Goal: Task Accomplishment & Management: Use online tool/utility

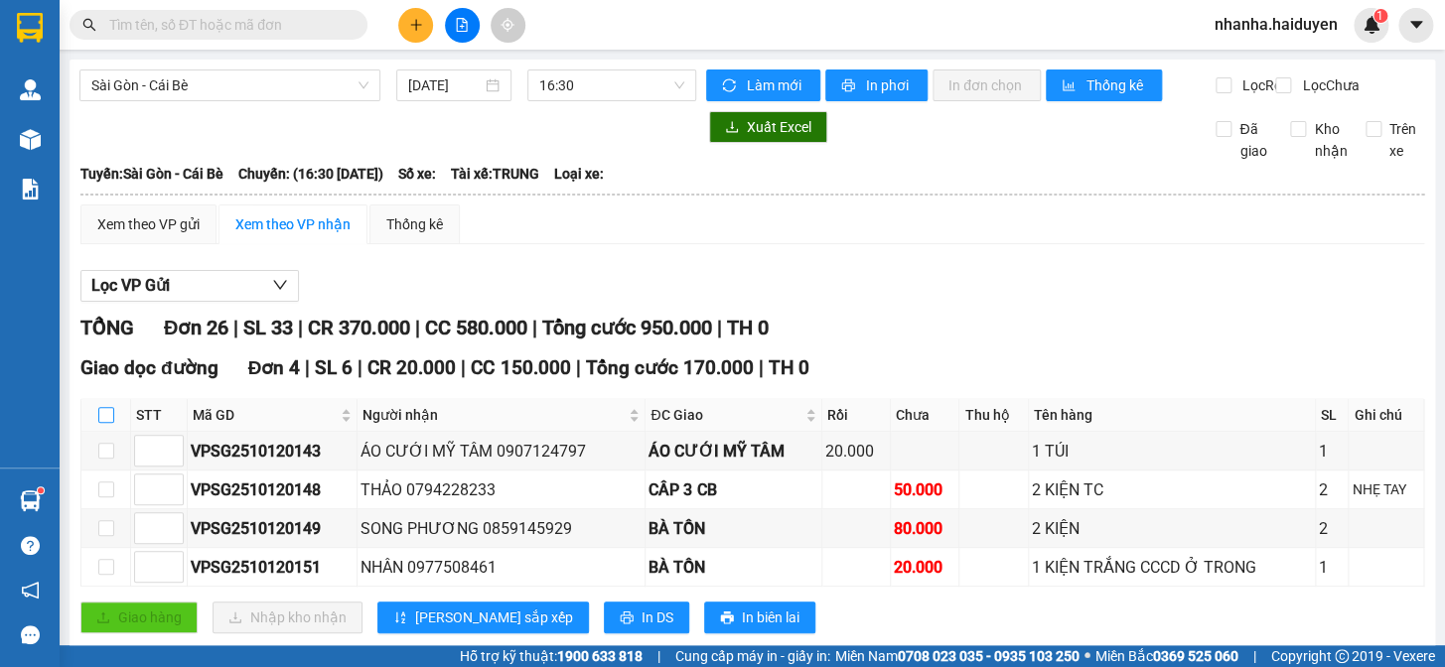
click at [107, 423] on input "checkbox" at bounding box center [106, 415] width 16 height 16
checkbox input "true"
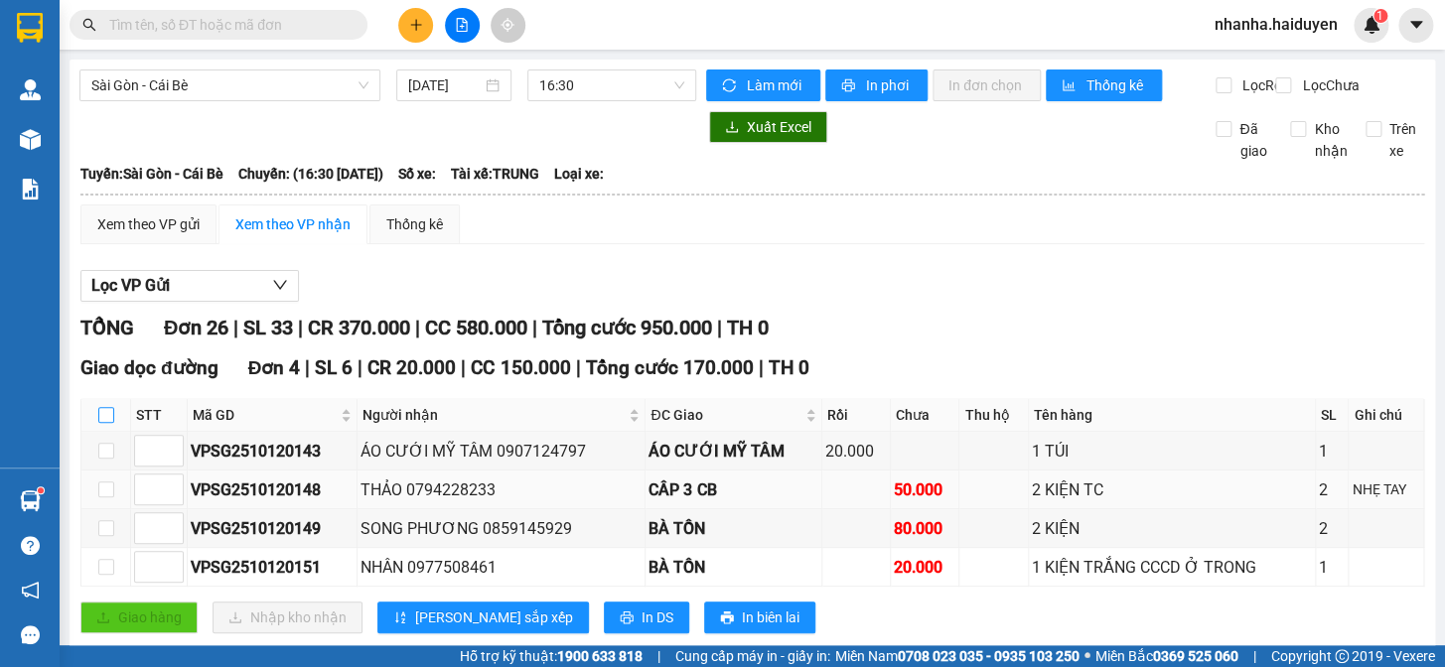
checkbox input "true"
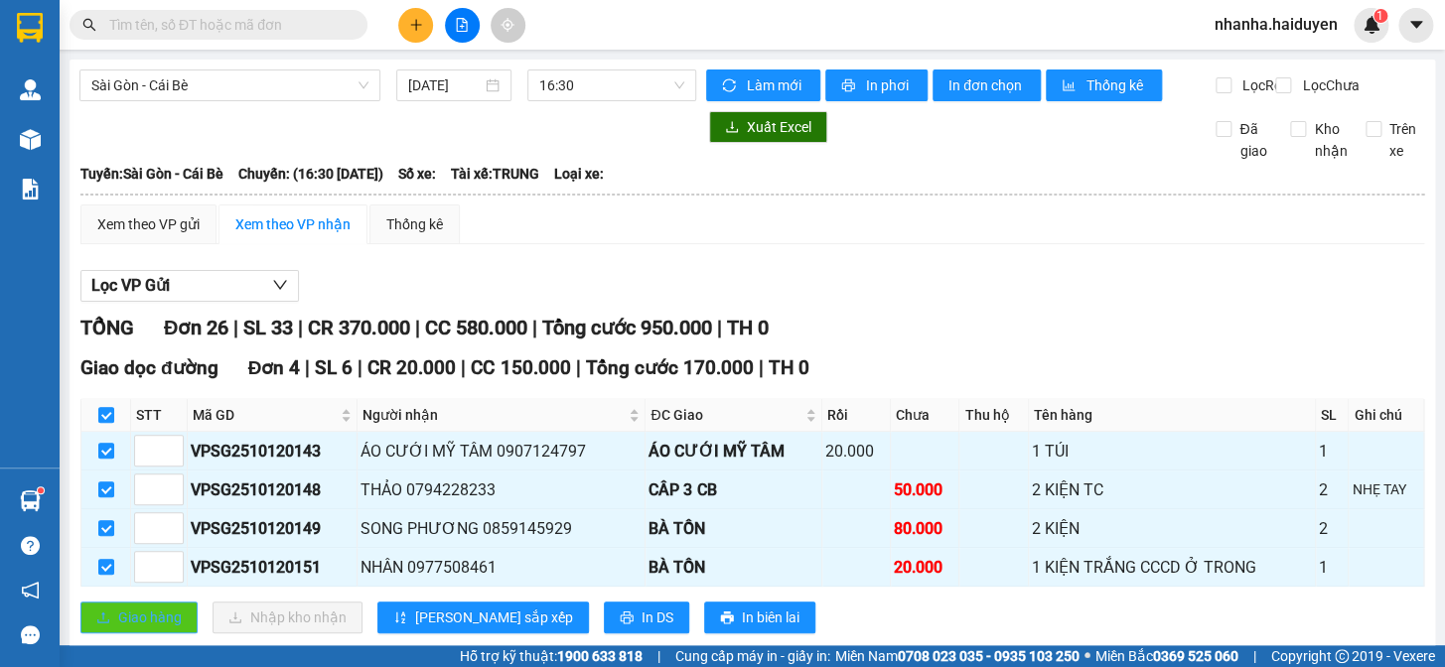
click at [144, 628] on span "Giao hàng" at bounding box center [150, 618] width 64 height 22
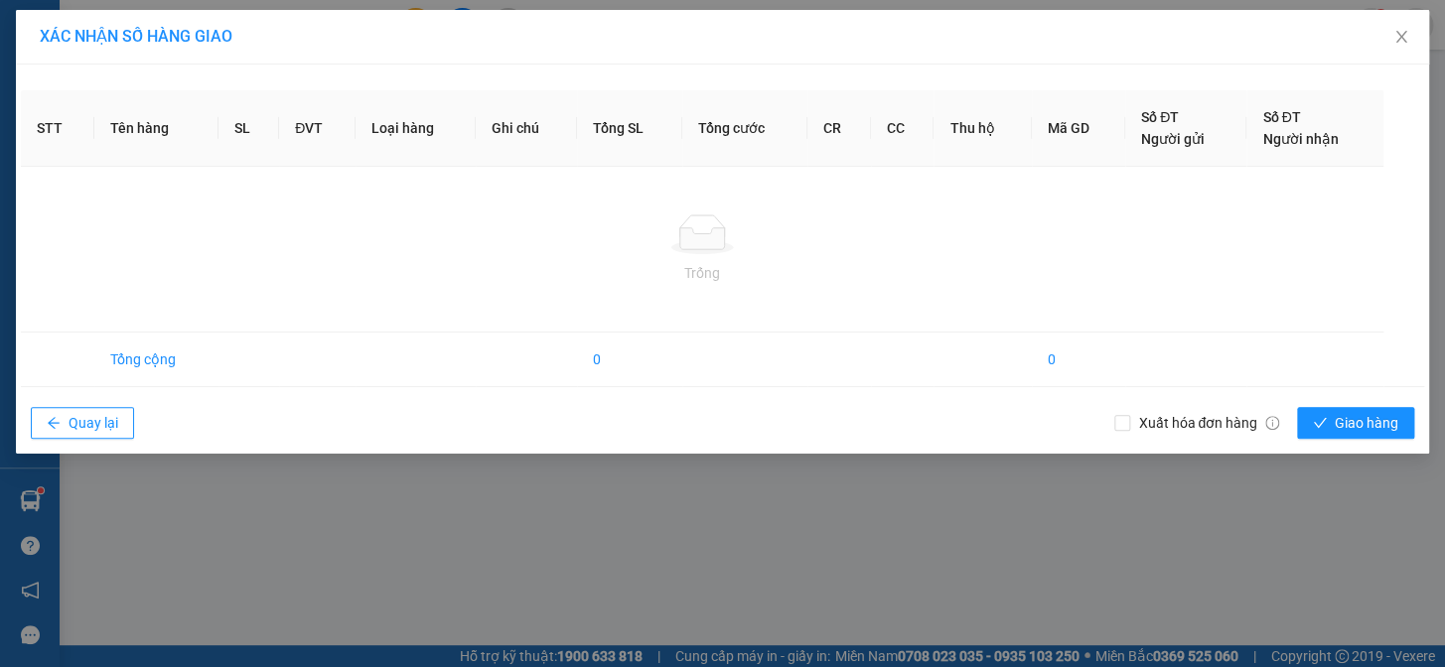
click at [1184, 563] on div "XÁC NHẬN SỐ HÀNG GIAO STT Tên hàng SL ĐVT Loại hàng Ghi chú Tổng SL Tổng cước C…" at bounding box center [722, 333] width 1445 height 667
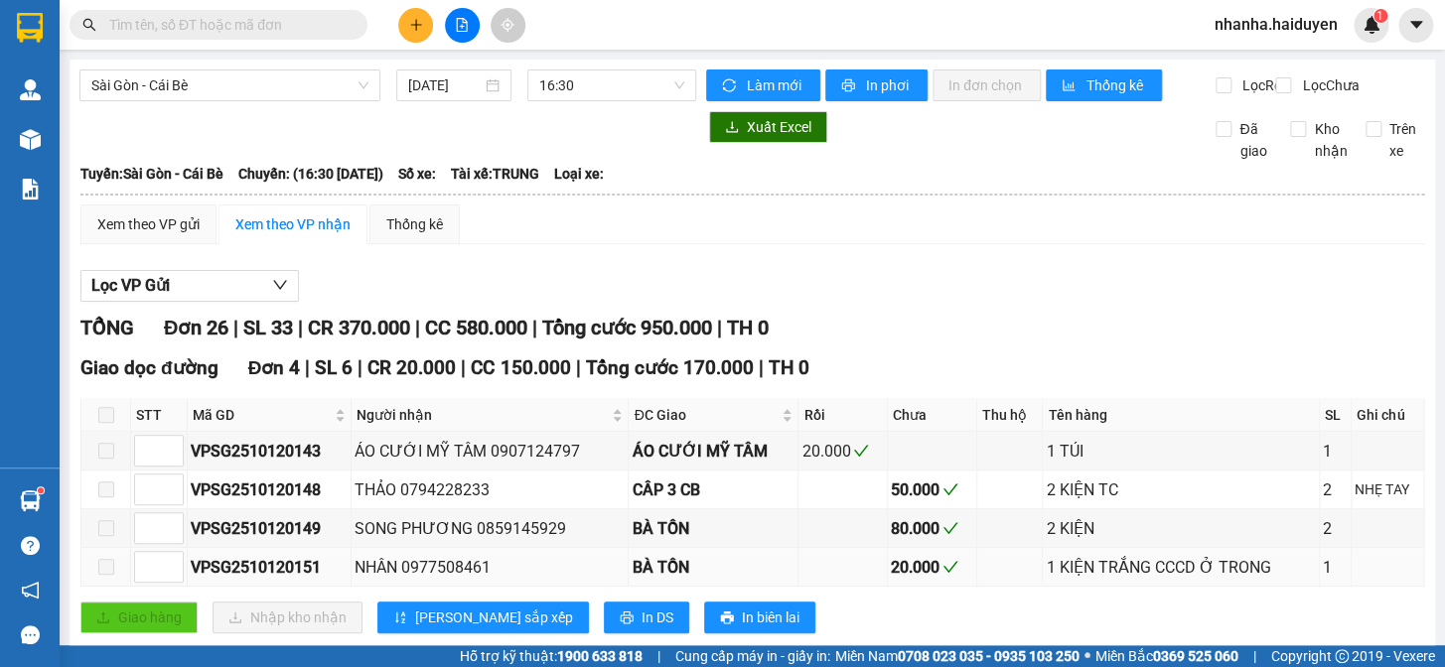
click at [1146, 566] on td "1 KIỆN TRẮNG CCCD Ở TRONG" at bounding box center [1180, 567] width 276 height 39
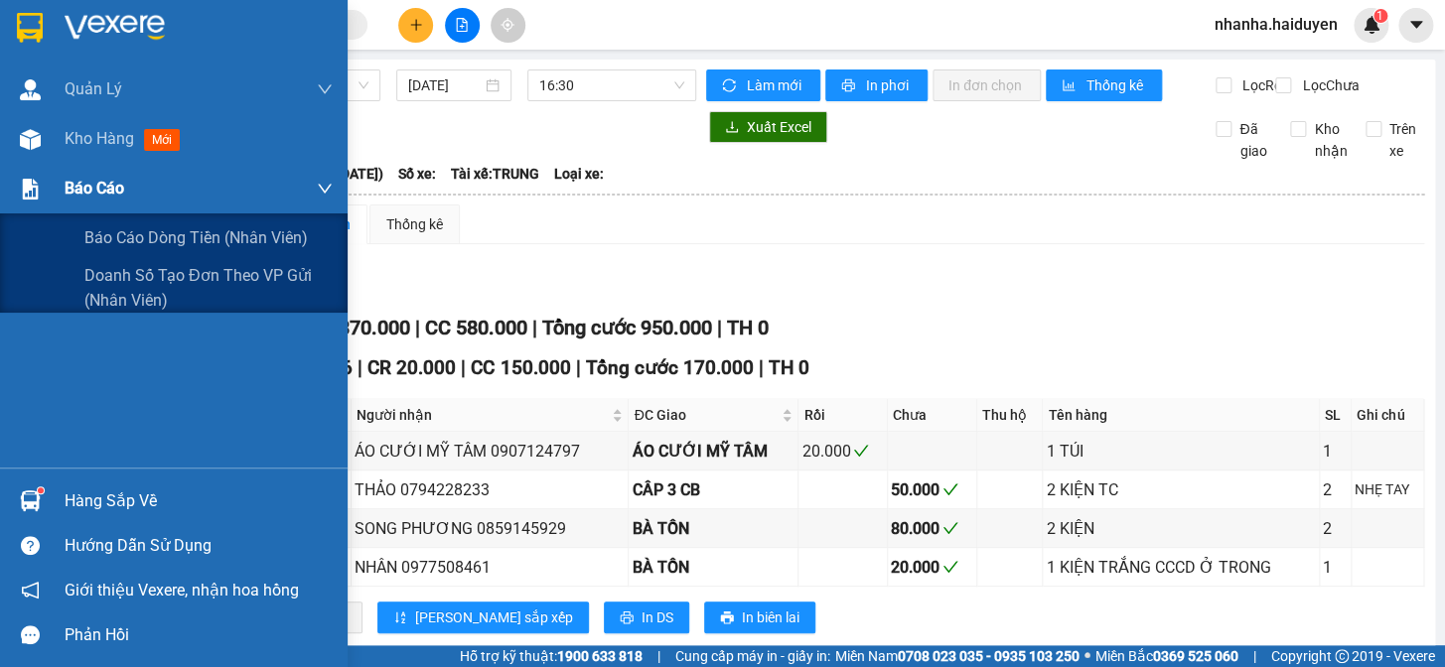
click at [18, 176] on div at bounding box center [30, 189] width 35 height 35
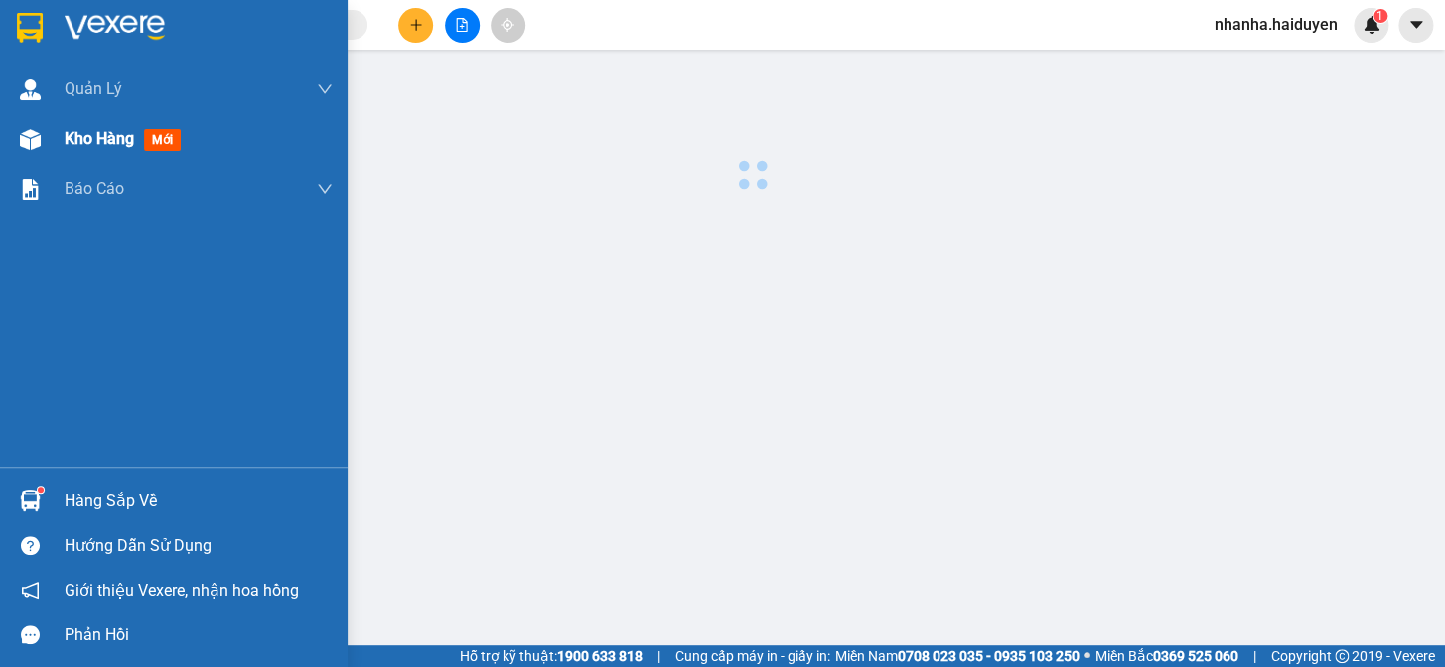
click at [21, 122] on div at bounding box center [30, 139] width 35 height 35
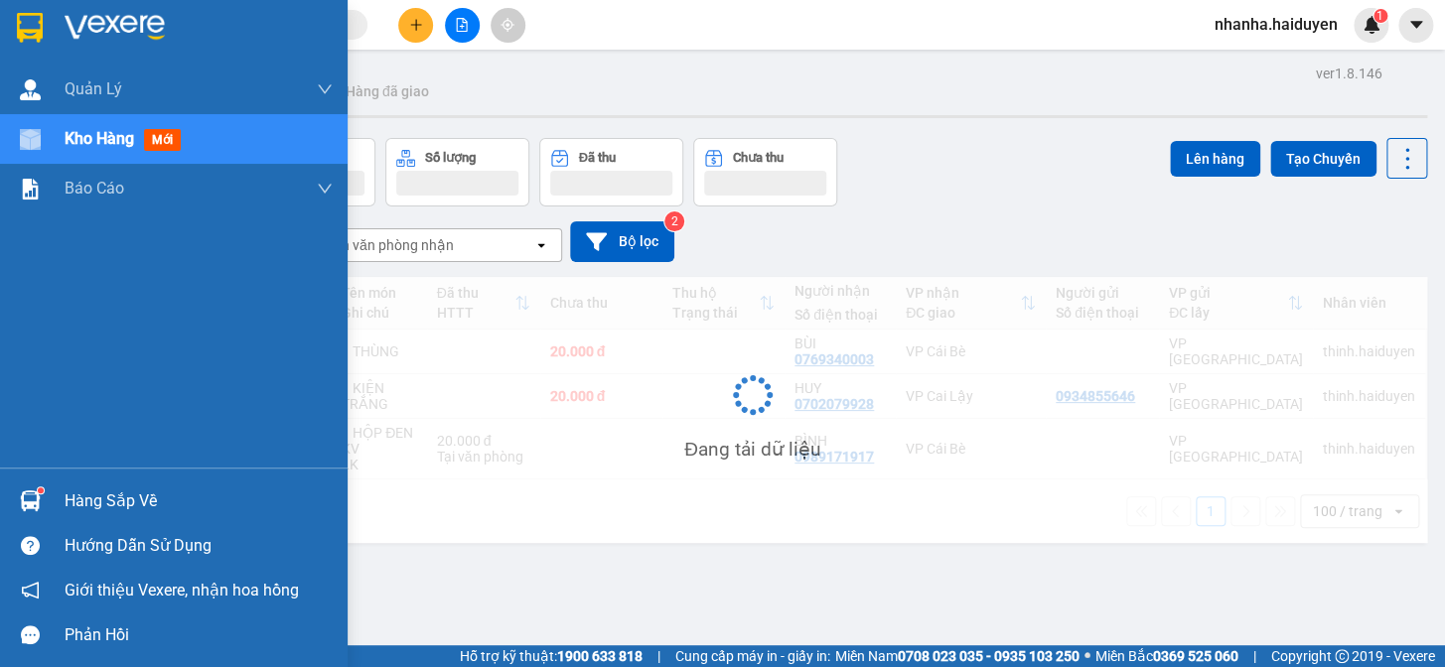
click at [21, 122] on div at bounding box center [30, 139] width 35 height 35
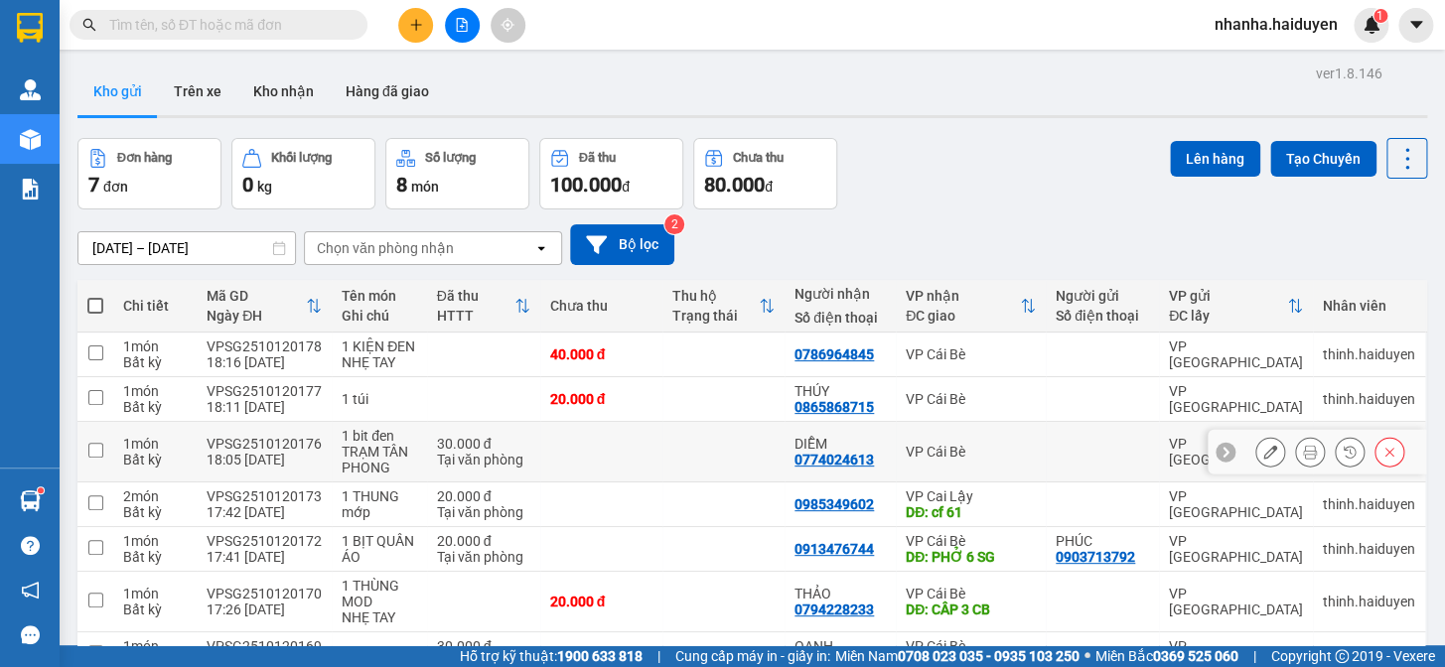
scroll to position [111, 0]
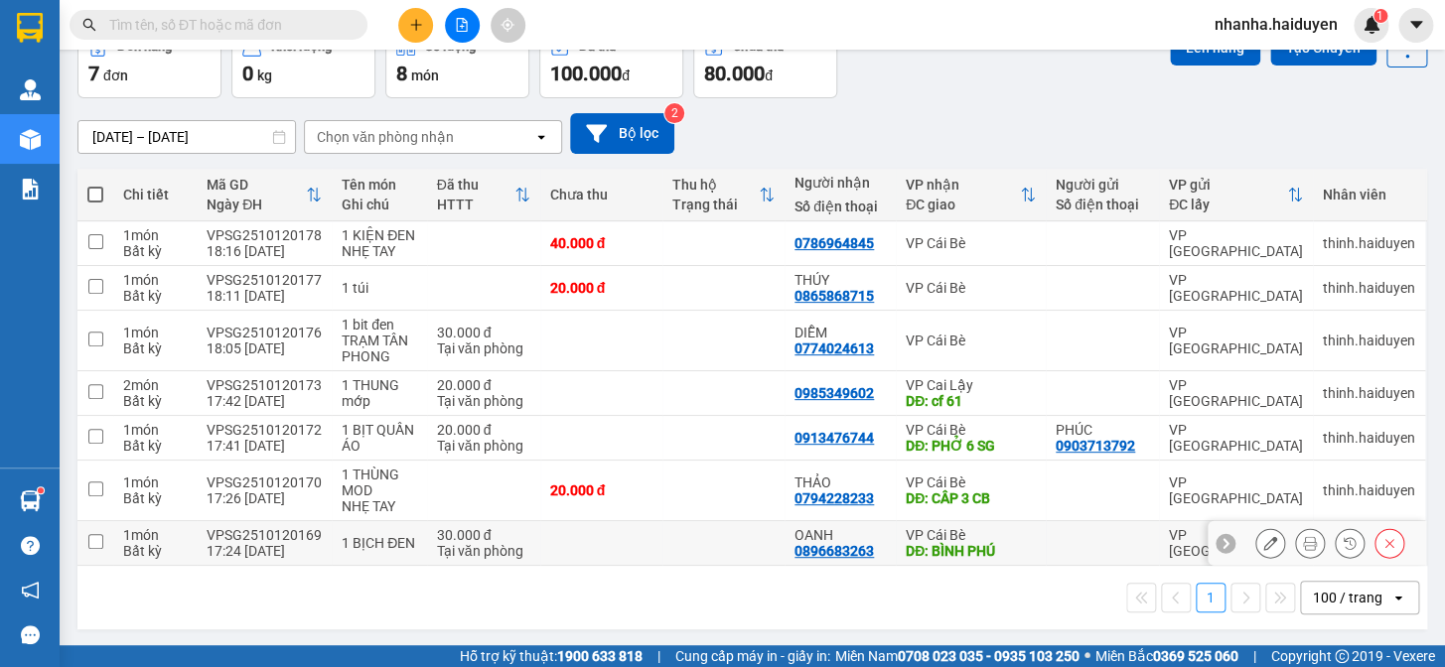
click at [896, 532] on td "VP Cái Bè DĐ: [PERSON_NAME]" at bounding box center [971, 543] width 150 height 45
checkbox input "true"
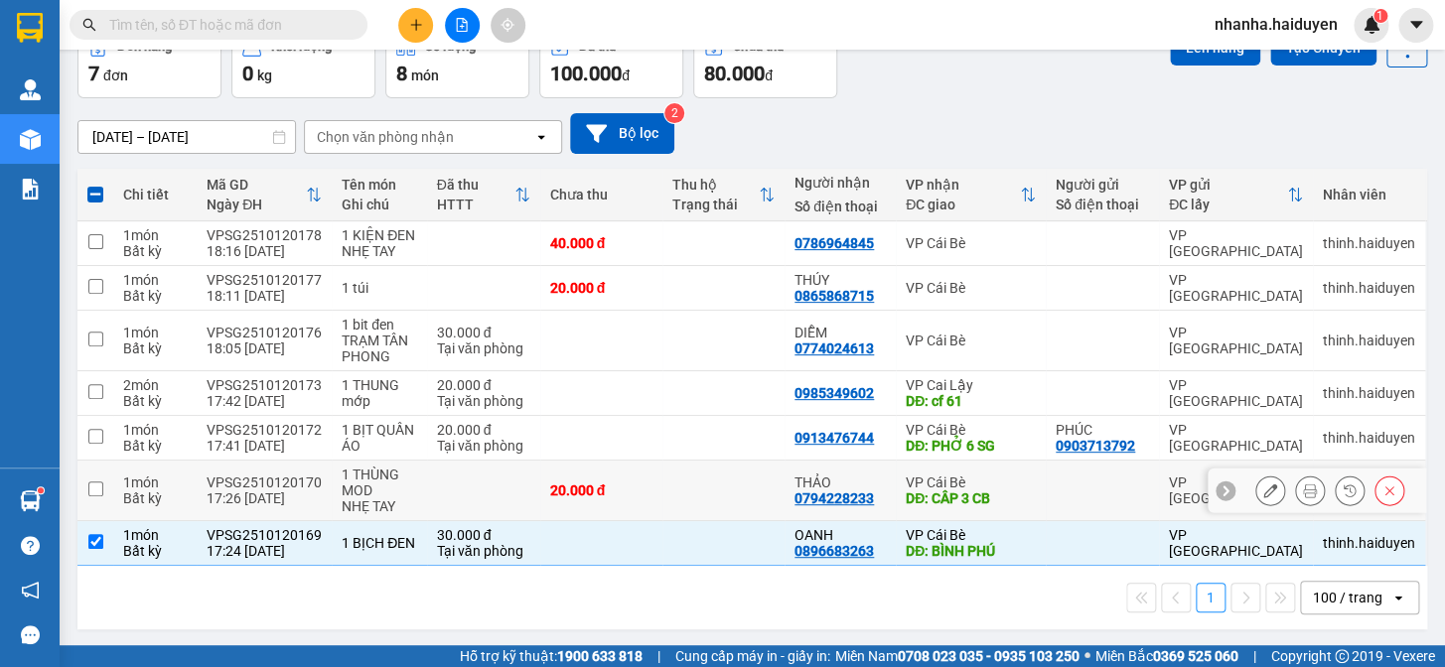
click at [905, 486] on div "VP Cái Bè" at bounding box center [970, 483] width 130 height 16
checkbox input "true"
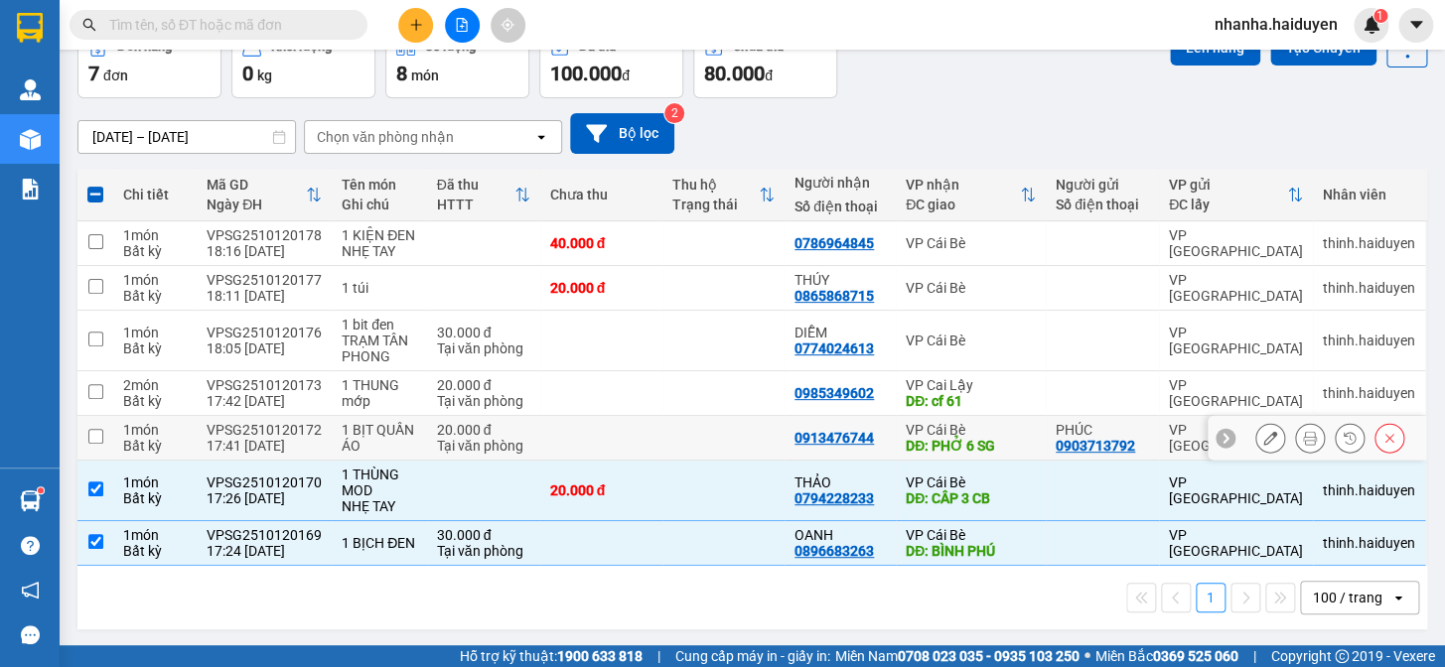
click at [915, 438] on div "DĐ: PHỞ 6 SG" at bounding box center [970, 446] width 130 height 16
checkbox input "true"
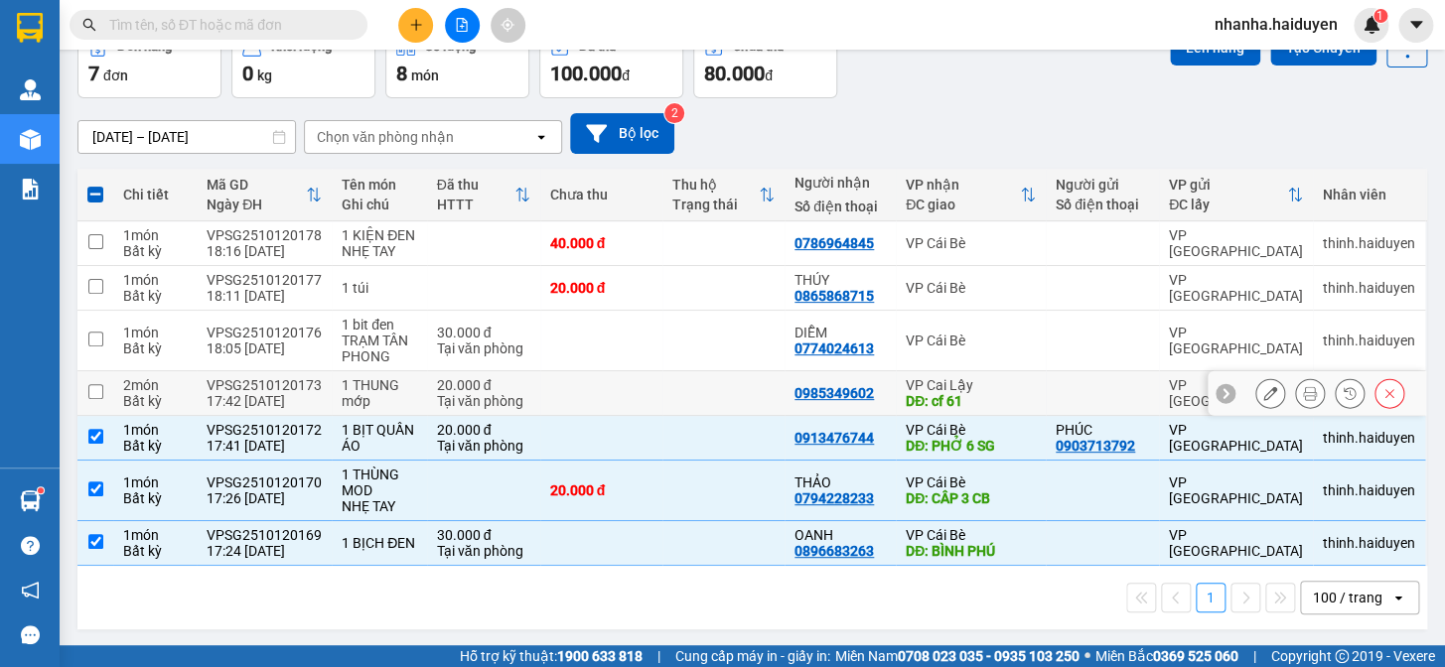
click at [932, 396] on div "DĐ: cf 61" at bounding box center [970, 401] width 130 height 16
checkbox input "true"
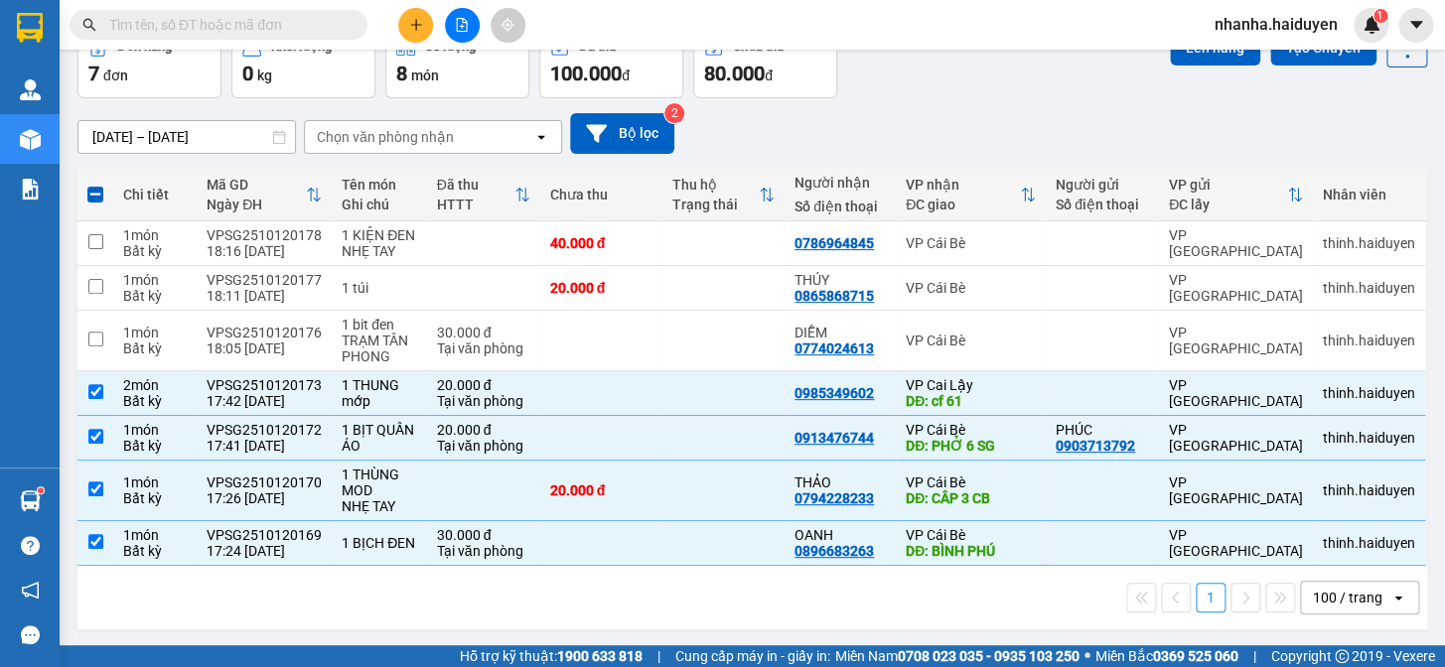
click at [1201, 69] on div "Lên hàng Tạo Chuyến" at bounding box center [1298, 62] width 257 height 71
click at [1211, 61] on button "Lên hàng" at bounding box center [1215, 48] width 90 height 36
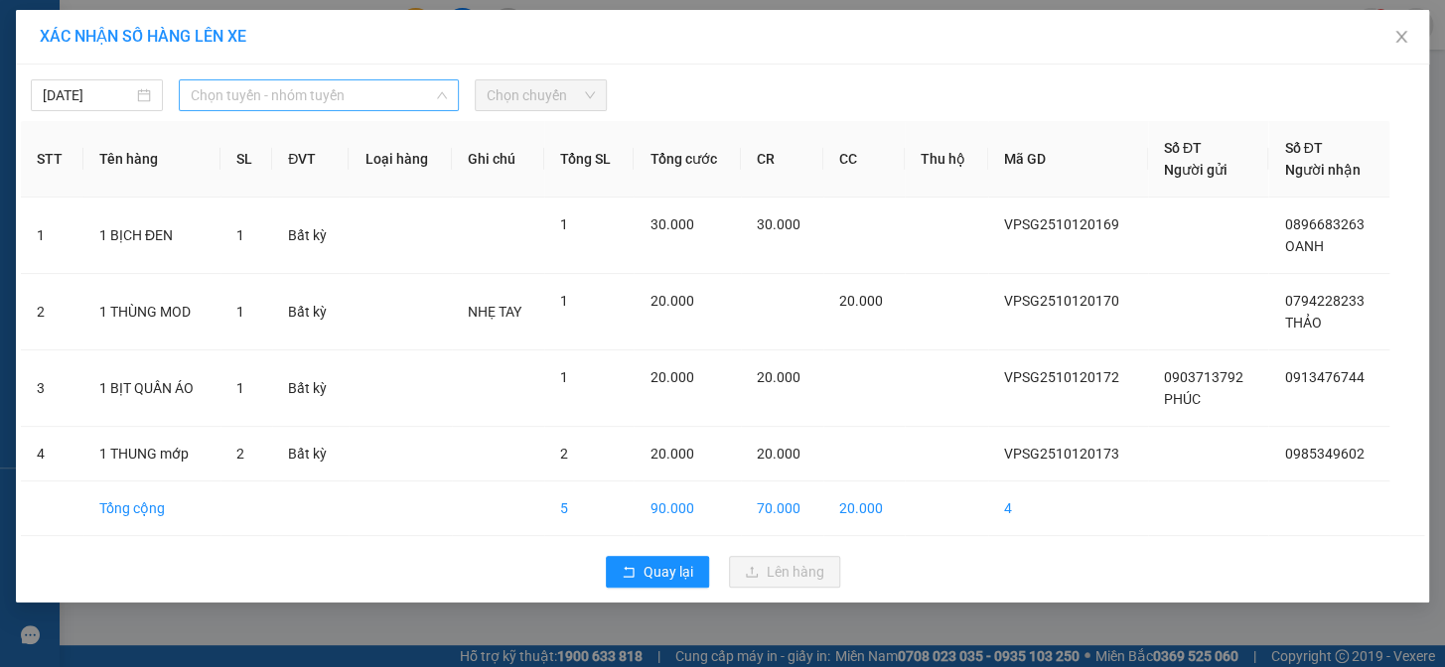
click at [328, 86] on span "Chọn tuyến - nhóm tuyến" at bounding box center [319, 95] width 256 height 30
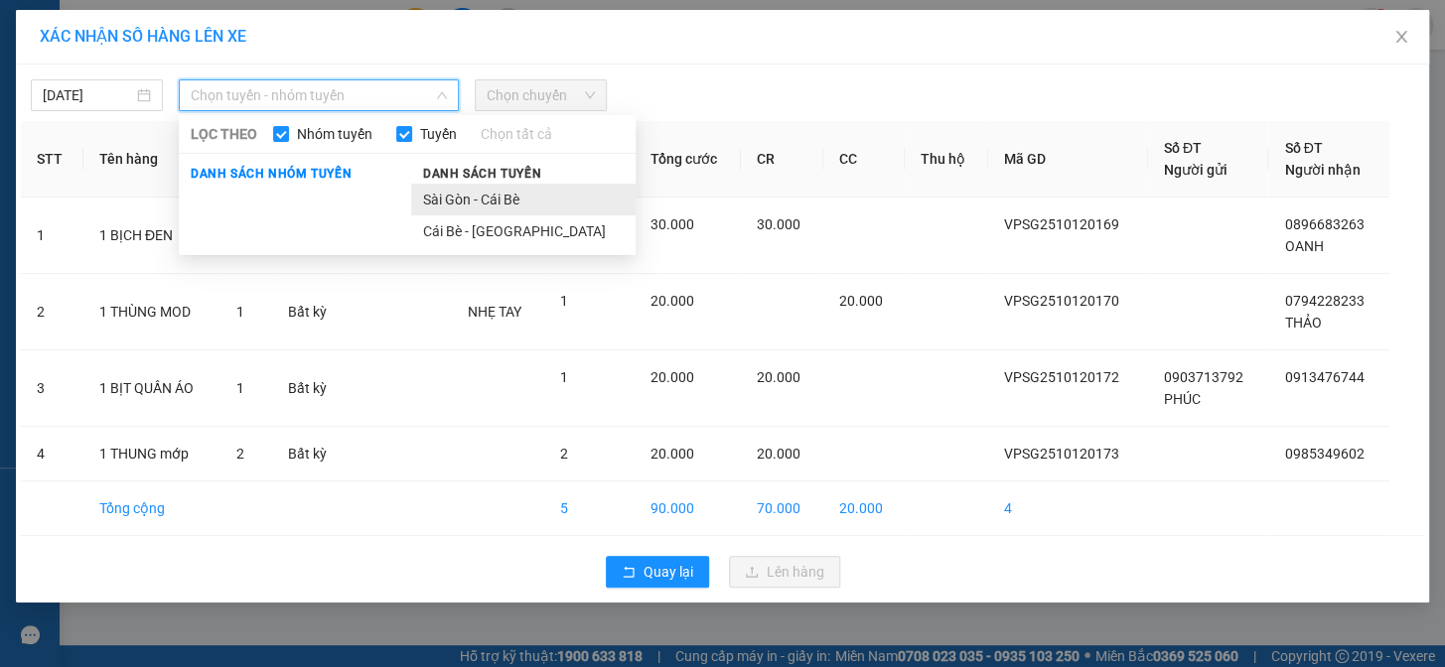
drag, startPoint x: 463, startPoint y: 215, endPoint x: 470, endPoint y: 203, distance: 14.7
click at [470, 203] on ul "Sài Gòn - Cái Bè Cái Bè - [GEOGRAPHIC_DATA]" at bounding box center [523, 216] width 224 height 64
click at [470, 203] on li "Sài Gòn - Cái Bè" at bounding box center [523, 200] width 224 height 32
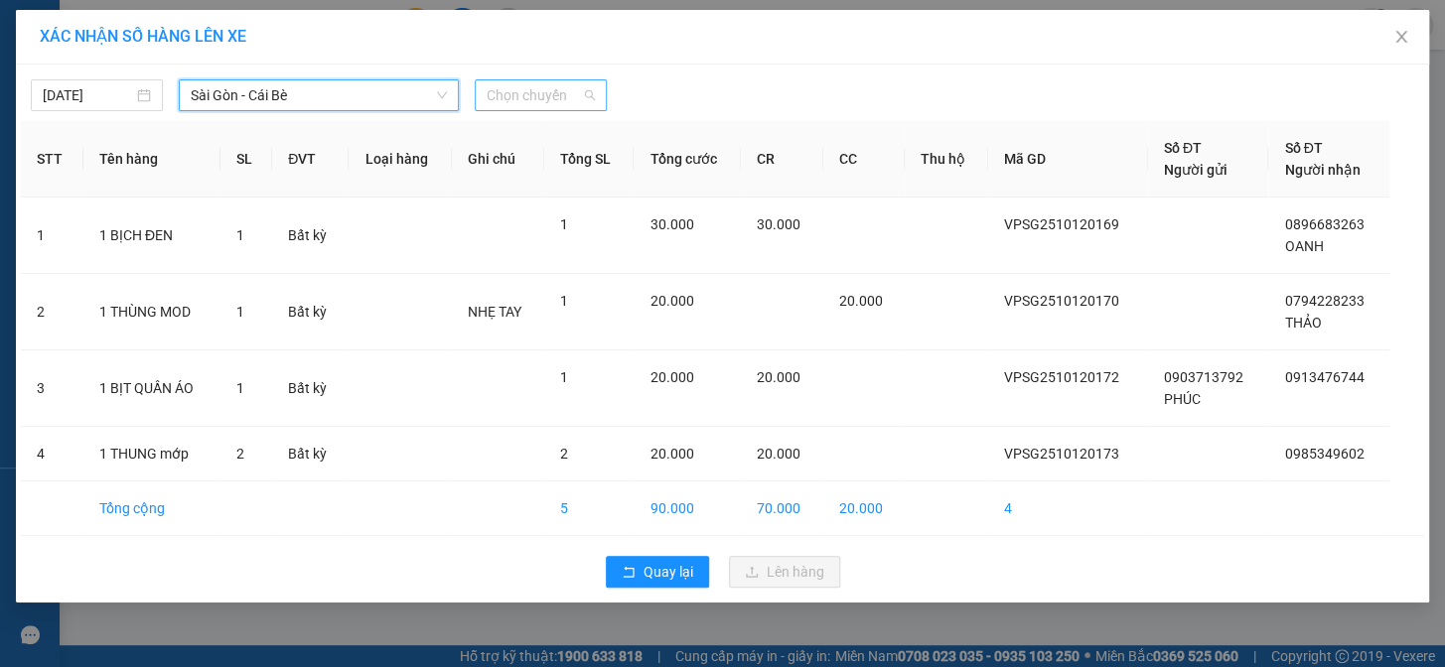
click at [492, 107] on span "Chọn chuyến" at bounding box center [540, 95] width 108 height 30
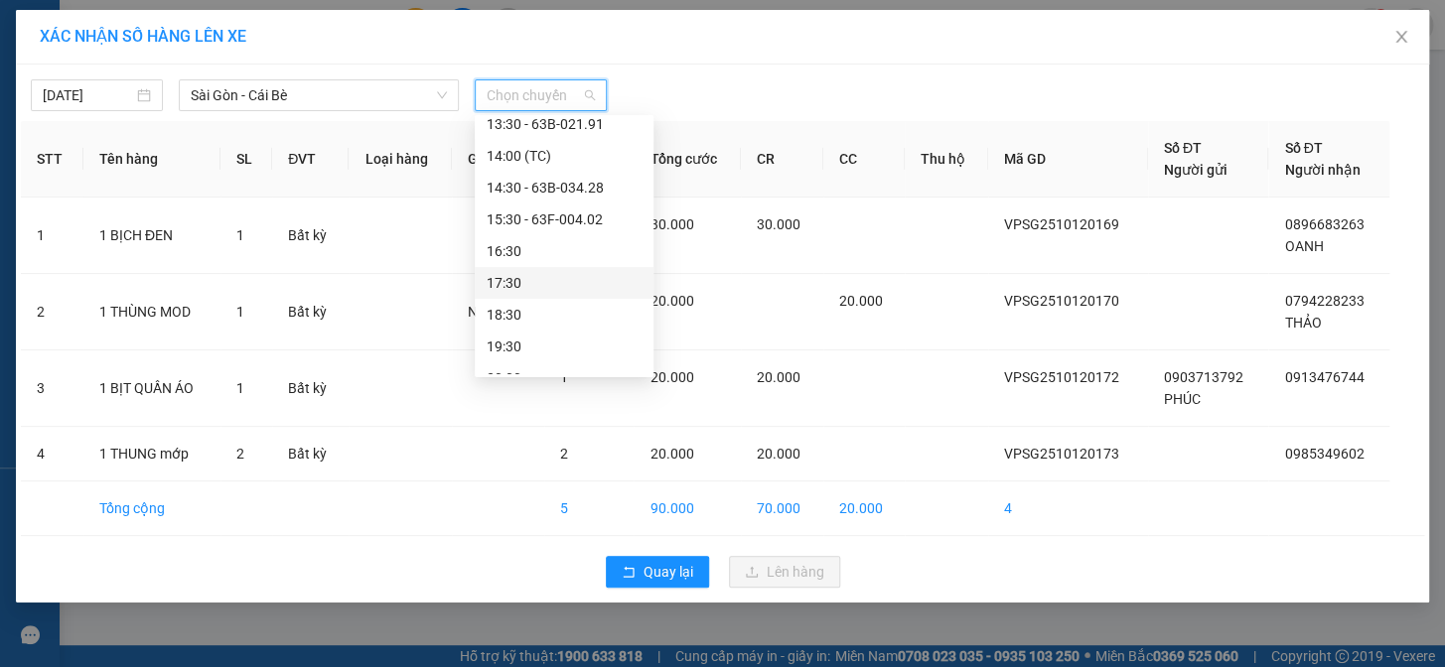
scroll to position [380, 0]
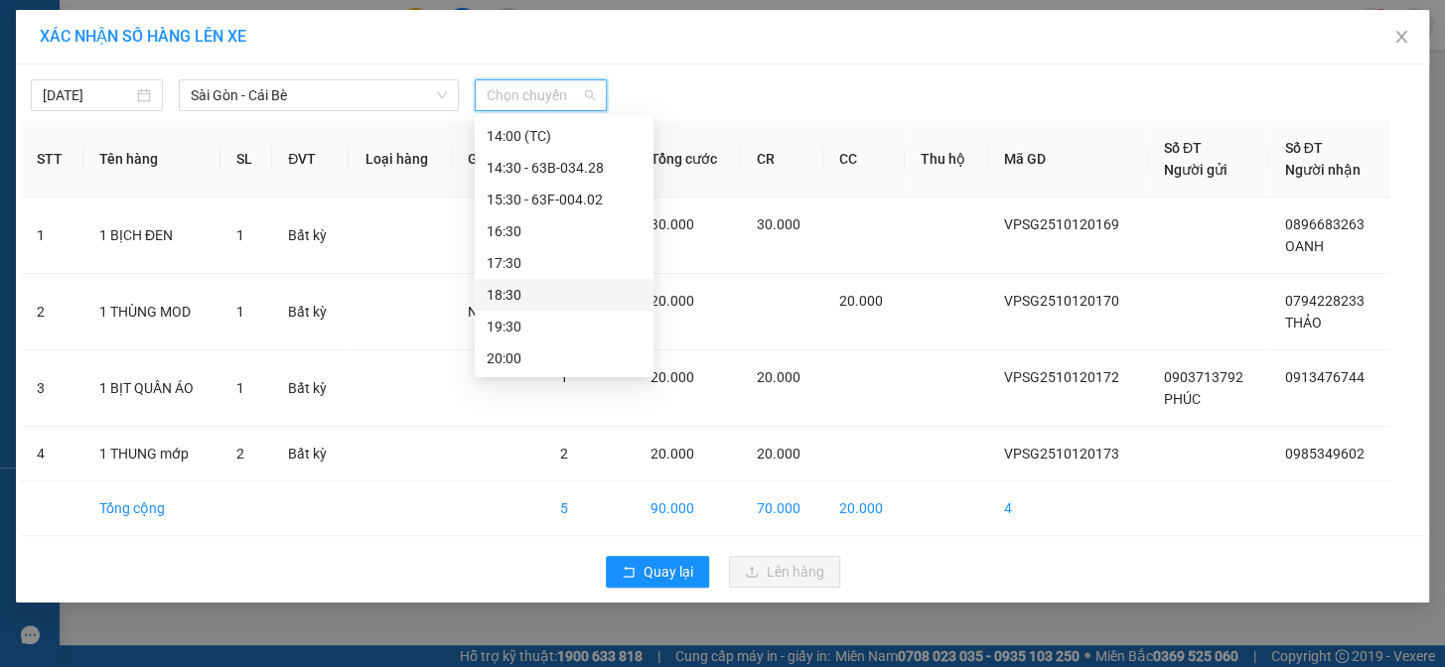
click at [563, 287] on div "18:30" at bounding box center [563, 295] width 155 height 22
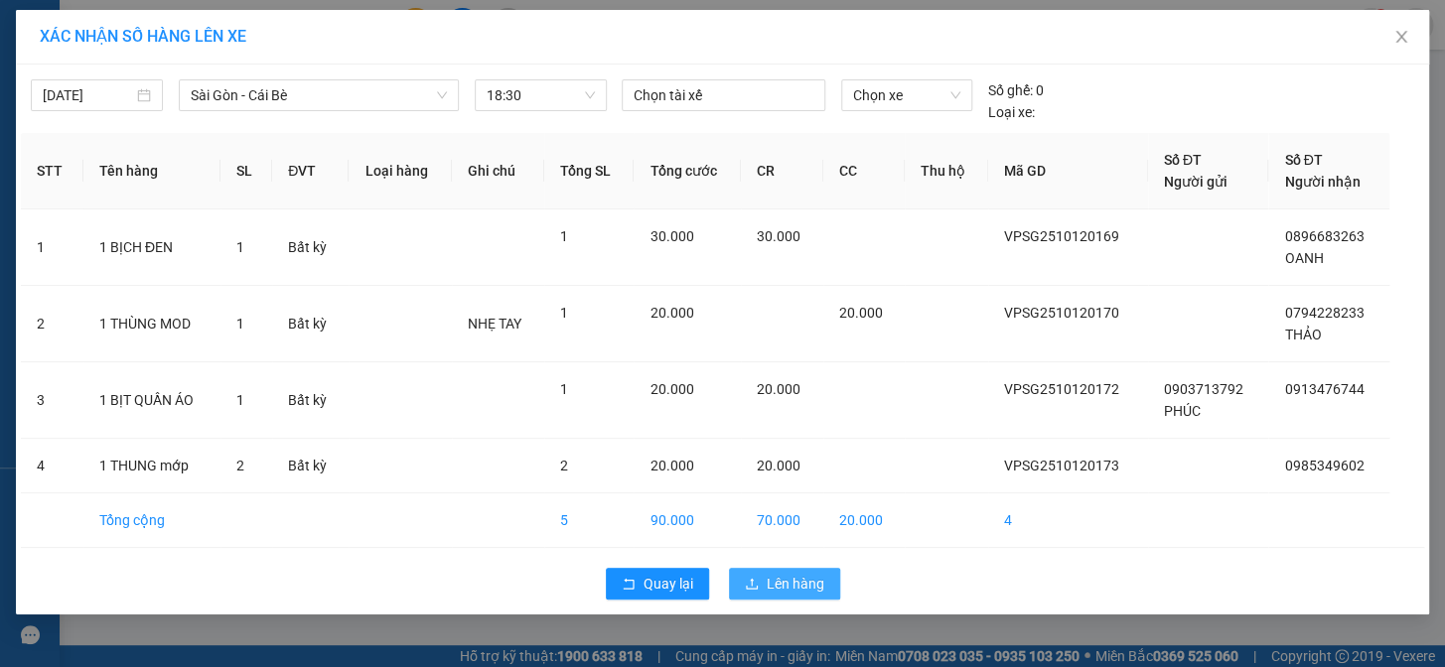
click at [789, 577] on span "Lên hàng" at bounding box center [795, 584] width 58 height 22
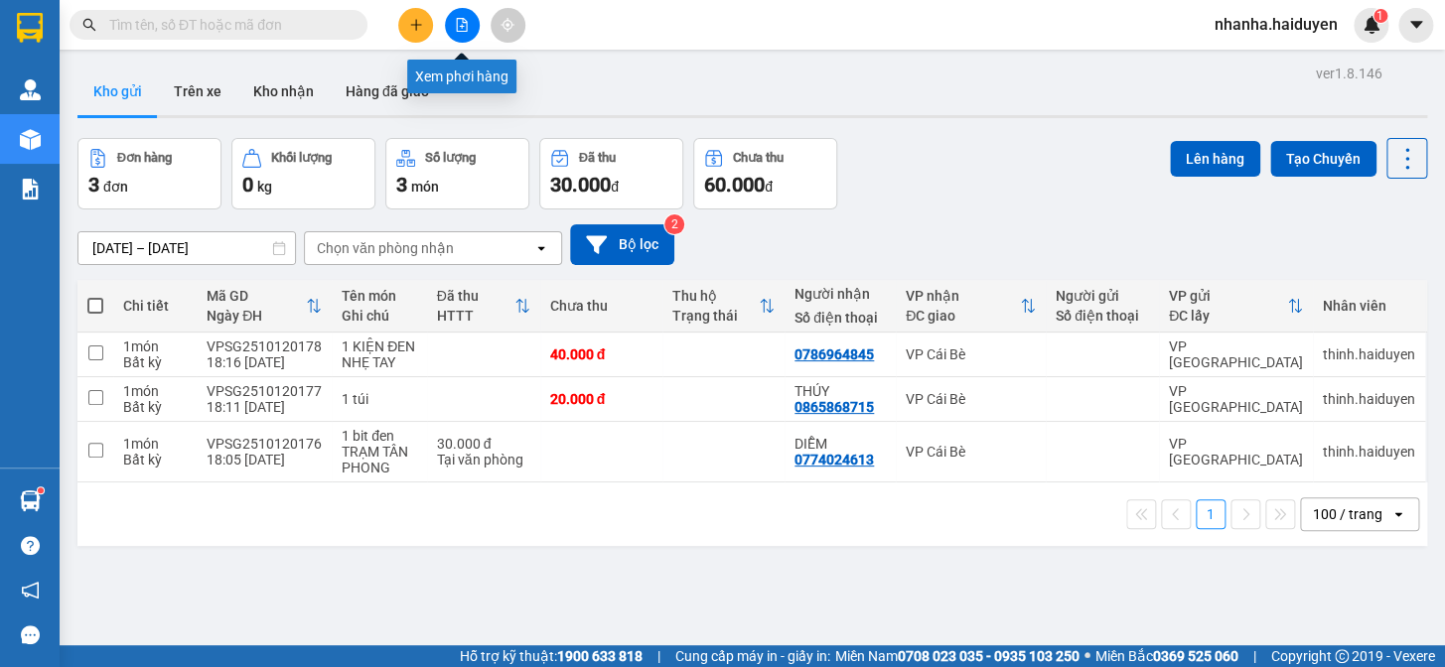
click at [466, 26] on icon "file-add" at bounding box center [462, 25] width 11 height 14
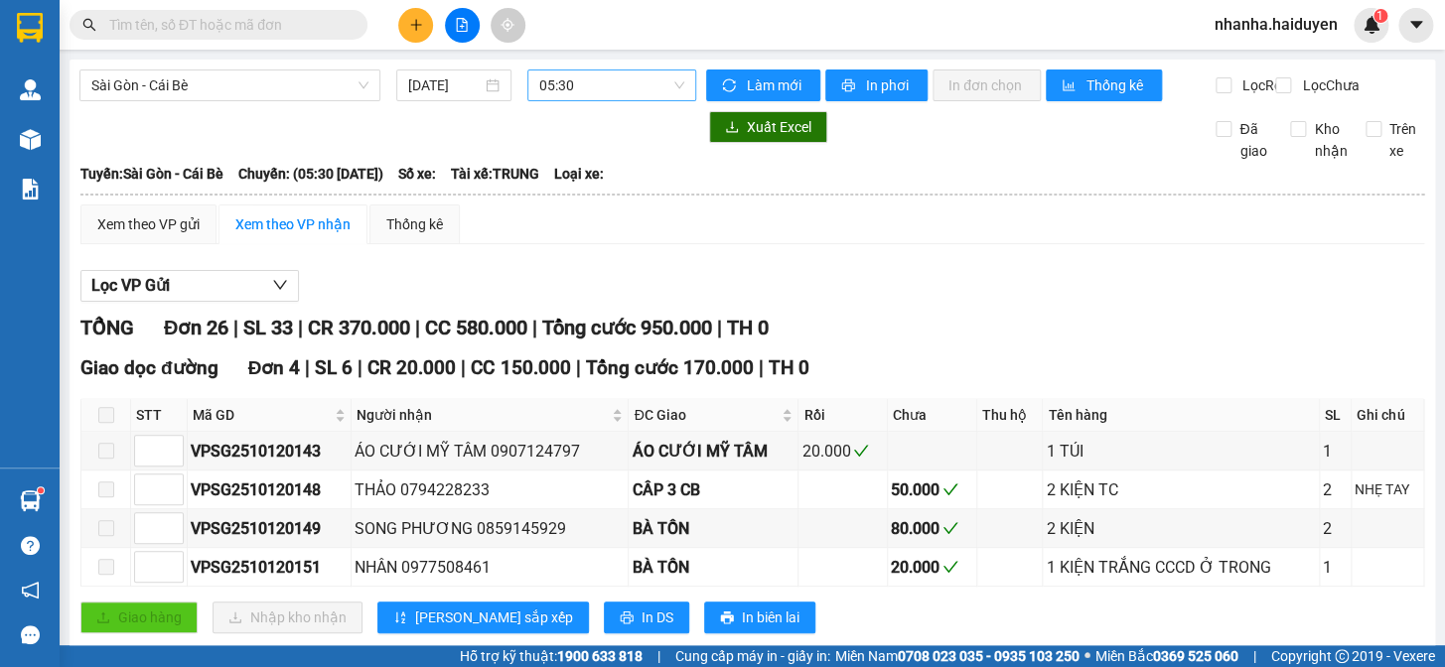
click at [655, 97] on span "05:30" at bounding box center [611, 85] width 145 height 30
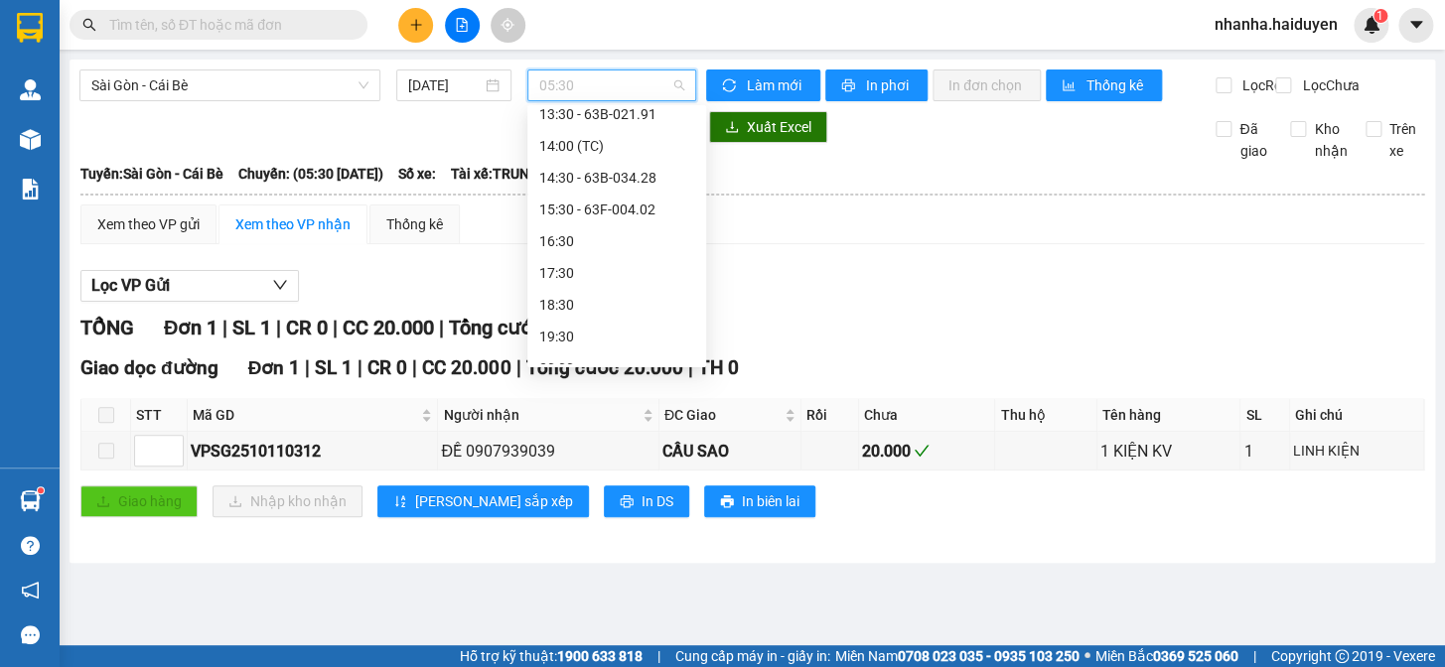
scroll to position [380, 0]
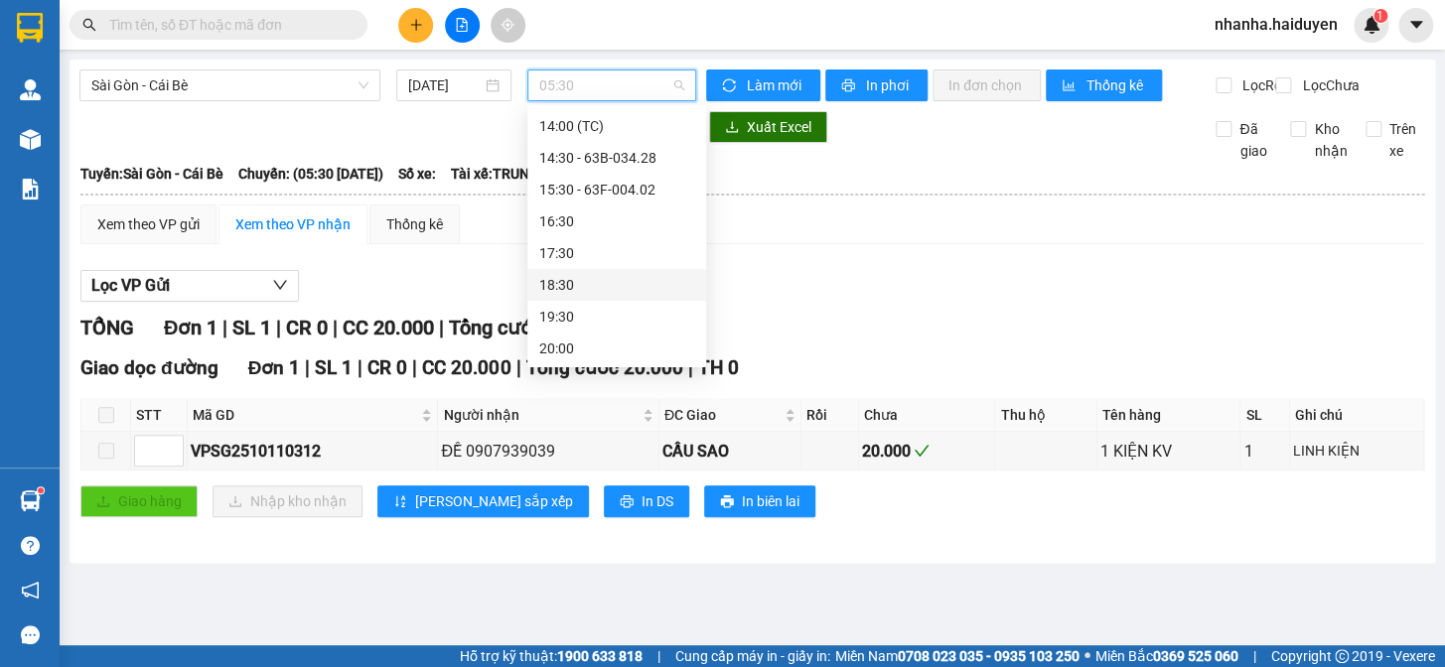
click at [599, 283] on div "18:30" at bounding box center [616, 285] width 155 height 22
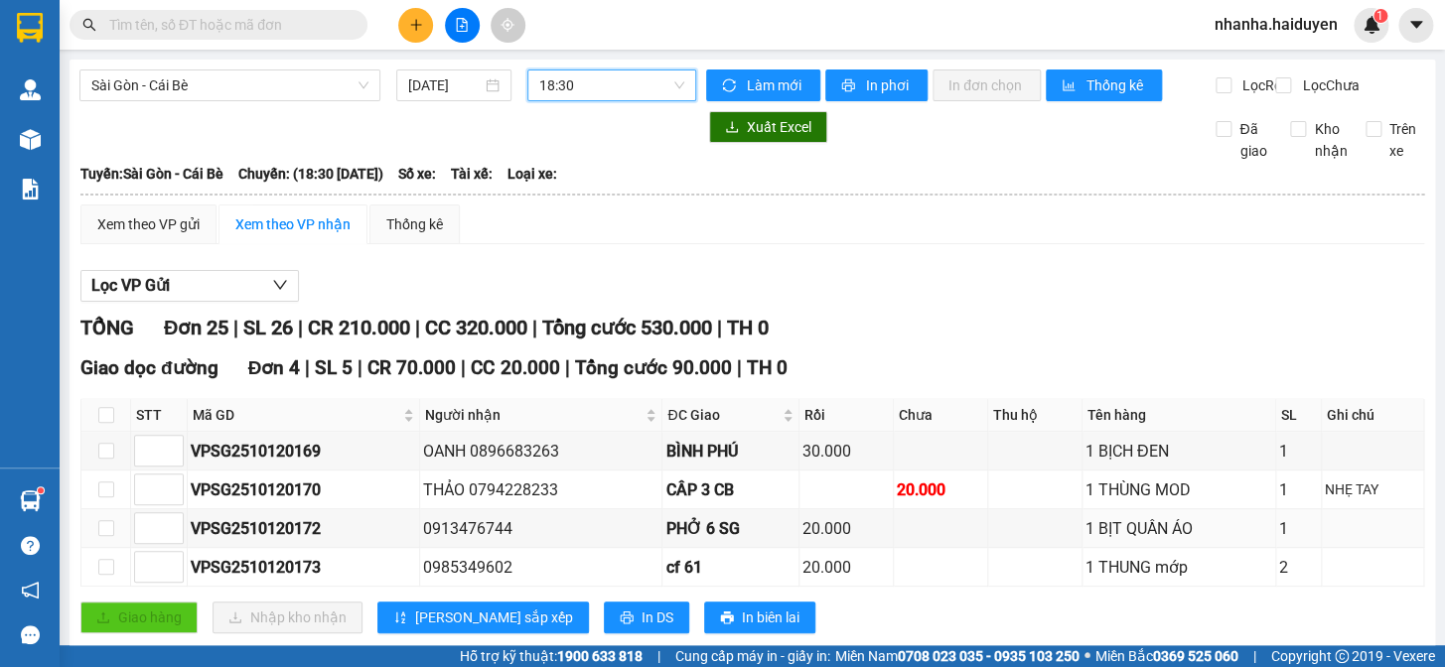
scroll to position [89, 0]
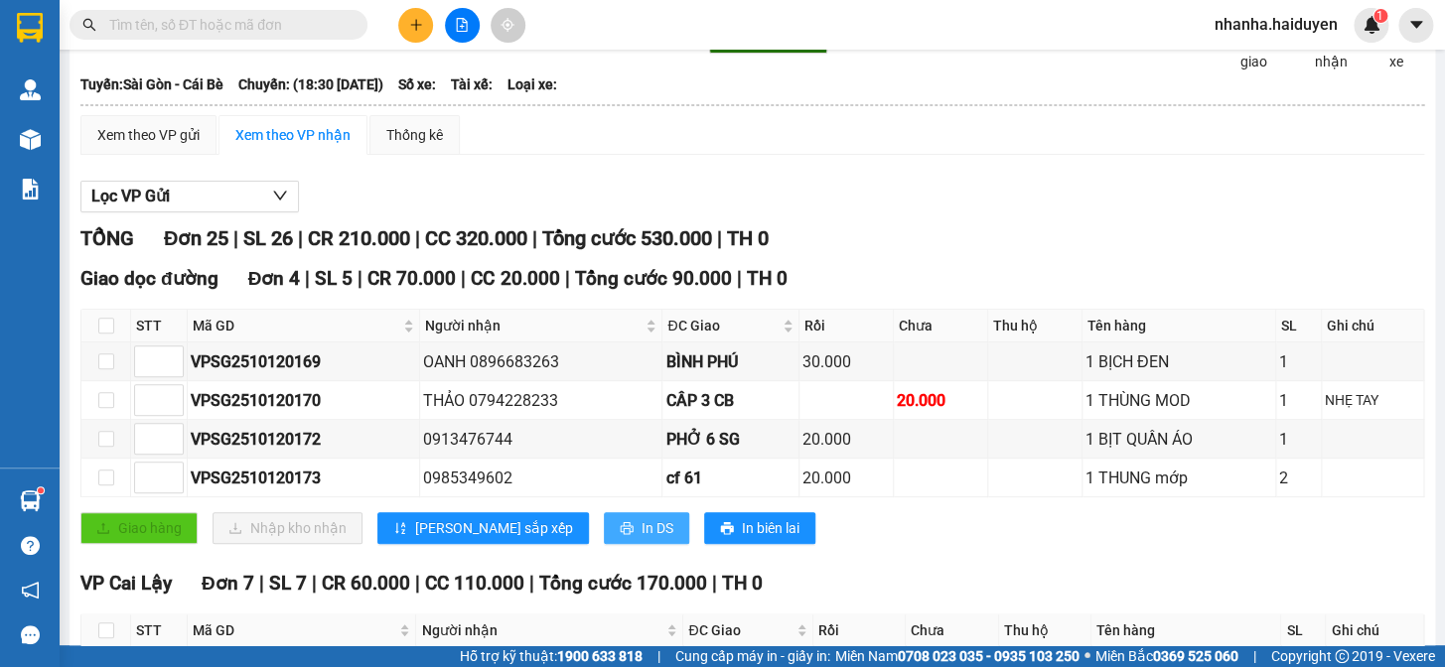
click at [641, 533] on span "In DS" at bounding box center [657, 528] width 32 height 22
click at [102, 329] on th at bounding box center [106, 326] width 50 height 33
click at [110, 332] on label at bounding box center [106, 326] width 16 height 22
click at [108, 334] on input "checkbox" at bounding box center [106, 326] width 16 height 16
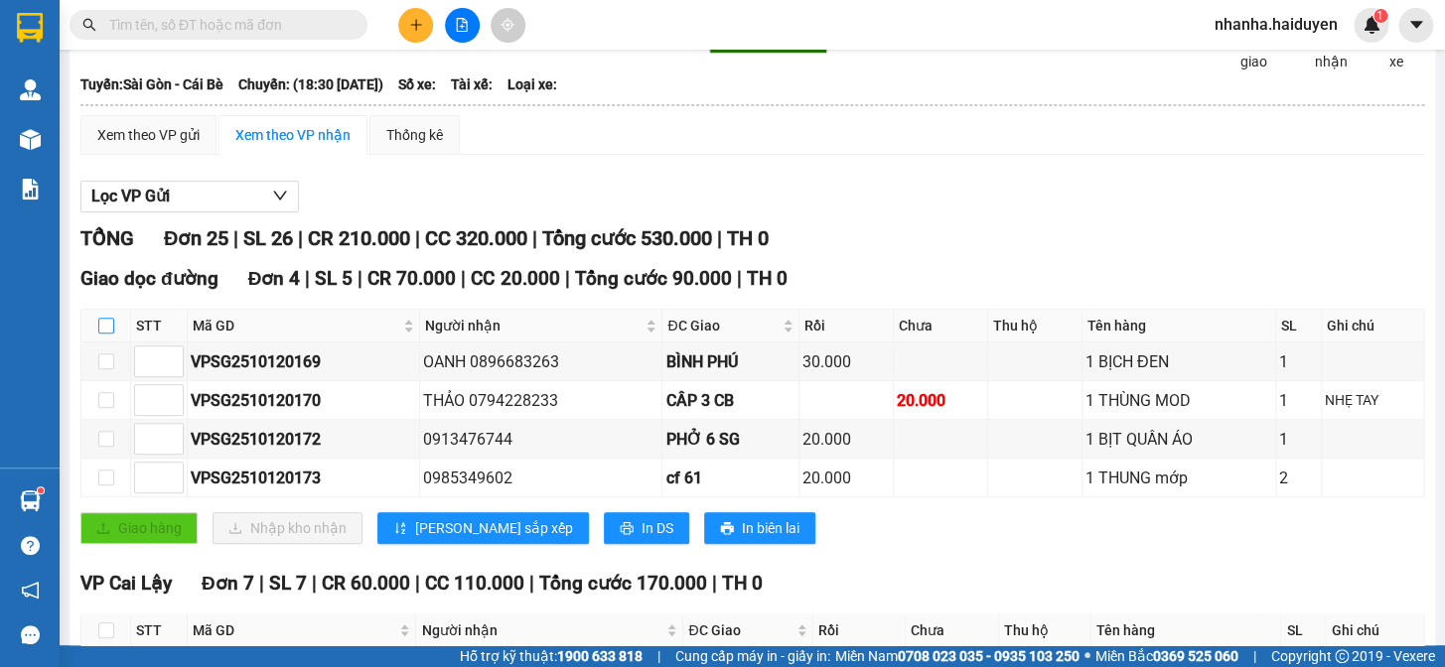
checkbox input "true"
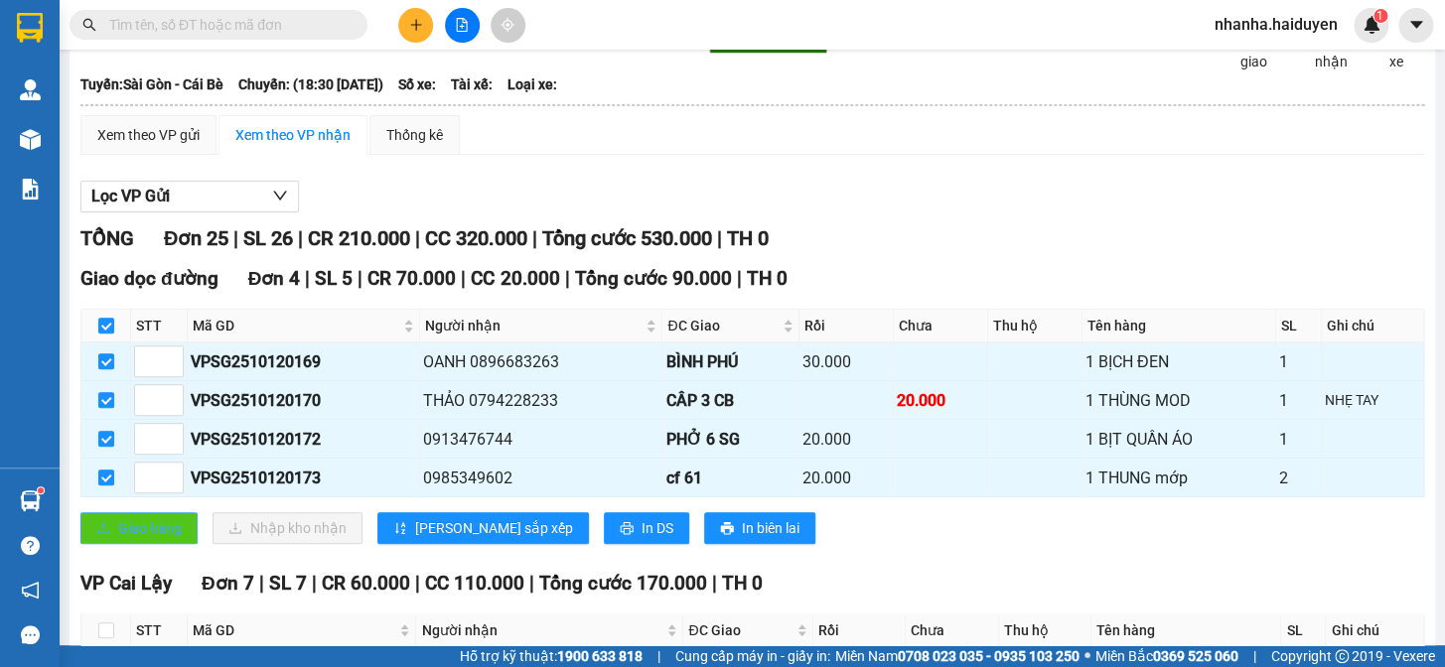
click at [123, 538] on span "Giao hàng" at bounding box center [150, 528] width 64 height 22
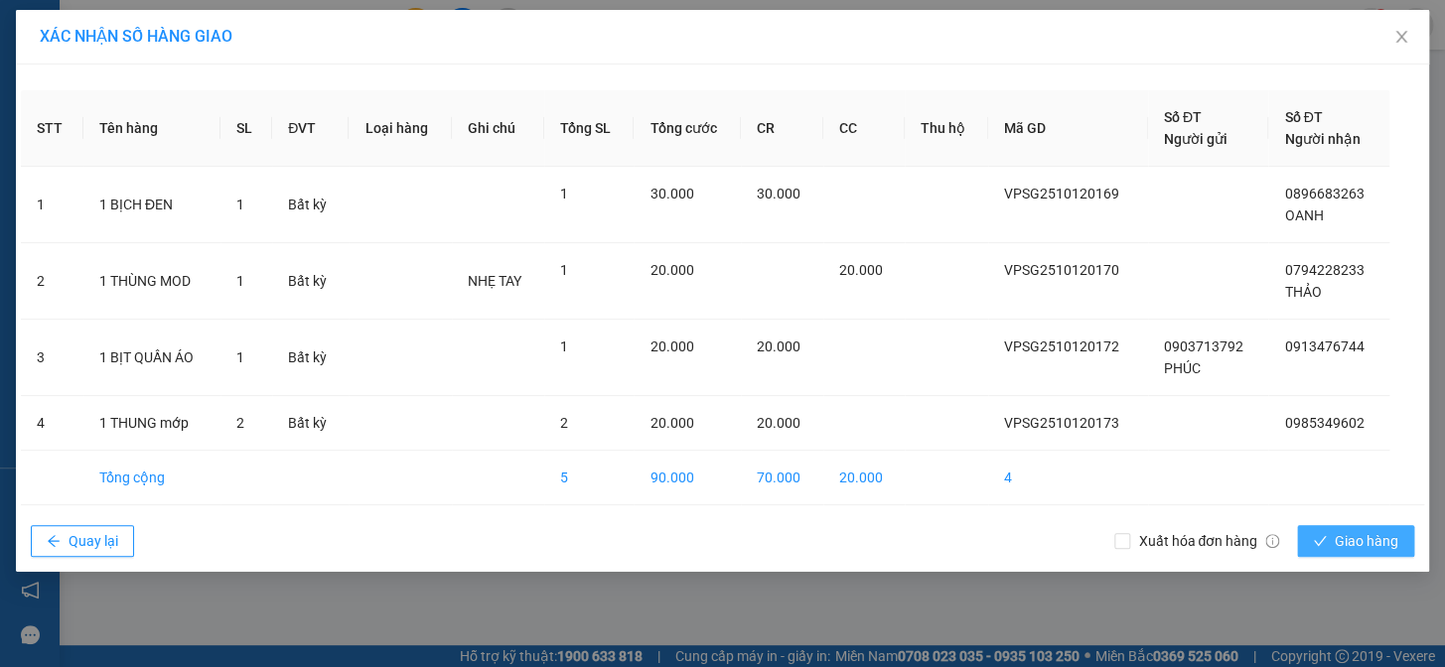
click at [1334, 536] on button "Giao hàng" at bounding box center [1355, 541] width 117 height 32
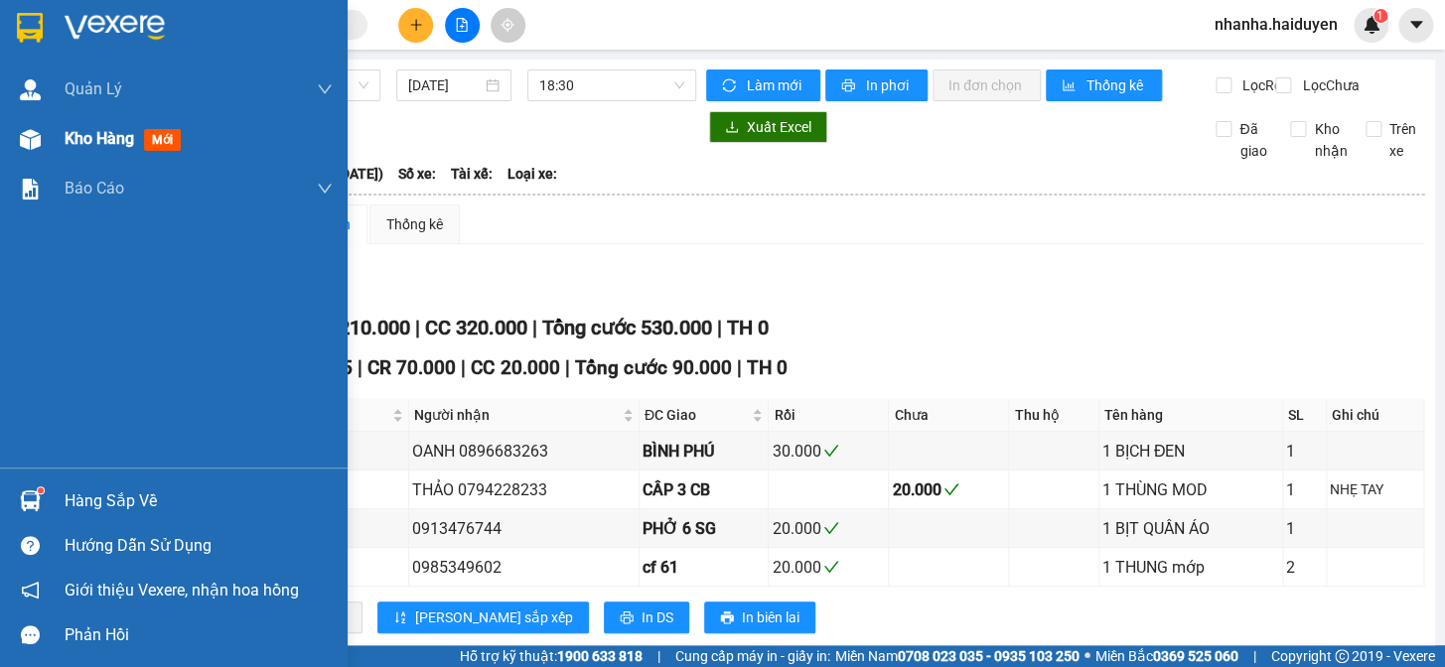
click at [39, 143] on img at bounding box center [30, 139] width 21 height 21
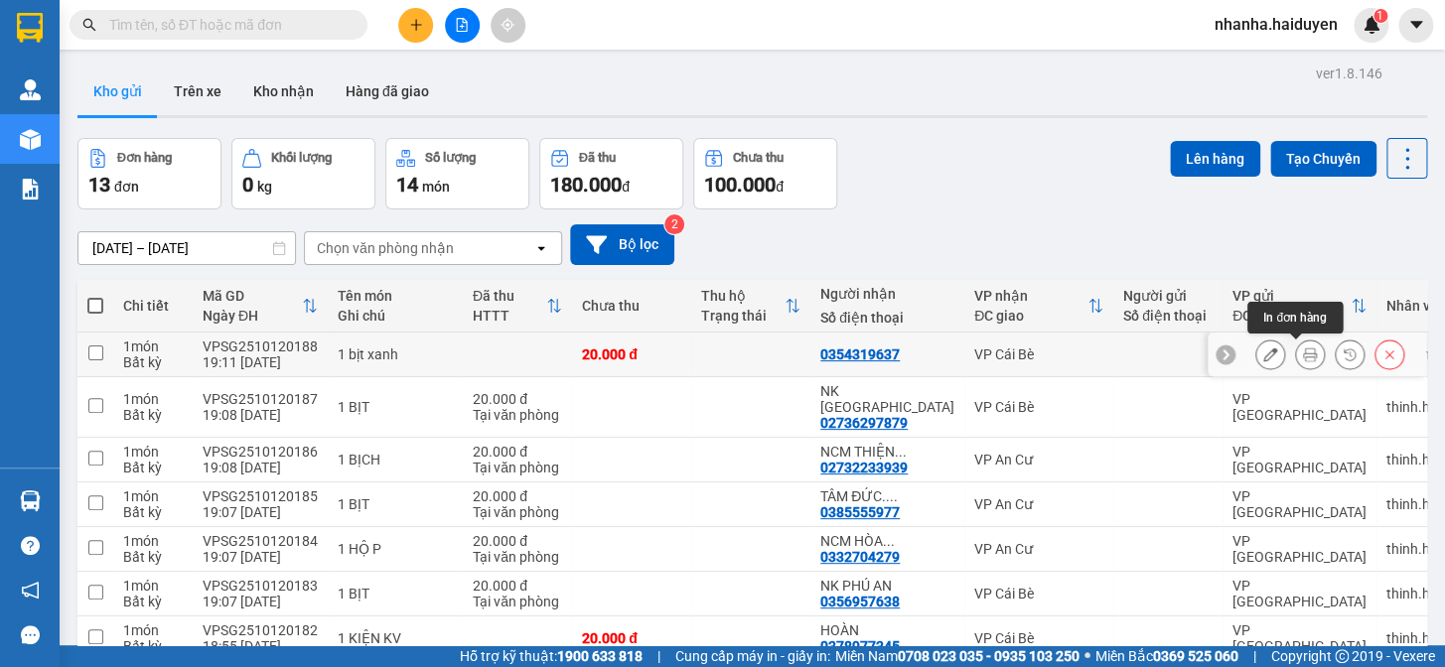
click at [1303, 352] on icon at bounding box center [1310, 354] width 14 height 14
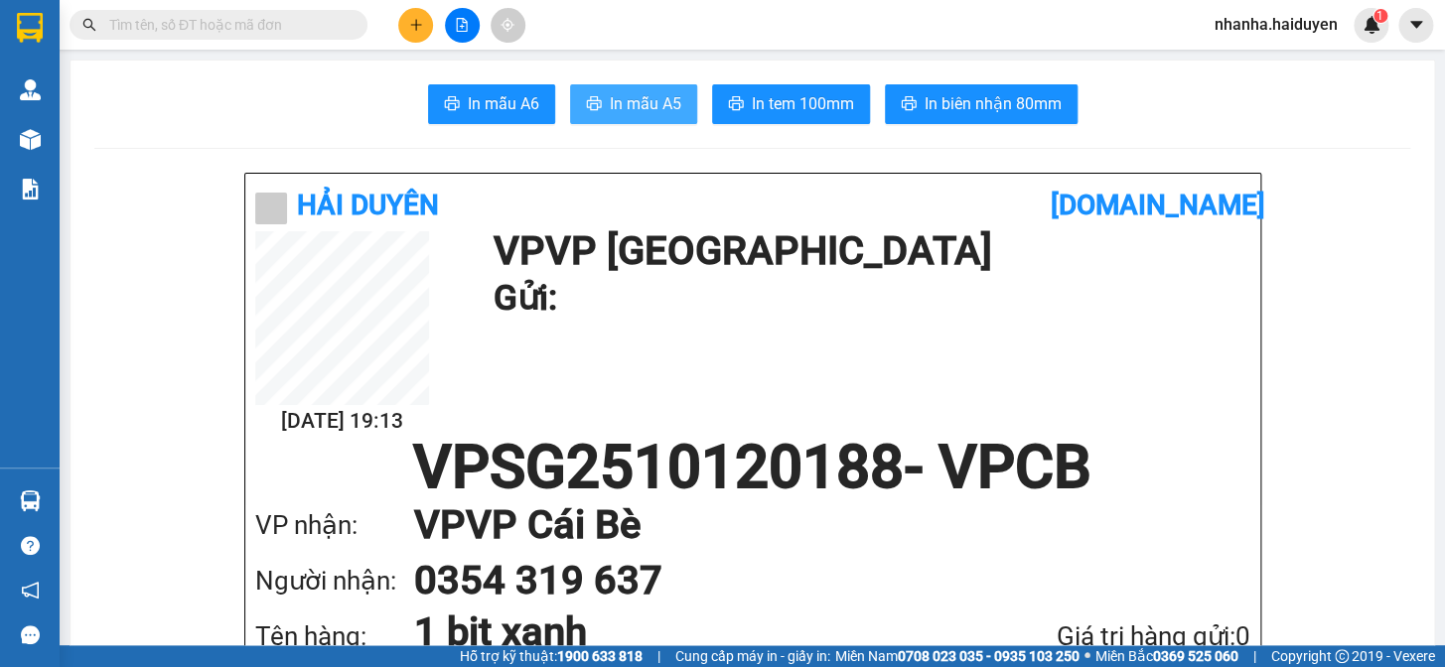
click at [634, 92] on span "In mẫu A5" at bounding box center [645, 103] width 71 height 25
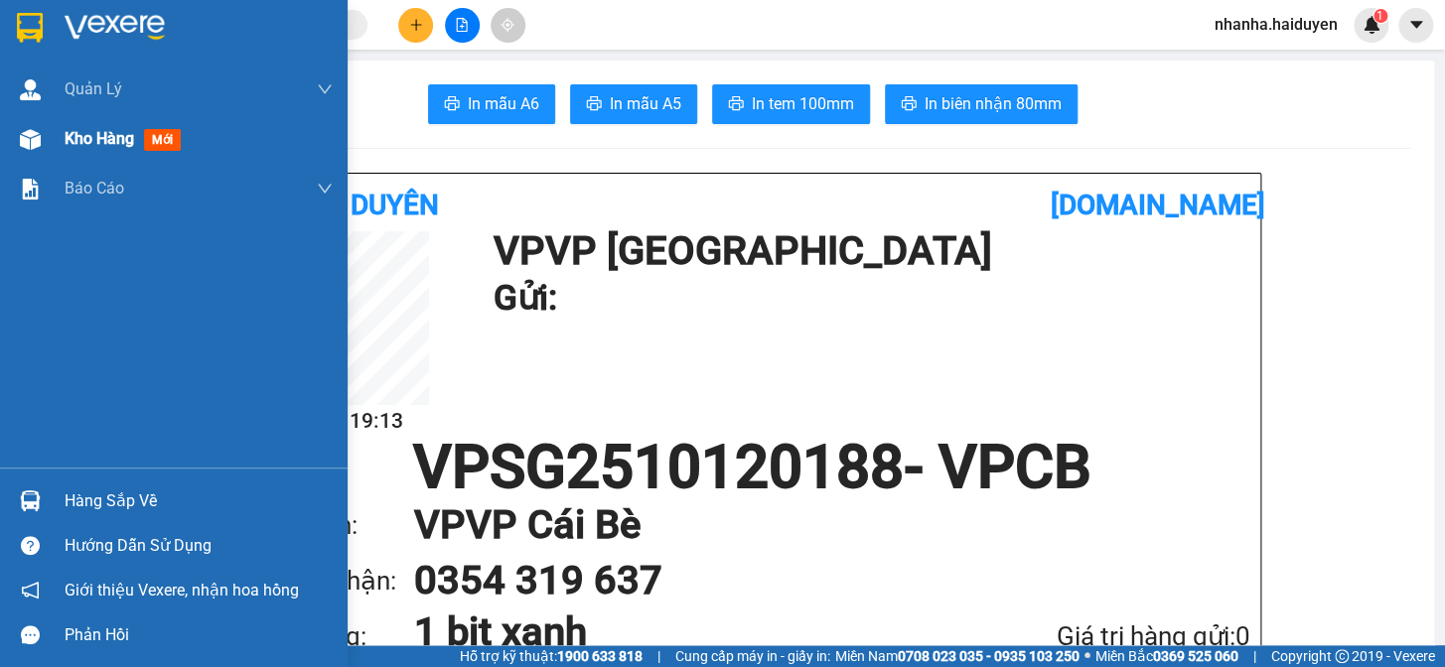
click at [28, 154] on div at bounding box center [30, 139] width 35 height 35
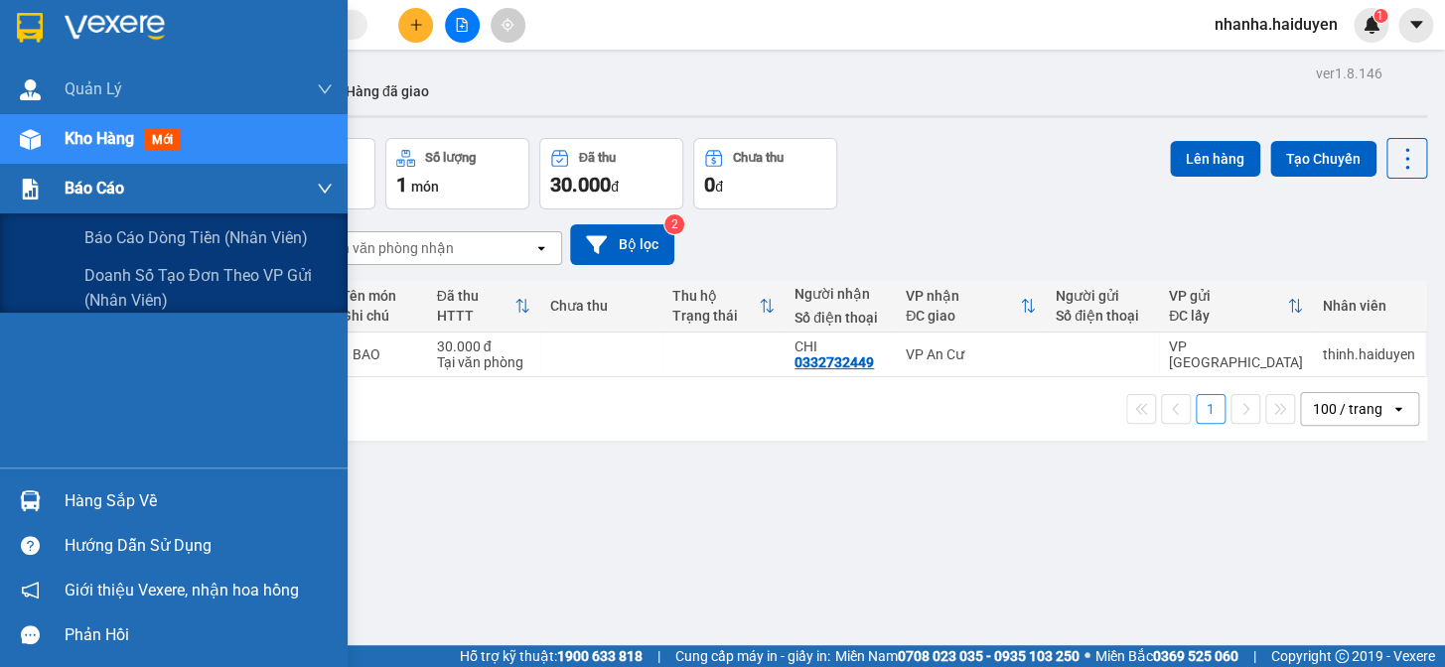
click at [17, 199] on div at bounding box center [30, 189] width 35 height 35
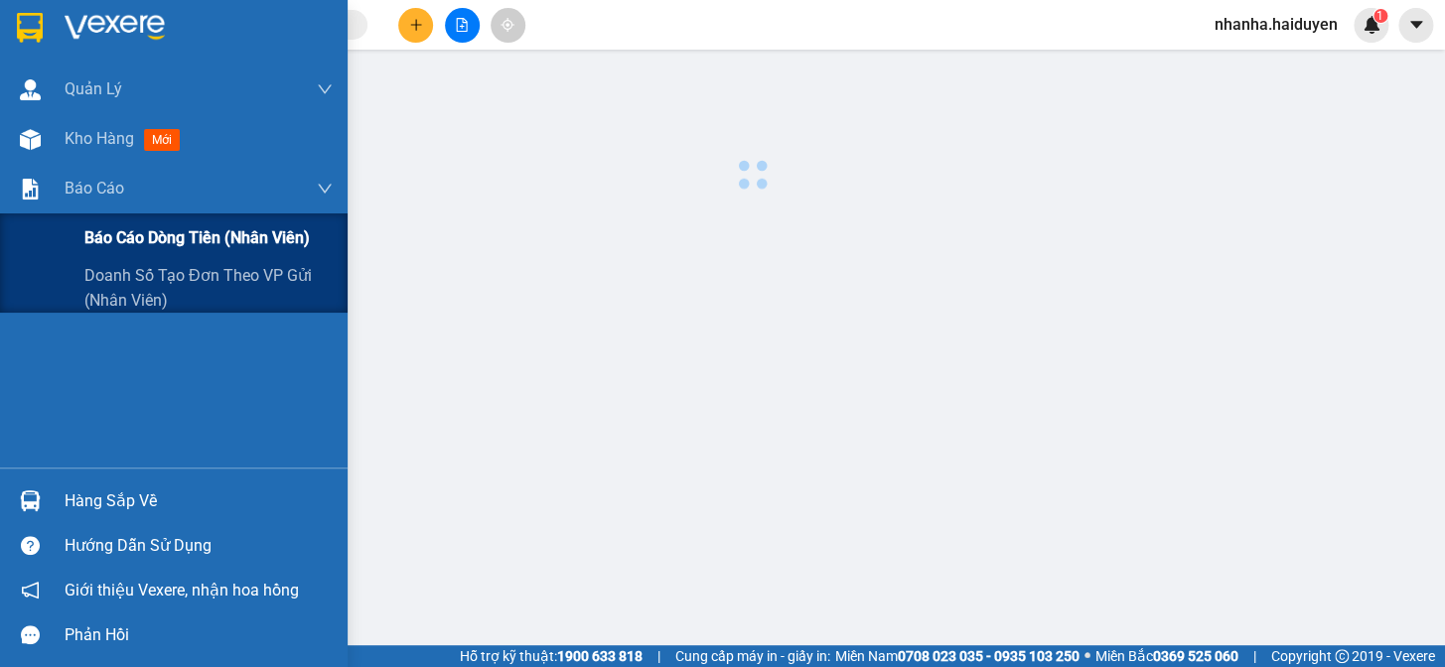
click at [40, 247] on div "Báo cáo dòng tiền (nhân viên)" at bounding box center [173, 238] width 347 height 50
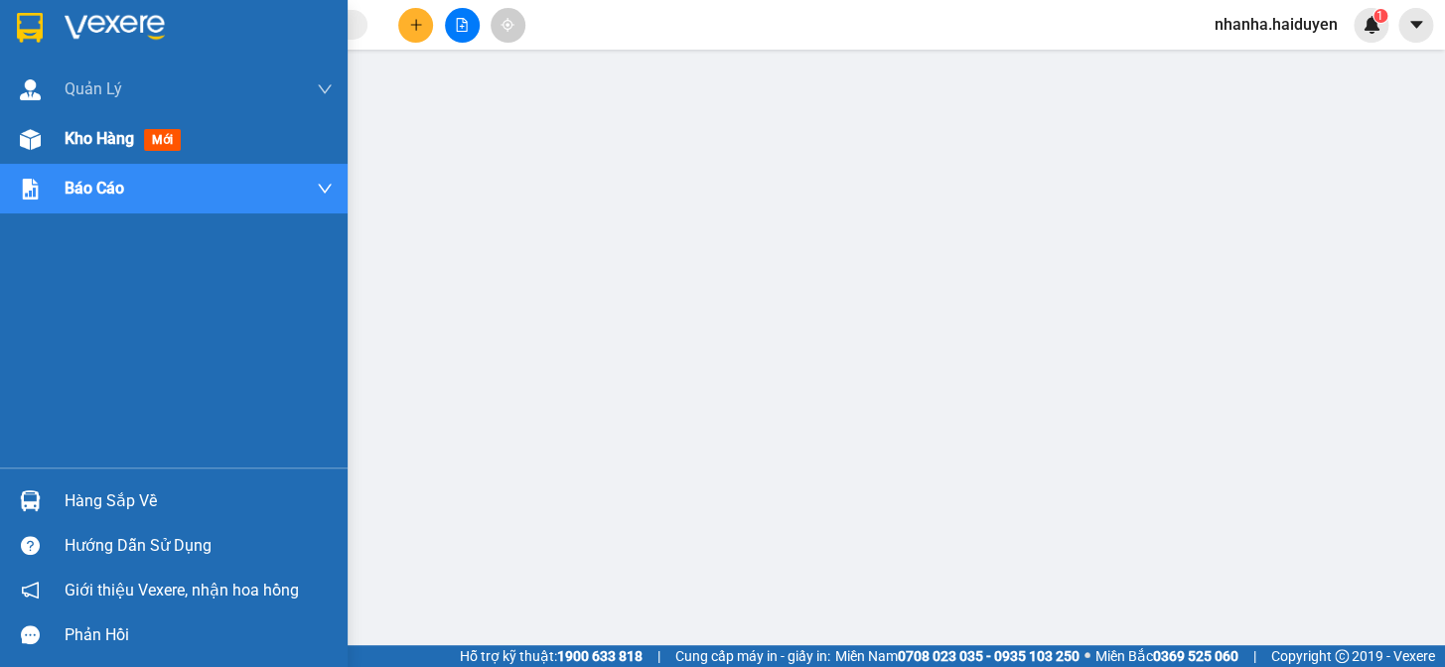
click at [49, 124] on div "Kho hàng mới" at bounding box center [173, 139] width 347 height 50
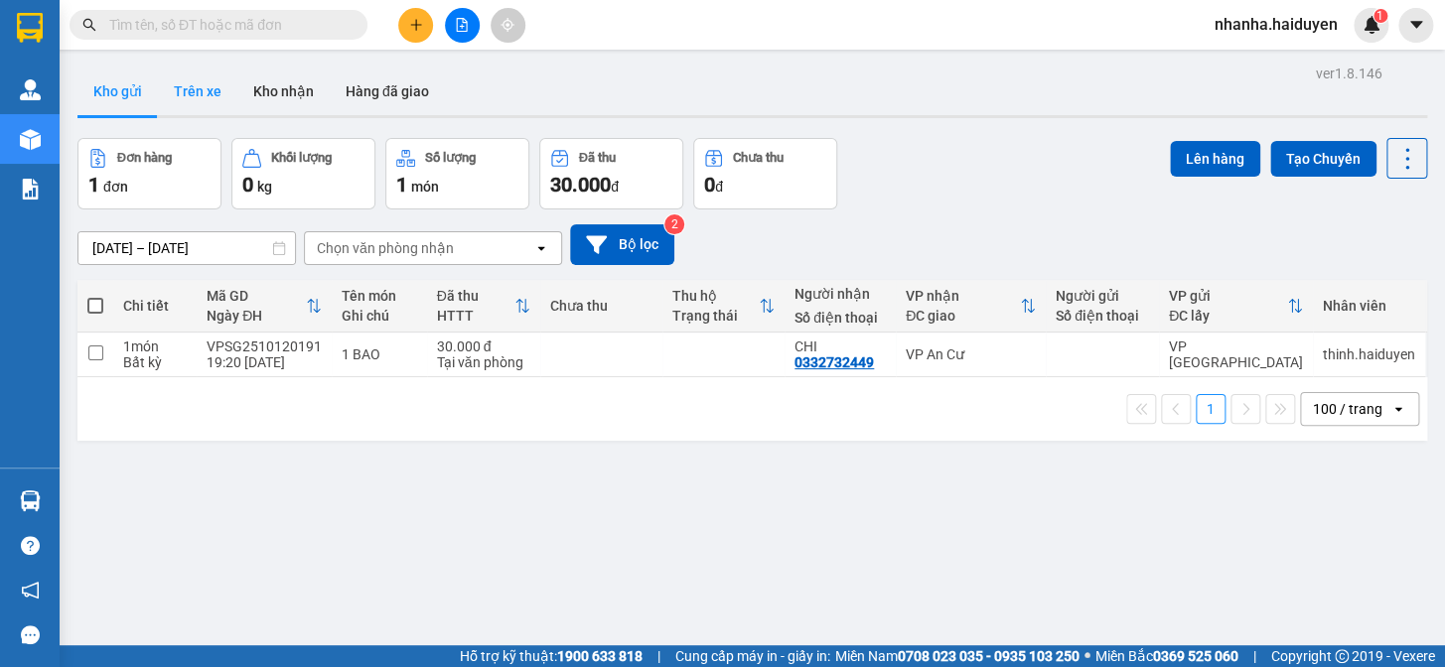
click at [208, 101] on button "Trên xe" at bounding box center [197, 92] width 79 height 48
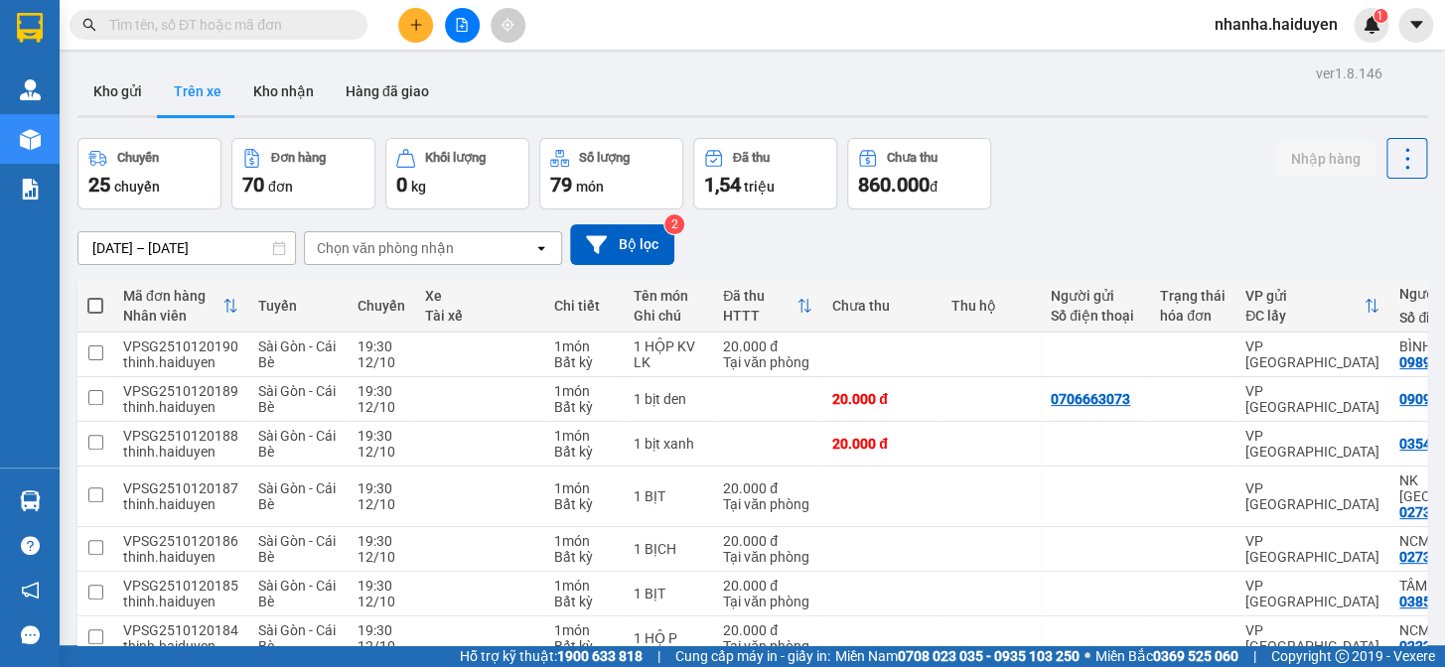
scroll to position [220, 0]
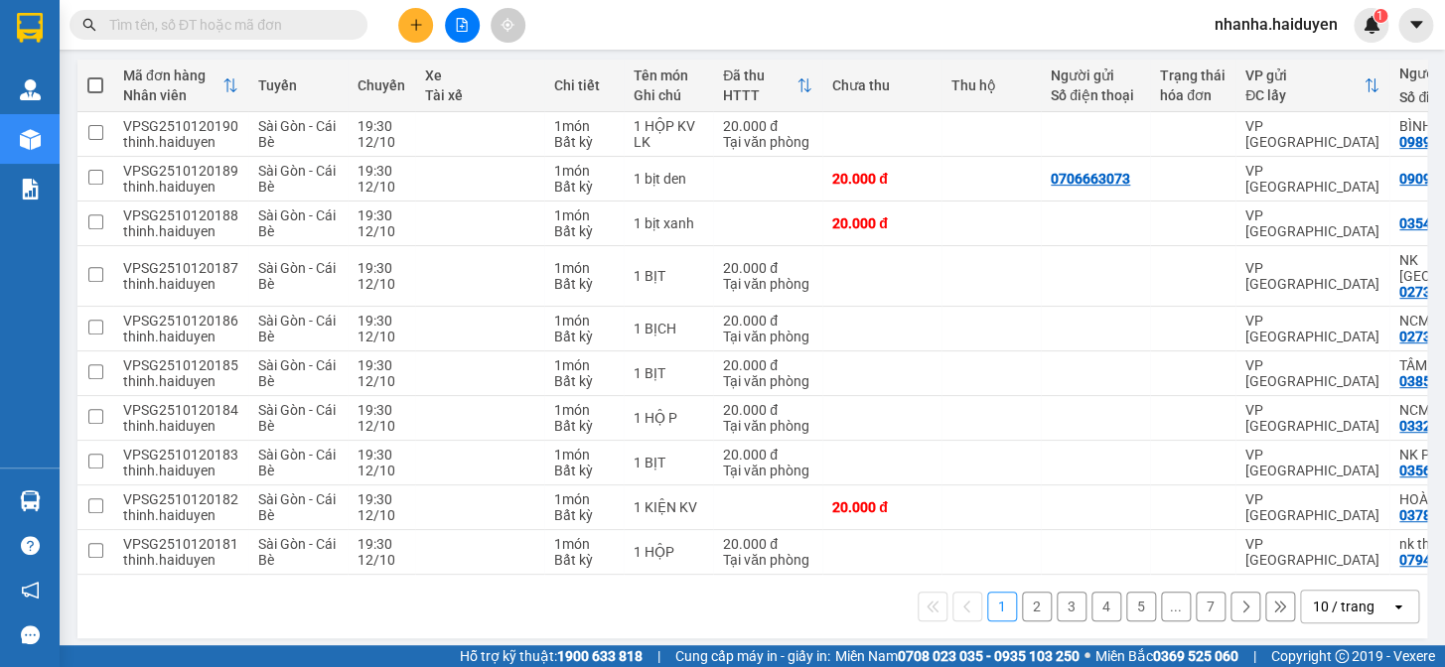
click at [1319, 597] on div "10 / trang" at bounding box center [1344, 607] width 62 height 20
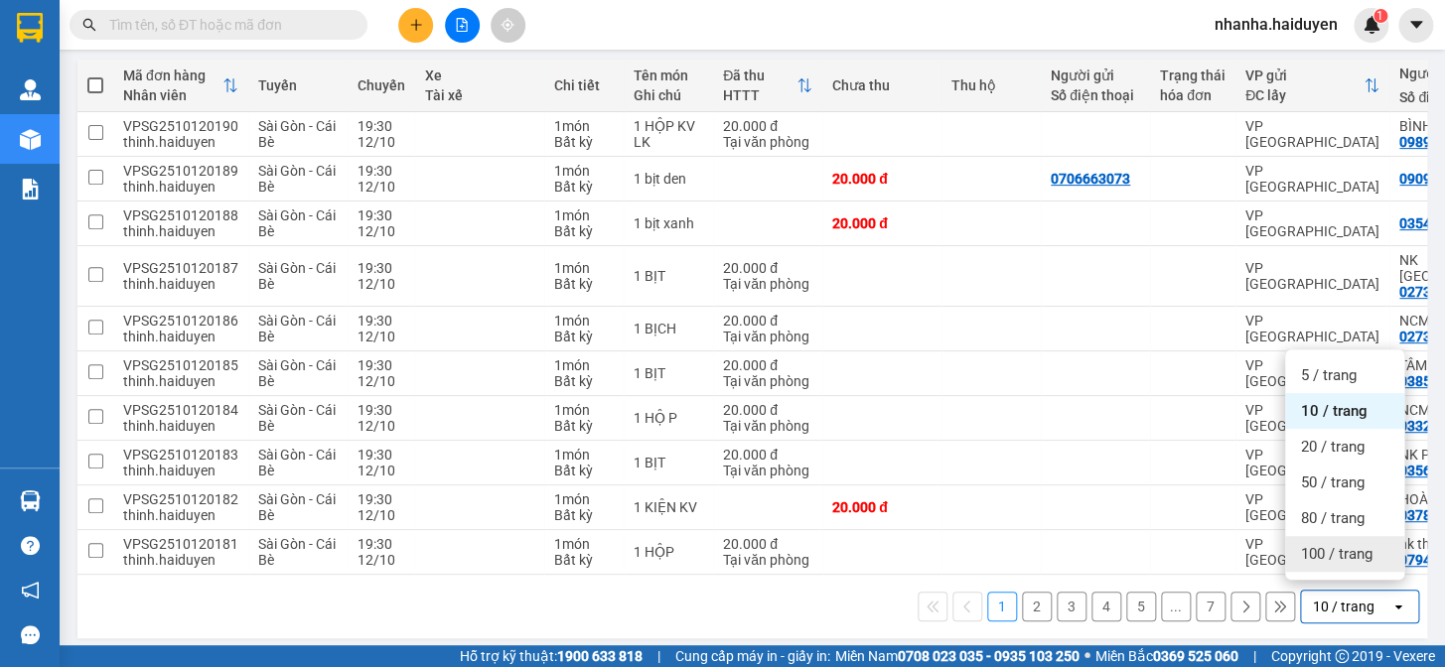
click at [1331, 546] on span "100 / trang" at bounding box center [1336, 554] width 71 height 20
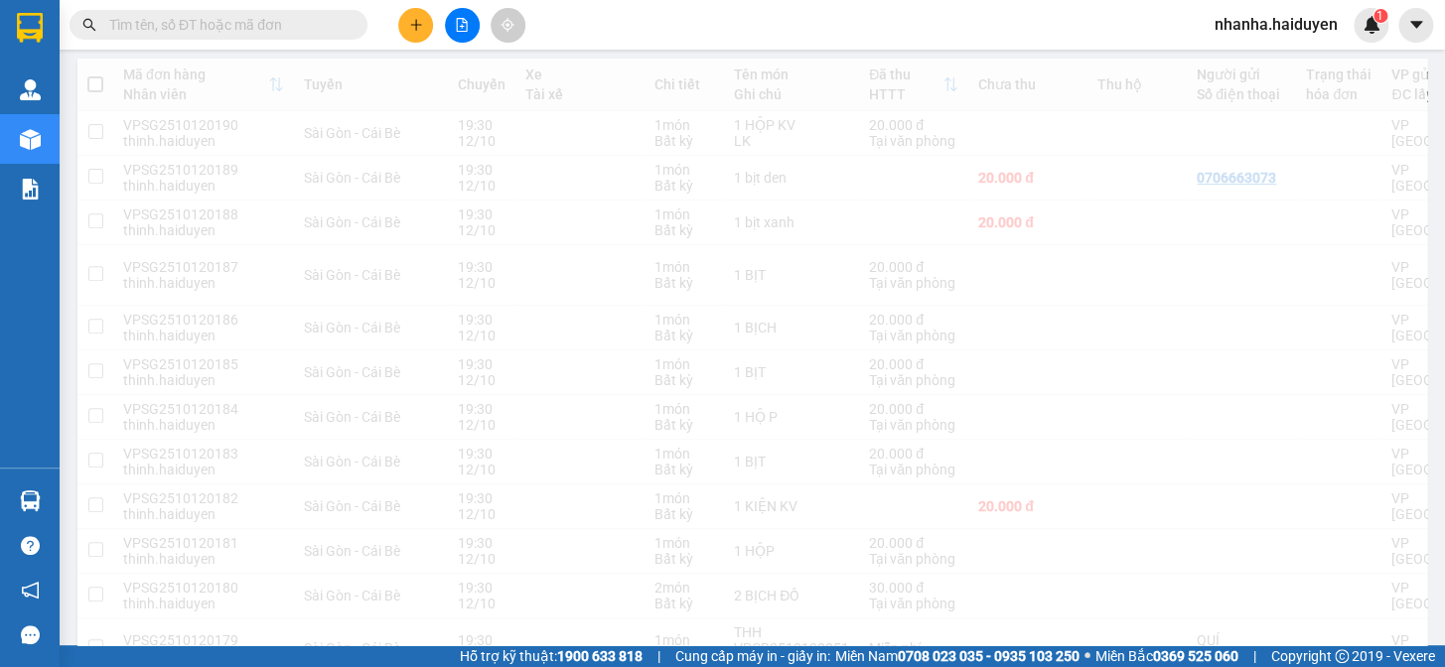
scroll to position [0, 0]
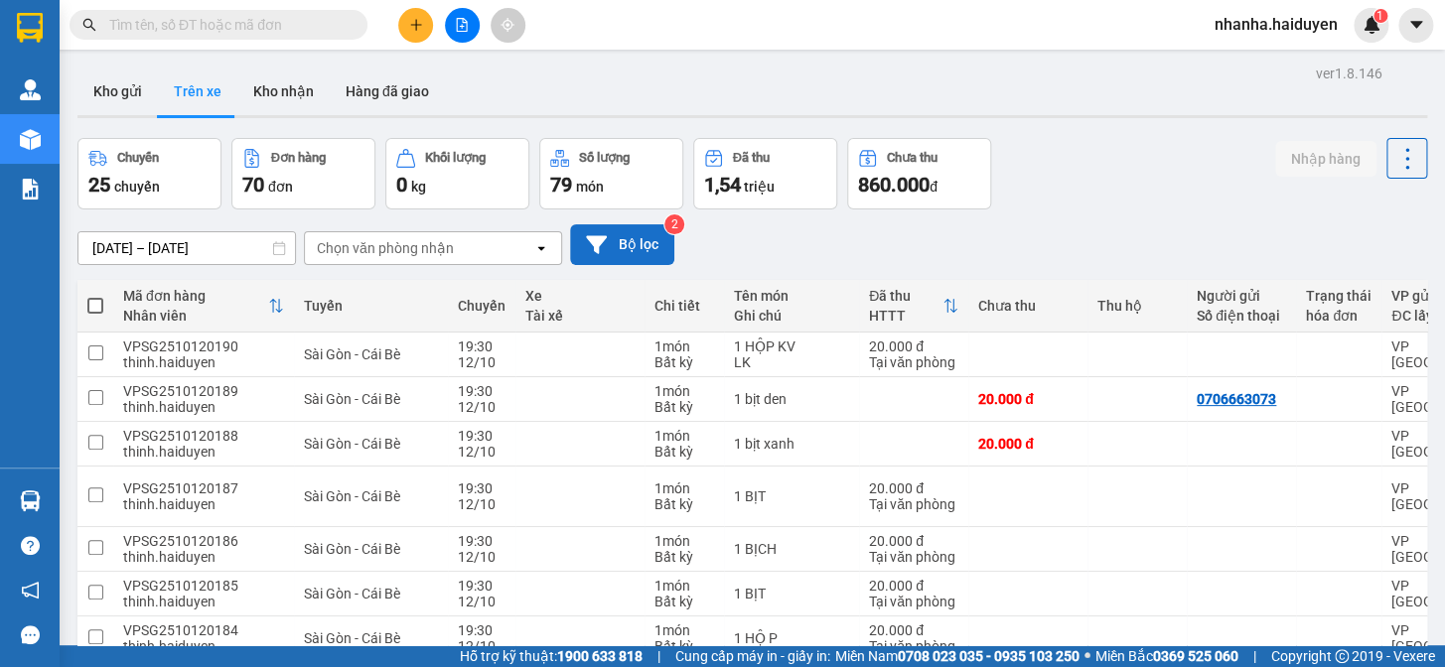
click at [654, 250] on button "Bộ lọc" at bounding box center [622, 244] width 104 height 41
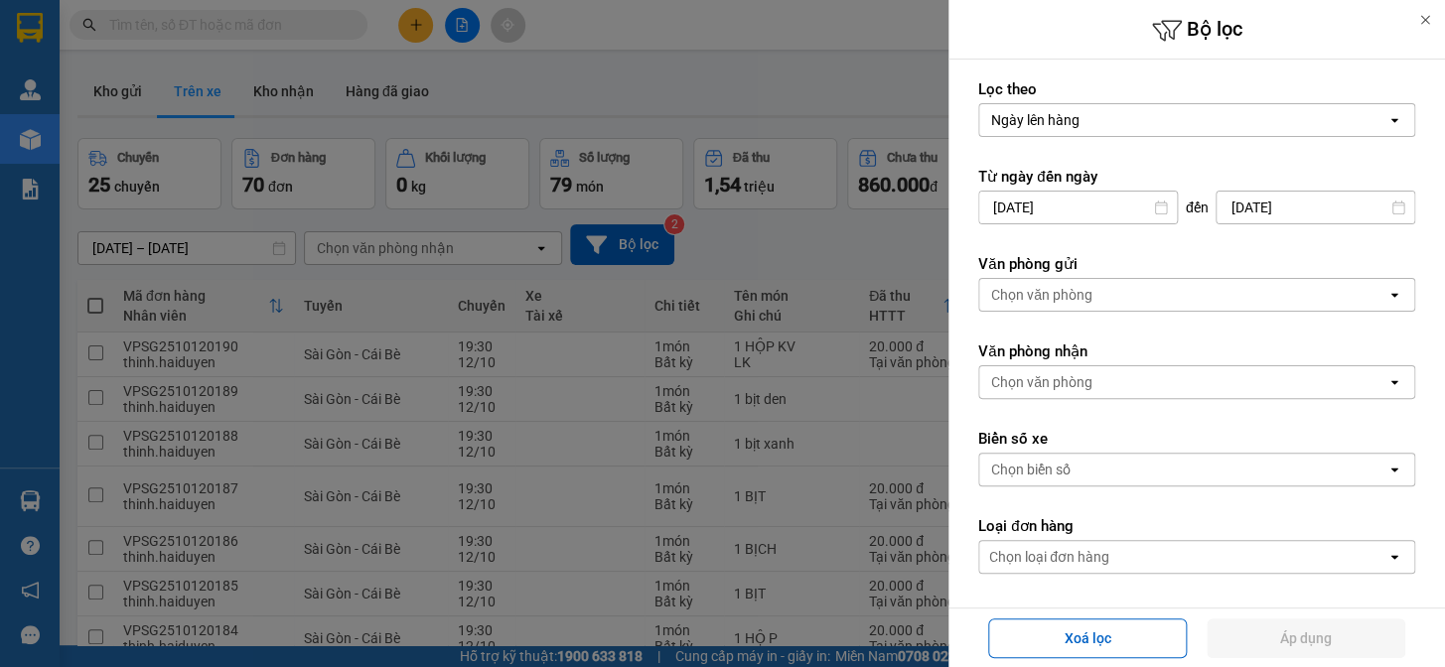
click at [1026, 300] on div "Chọn văn phòng" at bounding box center [1041, 295] width 101 height 20
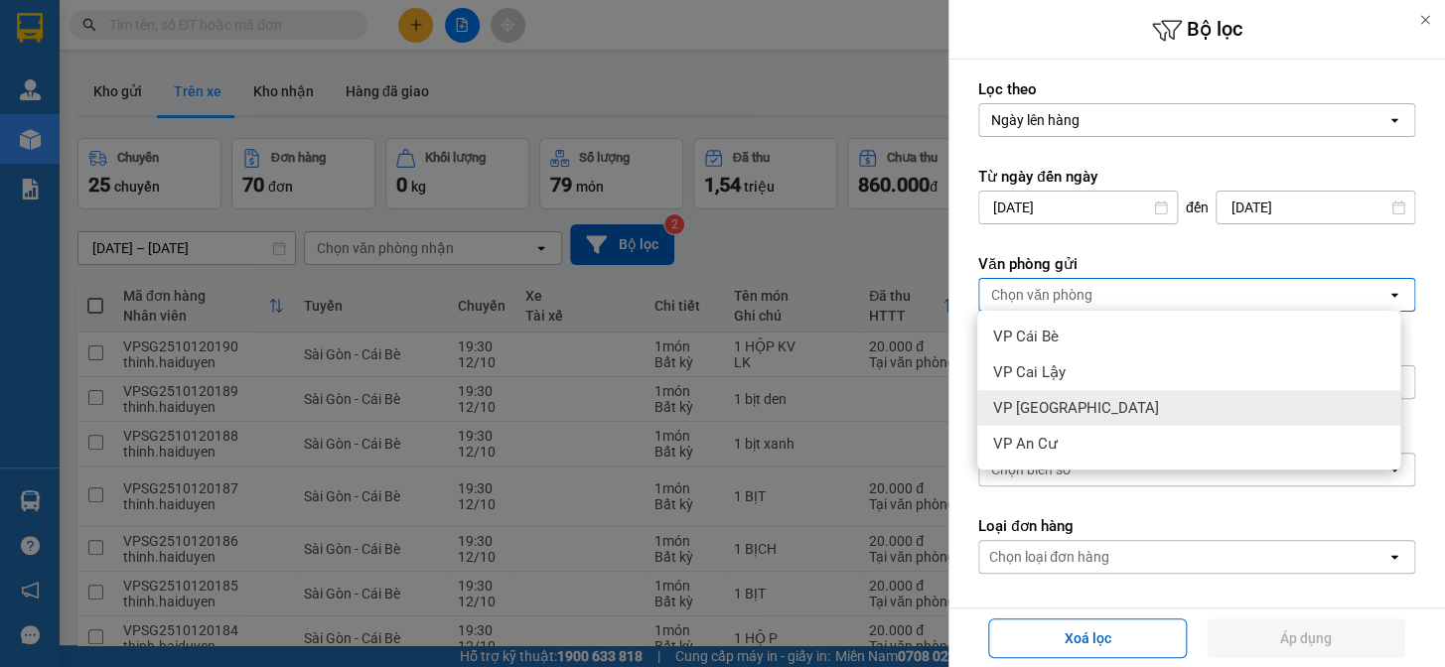
click at [1051, 402] on span "VP [GEOGRAPHIC_DATA]" at bounding box center [1076, 408] width 166 height 20
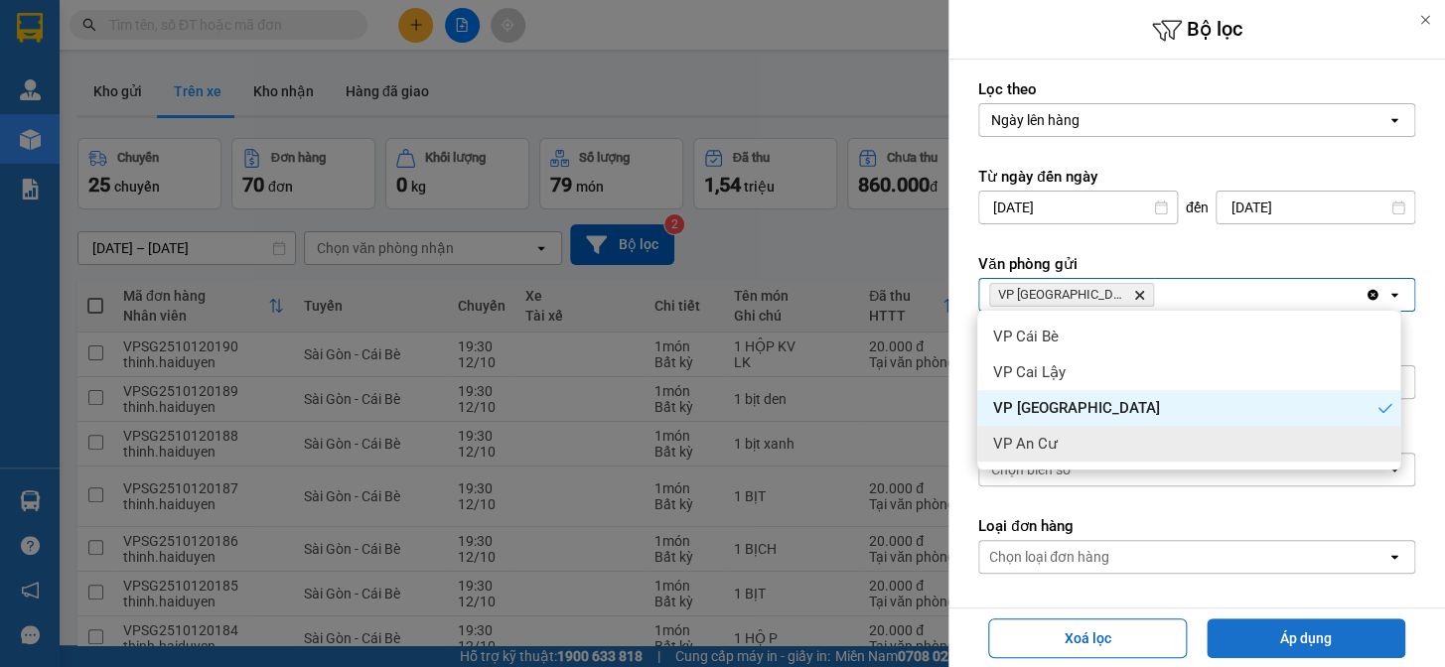
click at [1302, 640] on button "Áp dụng" at bounding box center [1305, 639] width 199 height 40
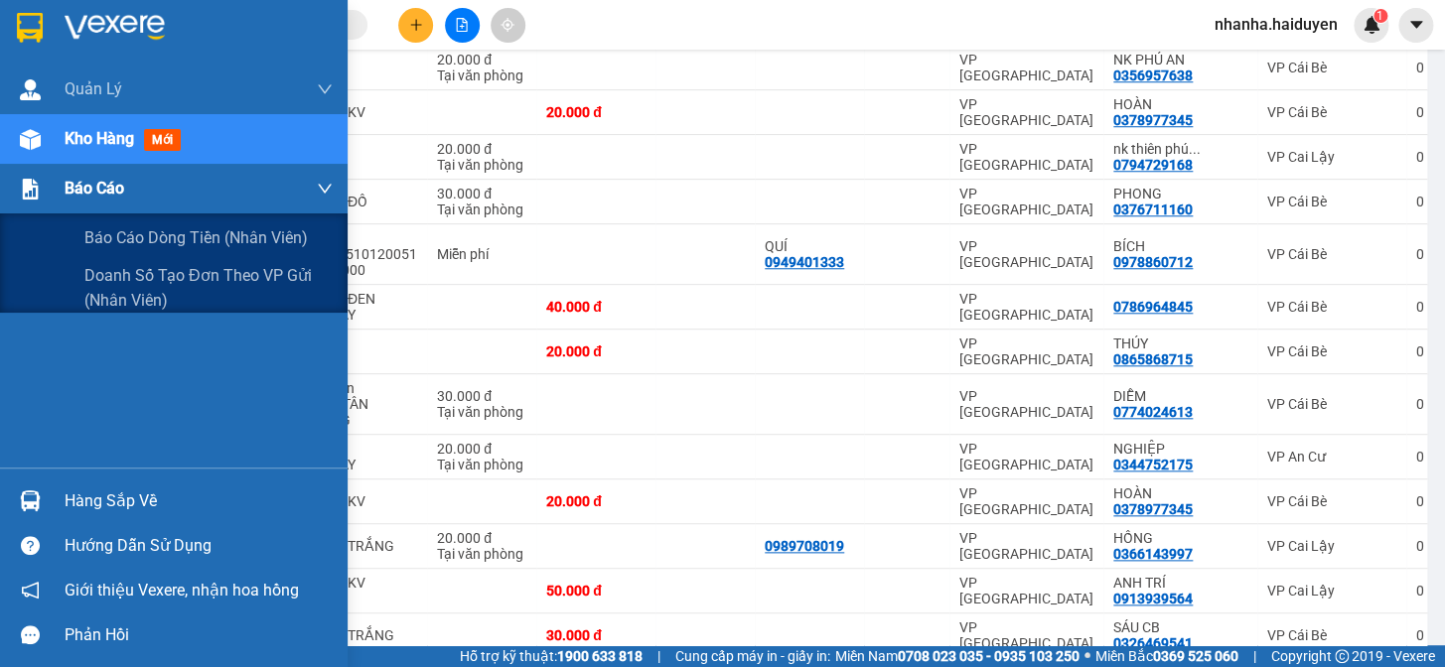
click at [68, 204] on div "Báo cáo" at bounding box center [199, 189] width 268 height 50
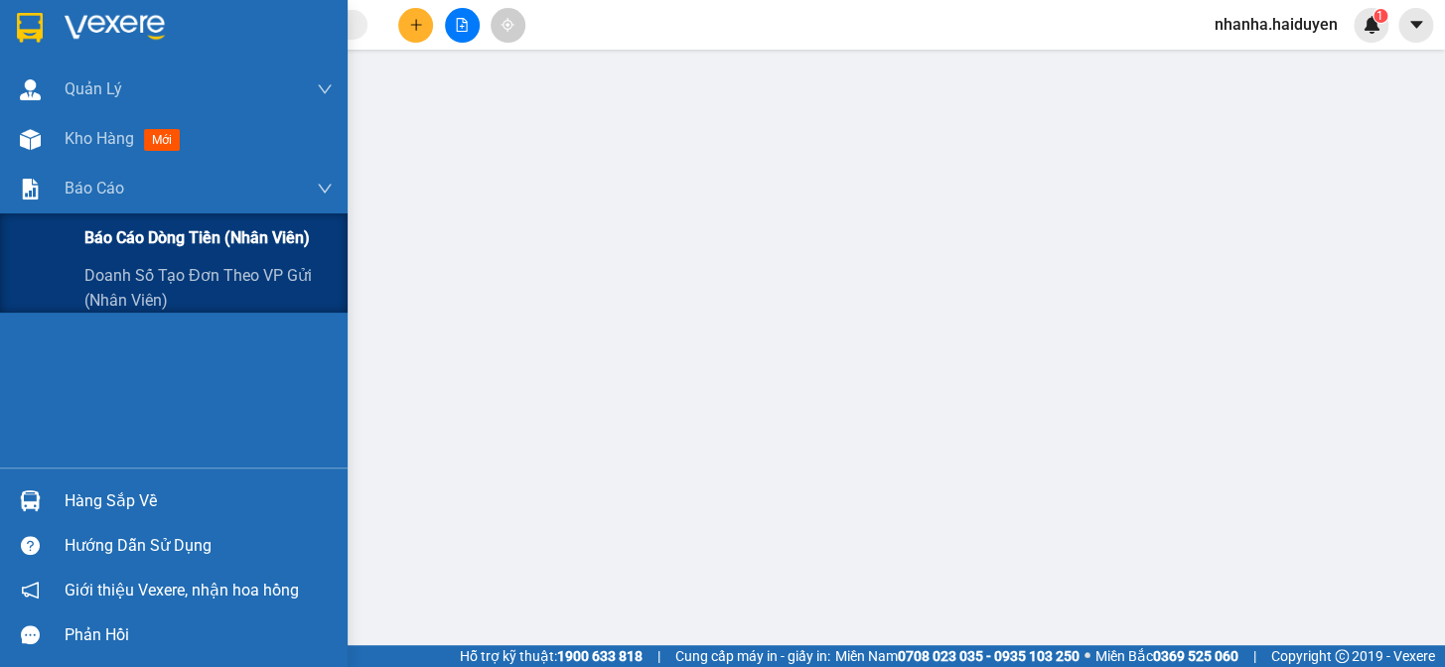
scroll to position [318, 0]
click at [82, 242] on div "Báo cáo dòng tiền (nhân viên)" at bounding box center [173, 238] width 347 height 50
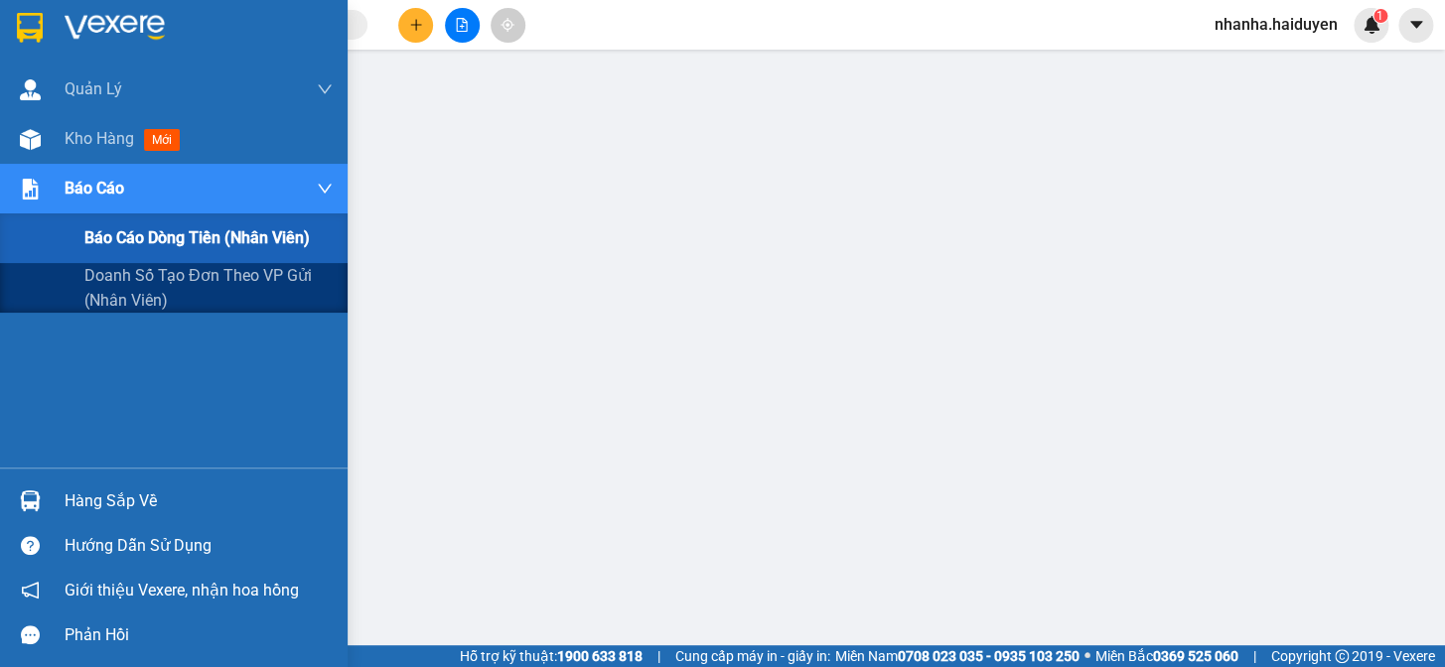
scroll to position [227, 0]
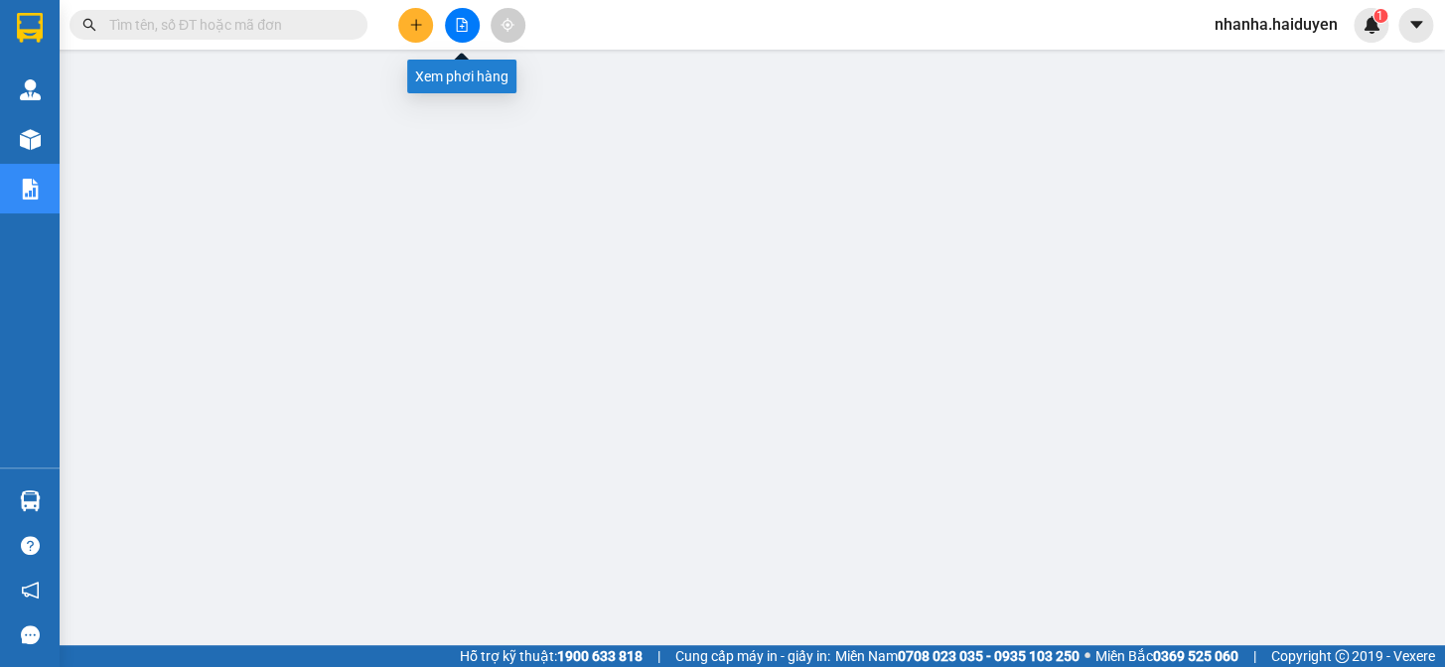
click at [465, 32] on button at bounding box center [462, 25] width 35 height 35
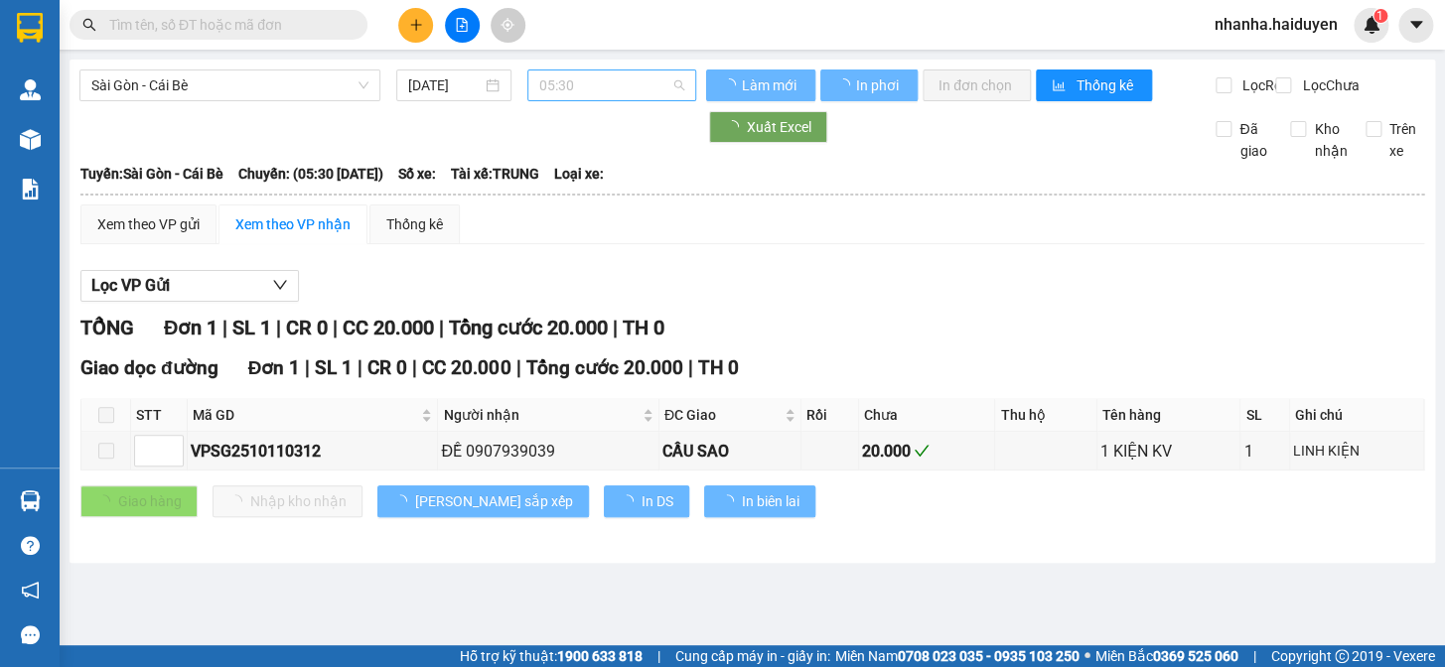
click at [618, 96] on span "05:30" at bounding box center [611, 85] width 145 height 30
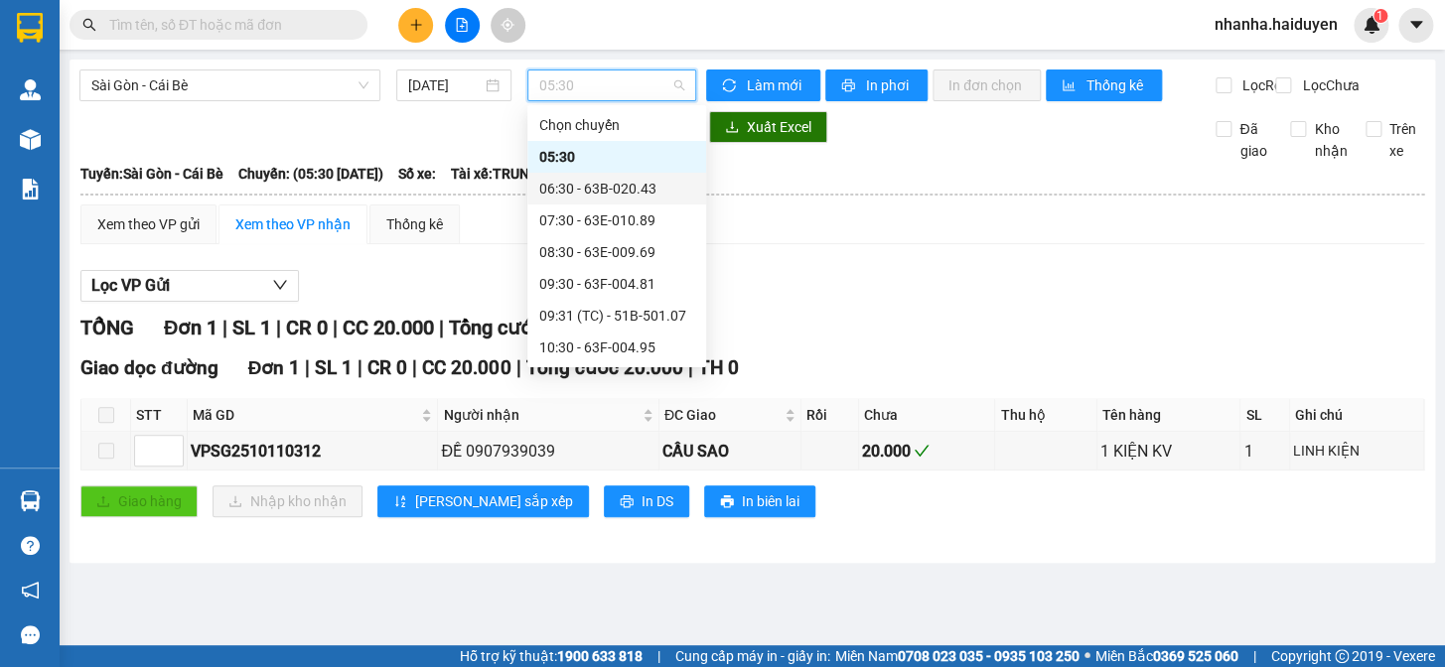
click at [610, 194] on div "06:30 - 63B-020.43" at bounding box center [616, 189] width 155 height 22
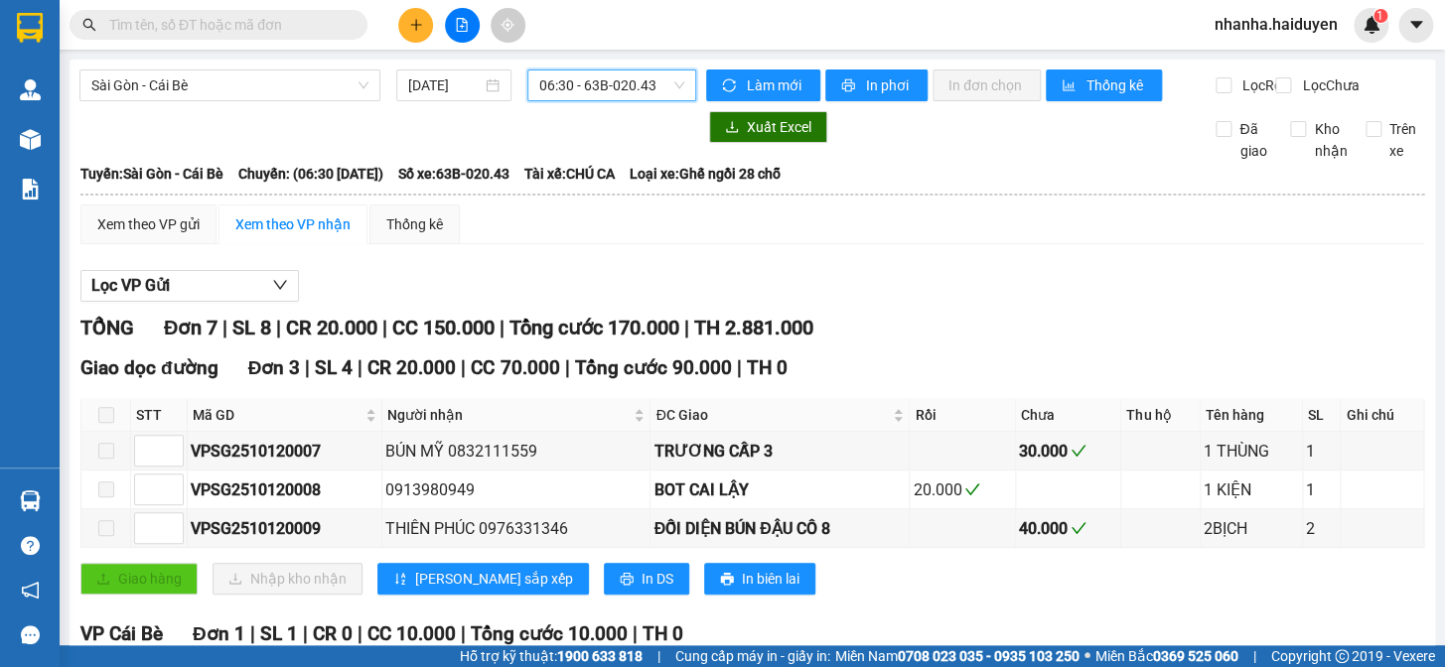
click at [587, 85] on span "06:30 - 63B-020.43" at bounding box center [611, 85] width 145 height 30
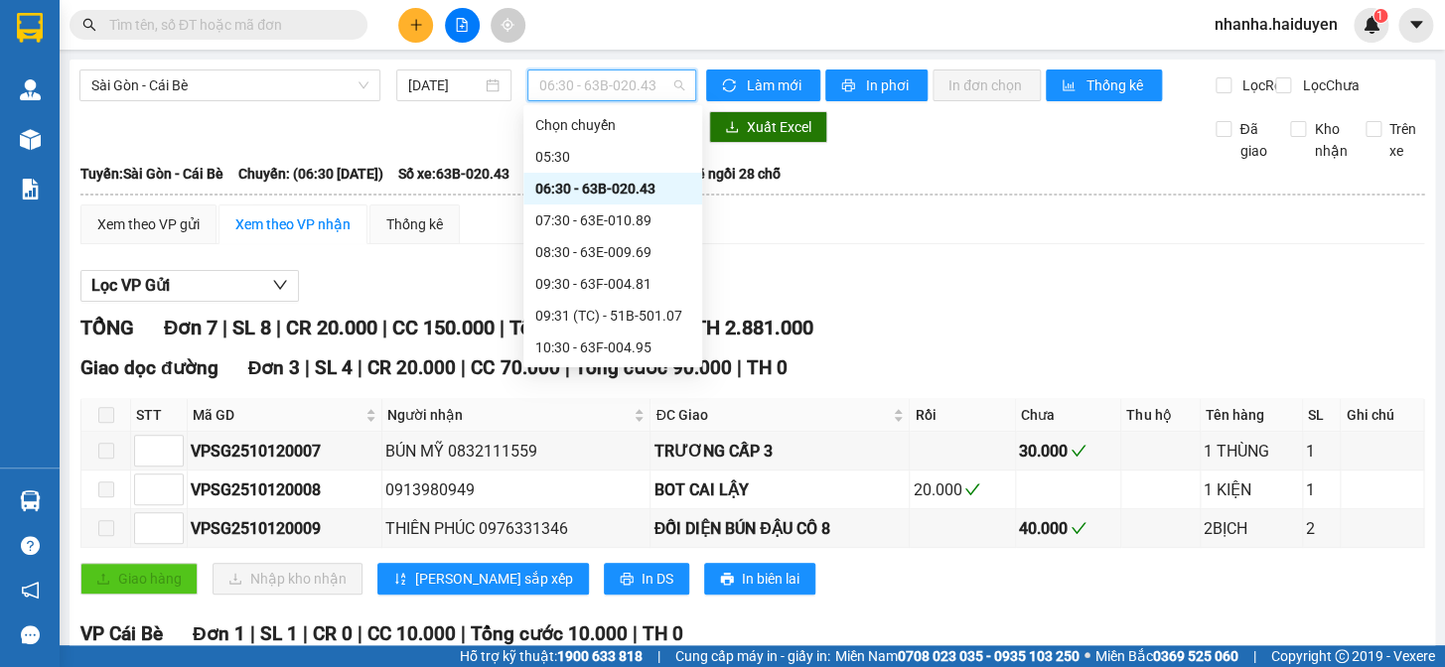
scroll to position [380, 0]
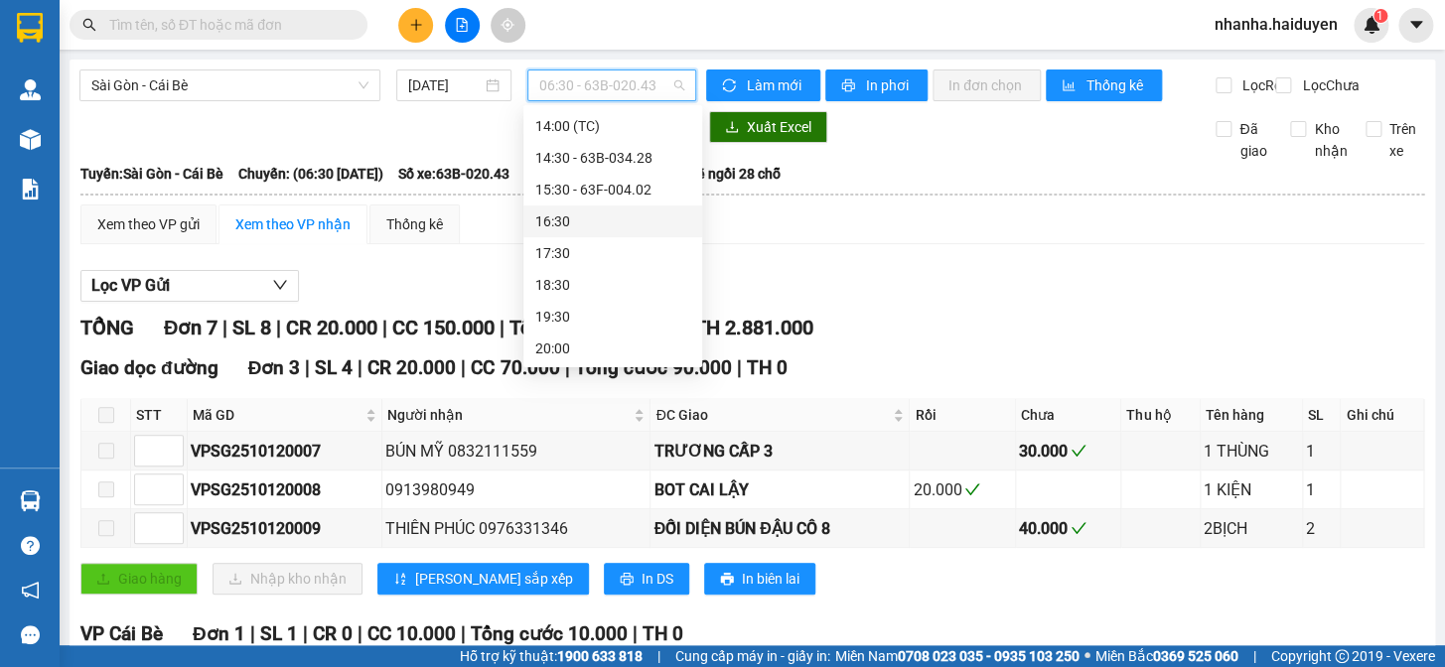
click at [622, 228] on div "16:30" at bounding box center [612, 221] width 155 height 22
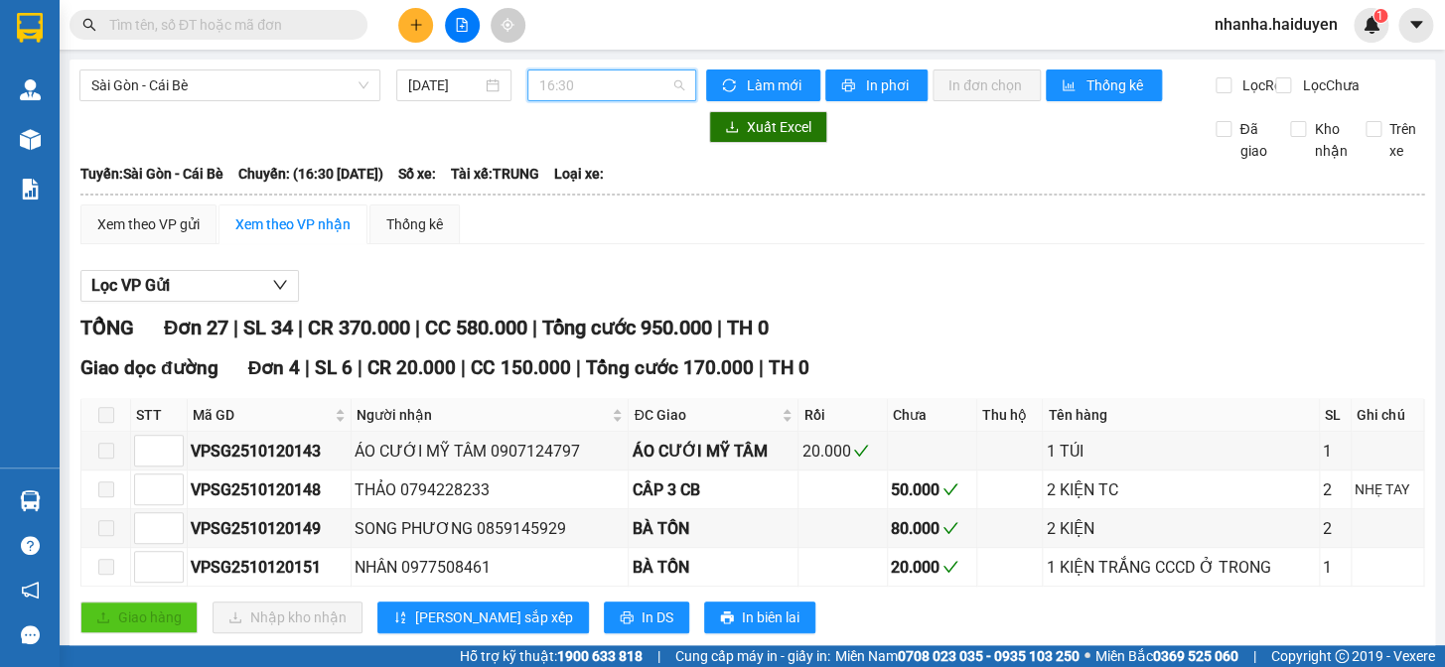
click at [614, 96] on span "16:30" at bounding box center [611, 85] width 145 height 30
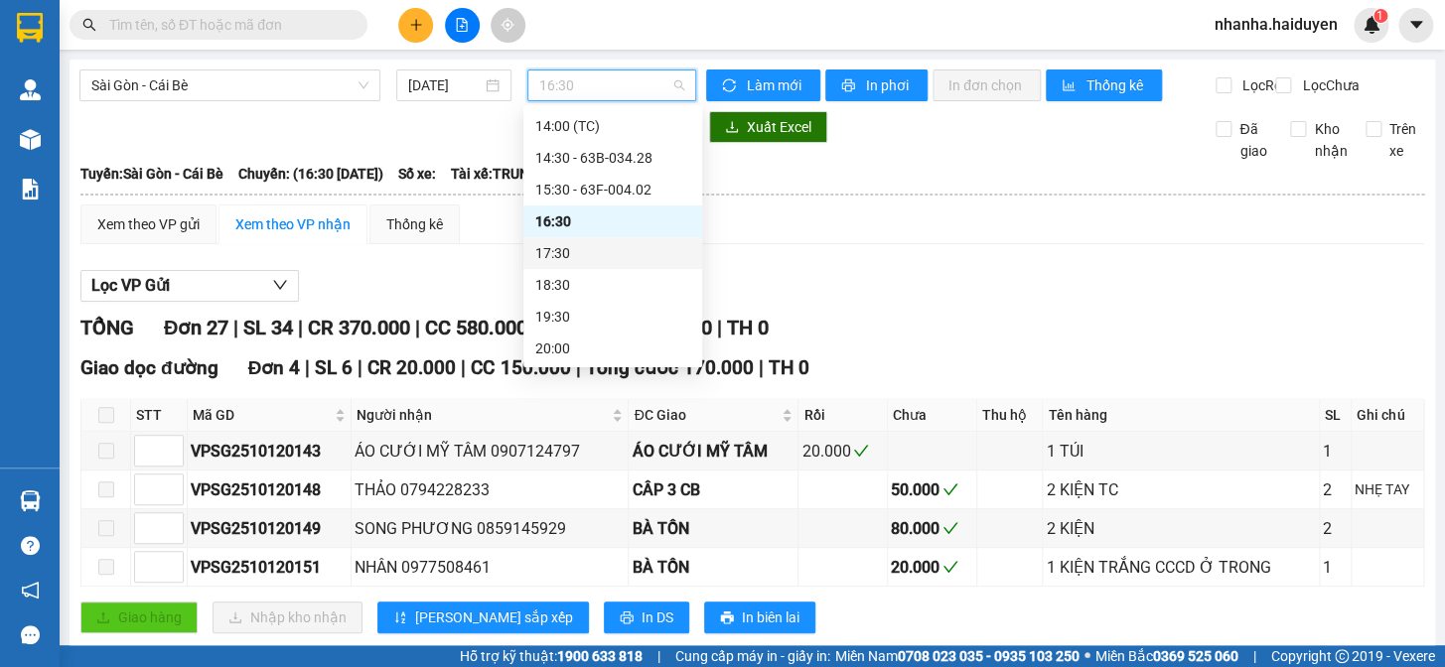
click at [594, 253] on div "17:30" at bounding box center [612, 253] width 155 height 22
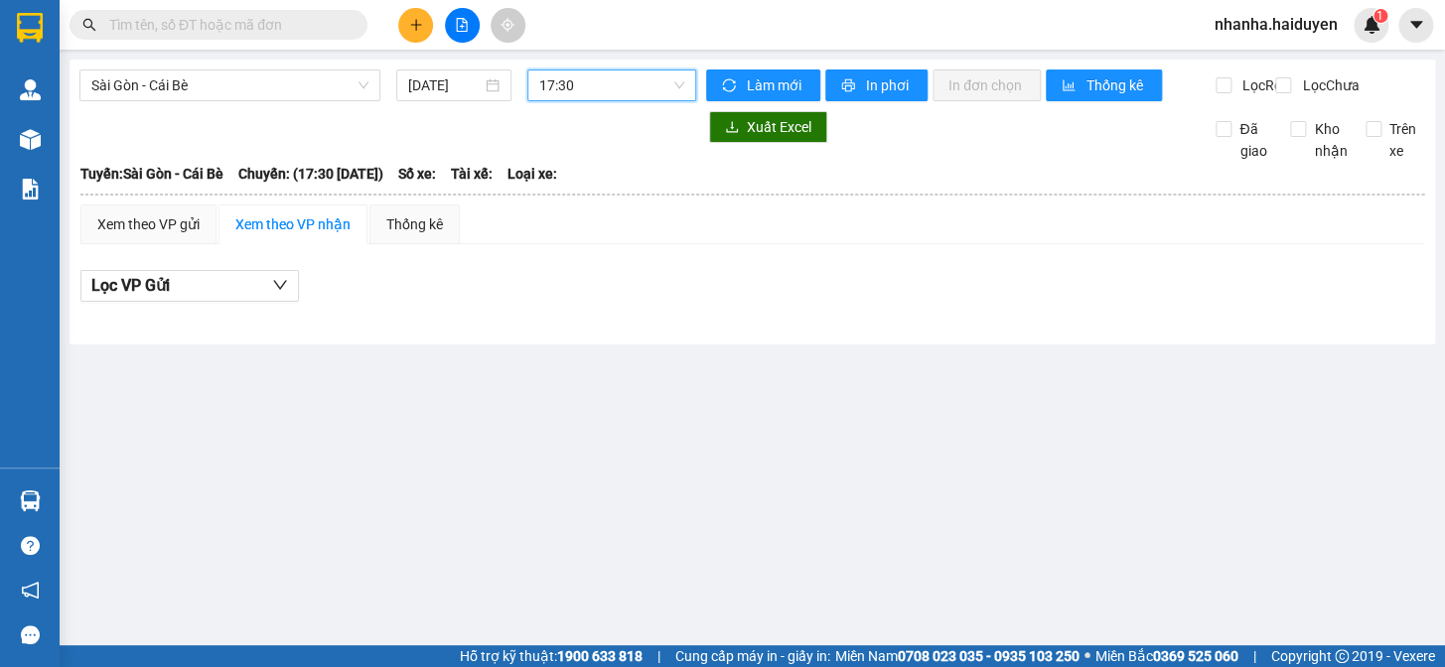
drag, startPoint x: 625, startPoint y: 75, endPoint x: 666, endPoint y: 199, distance: 129.7
click at [626, 75] on span "17:30" at bounding box center [611, 85] width 145 height 30
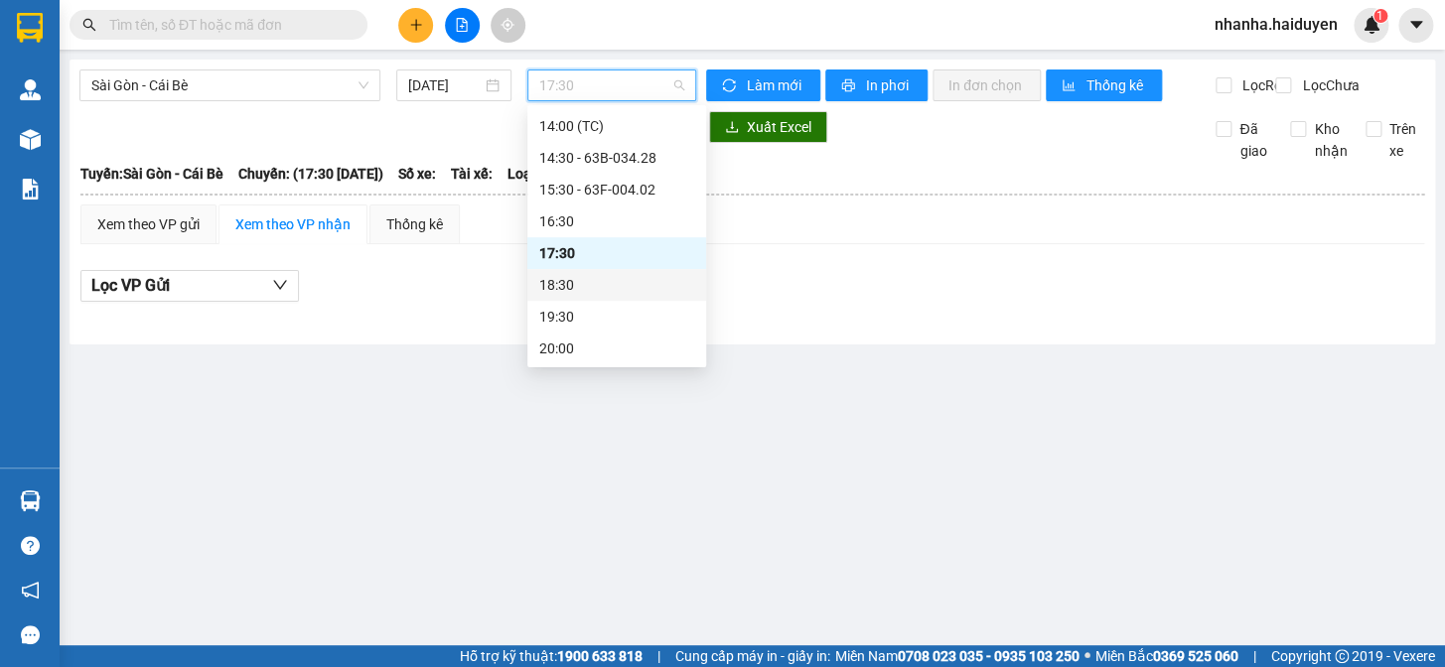
click at [622, 287] on div "18:30" at bounding box center [616, 285] width 155 height 22
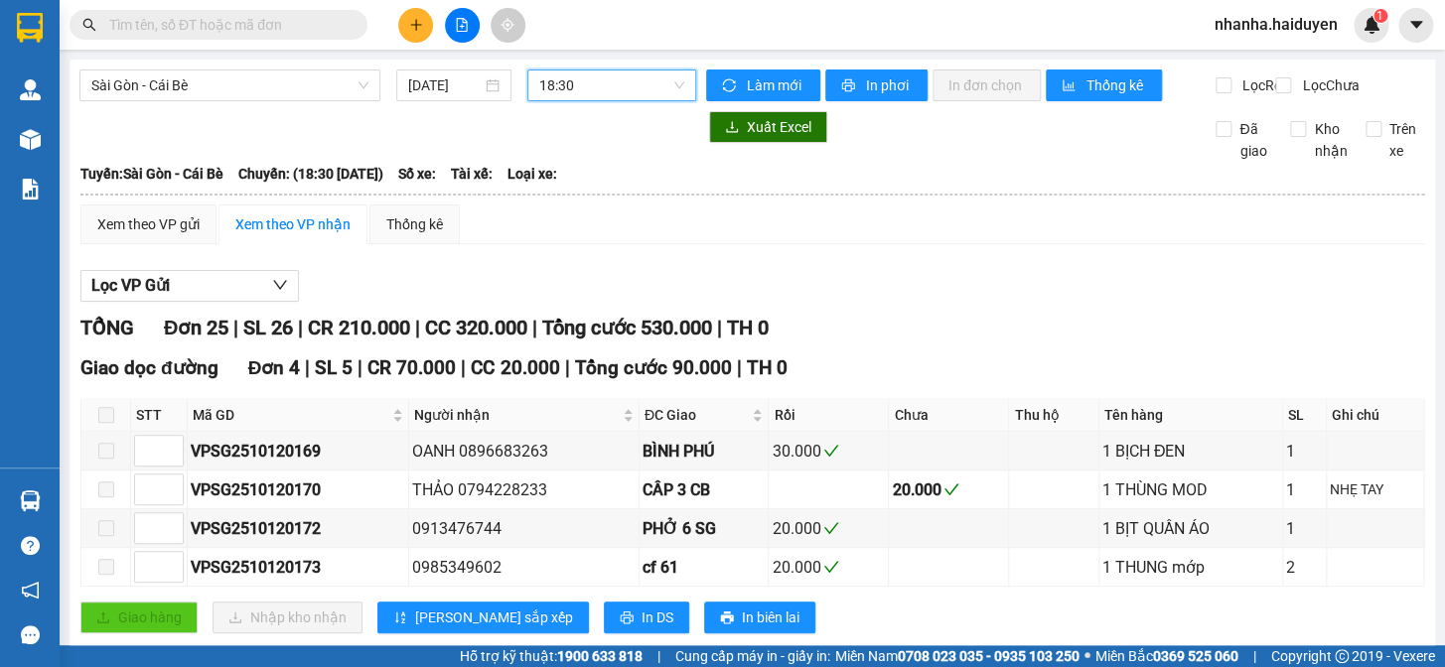
click at [592, 87] on span "18:30" at bounding box center [611, 85] width 145 height 30
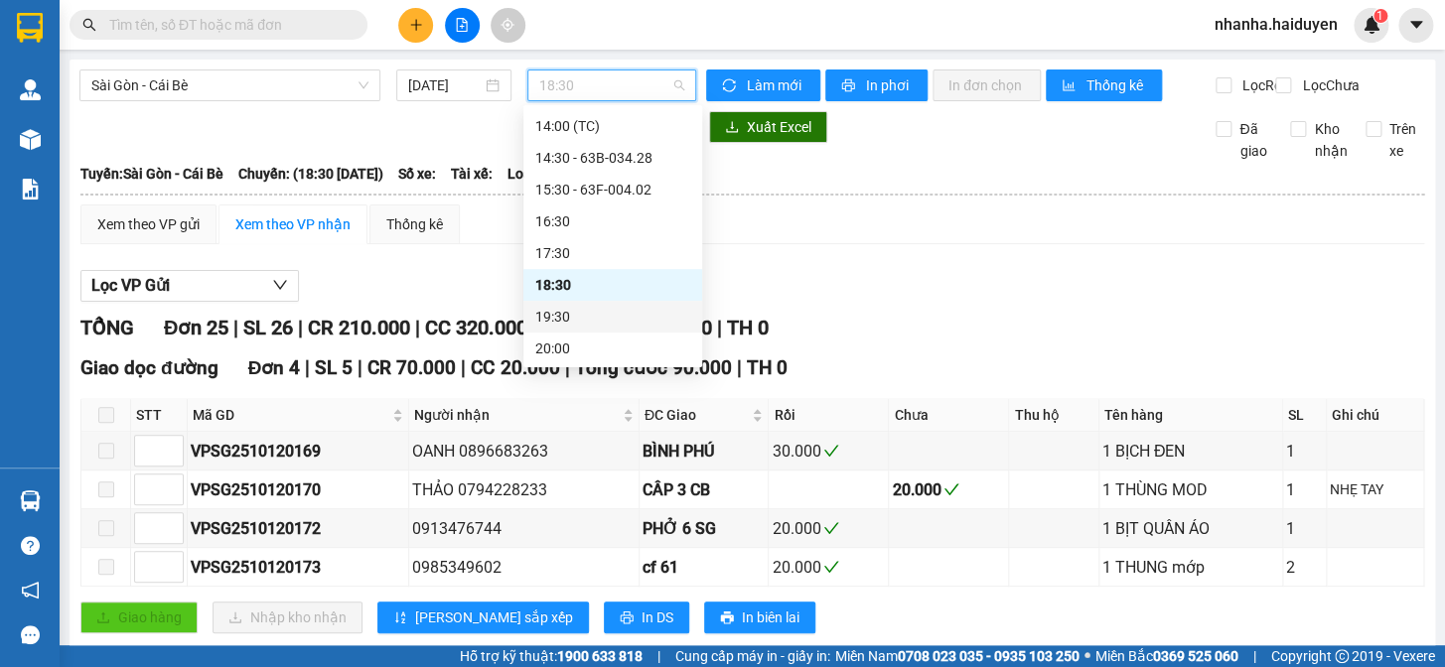
click at [614, 307] on div "19:30" at bounding box center [612, 317] width 155 height 22
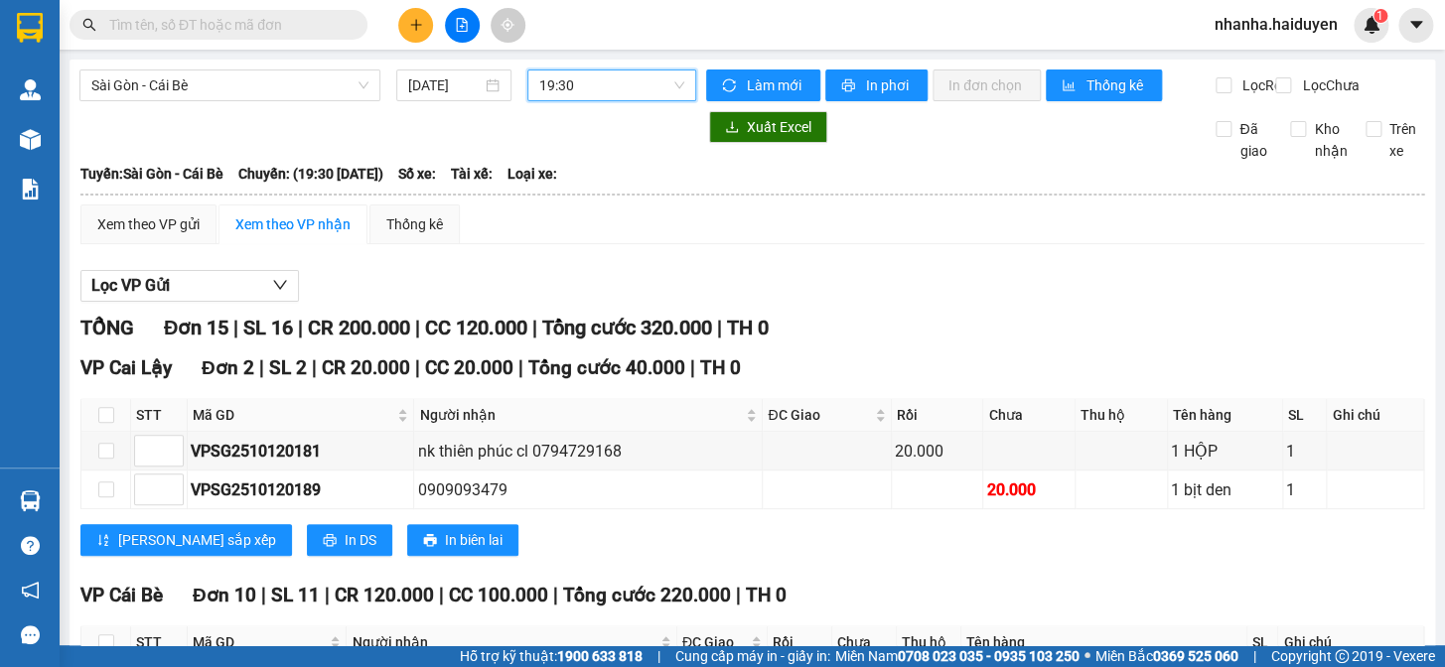
click at [600, 93] on span "19:30" at bounding box center [611, 85] width 145 height 30
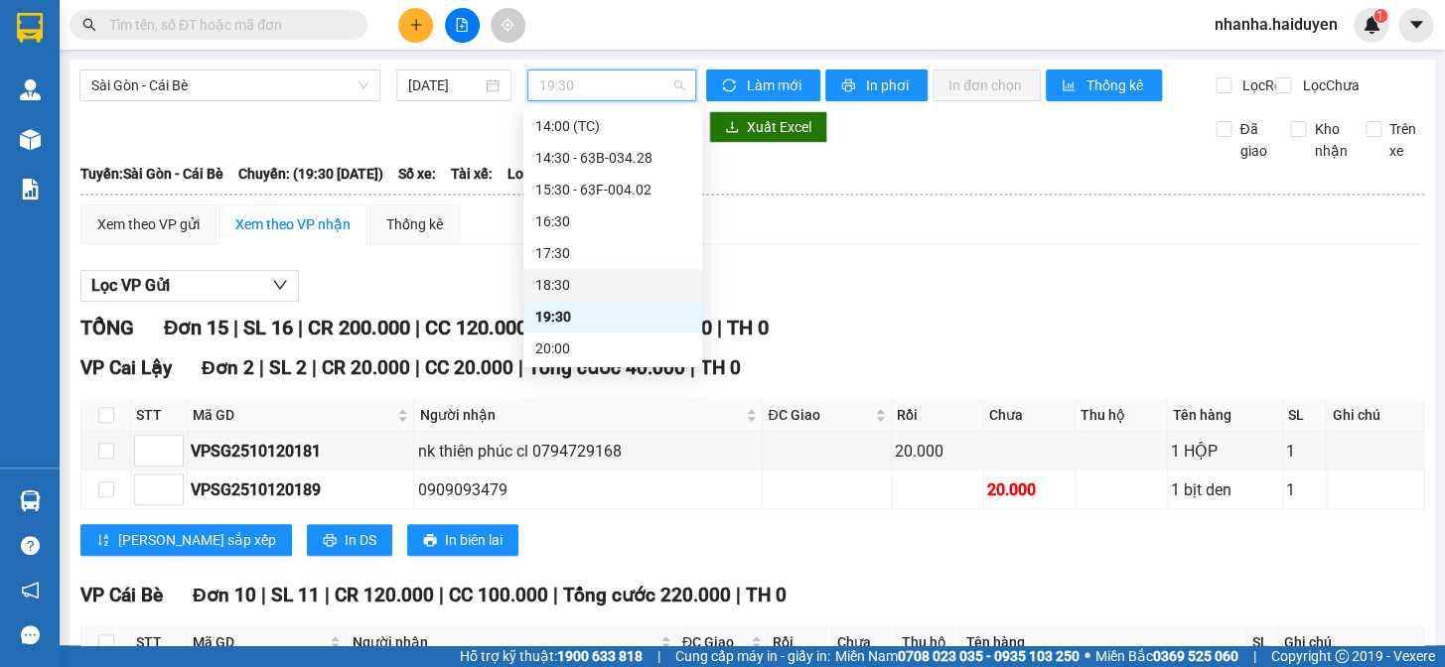
click at [583, 288] on div "18:30" at bounding box center [612, 285] width 155 height 22
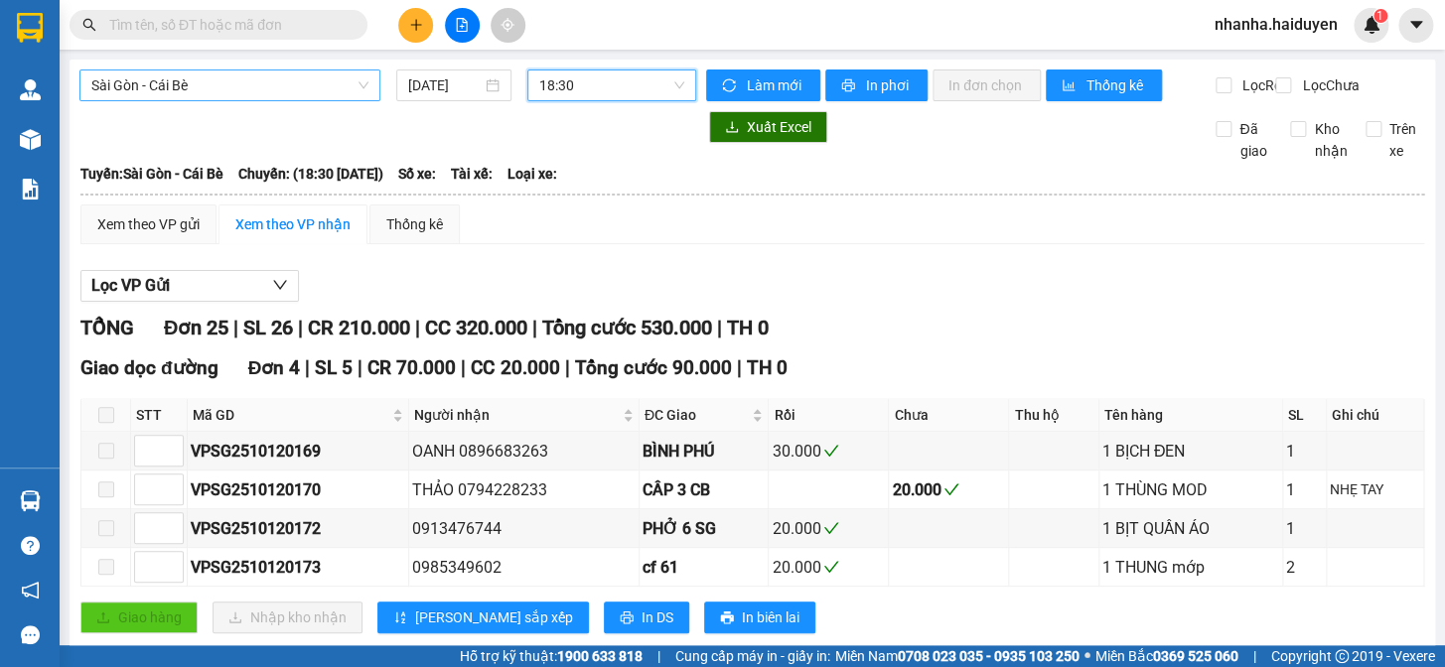
drag, startPoint x: 298, startPoint y: 89, endPoint x: 45, endPoint y: 169, distance: 265.3
click at [296, 89] on span "Sài Gòn - Cái Bè" at bounding box center [229, 85] width 277 height 30
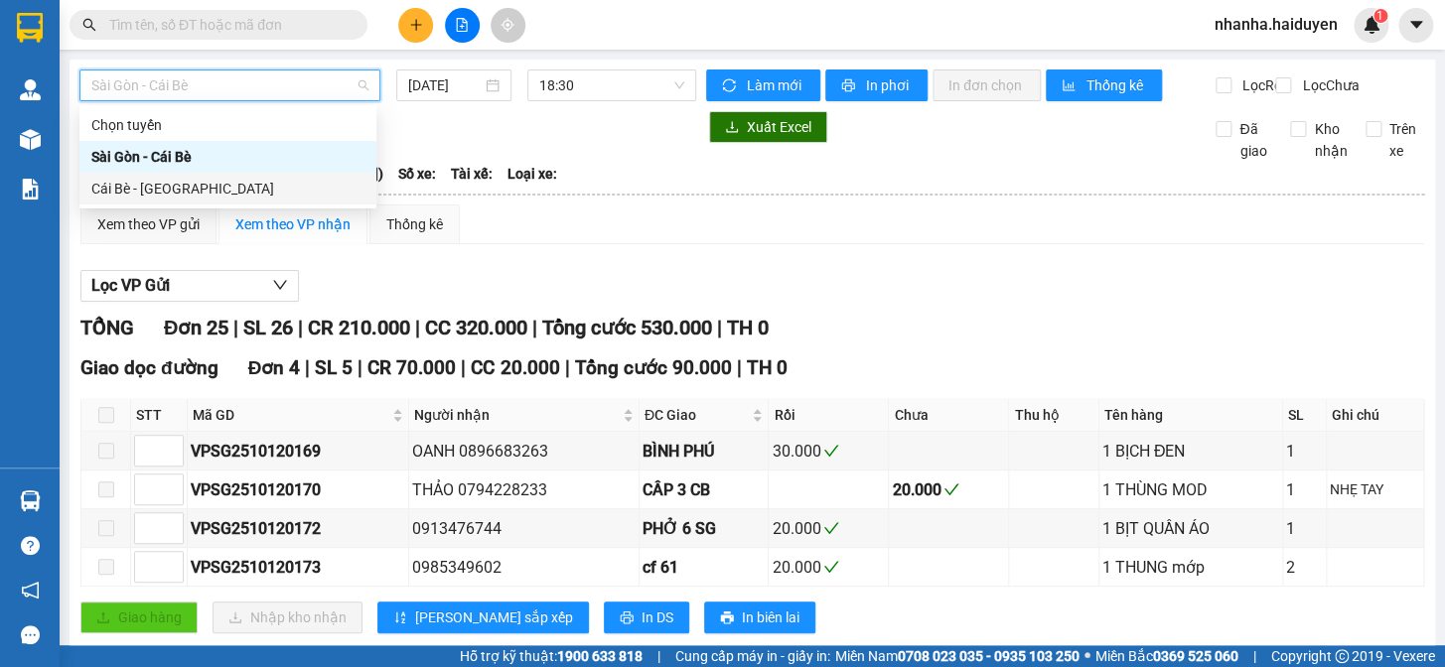
click at [138, 175] on div "Cái Bè - [GEOGRAPHIC_DATA]" at bounding box center [227, 189] width 297 height 32
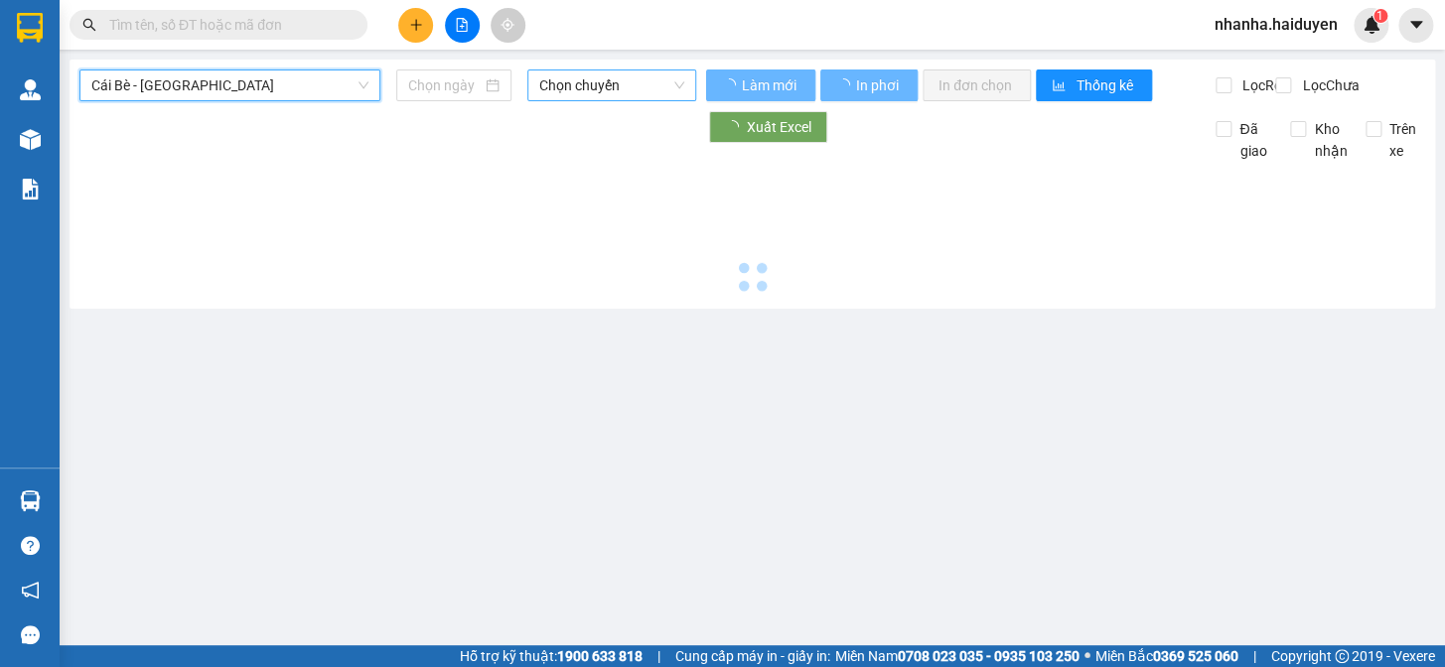
type input "[DATE]"
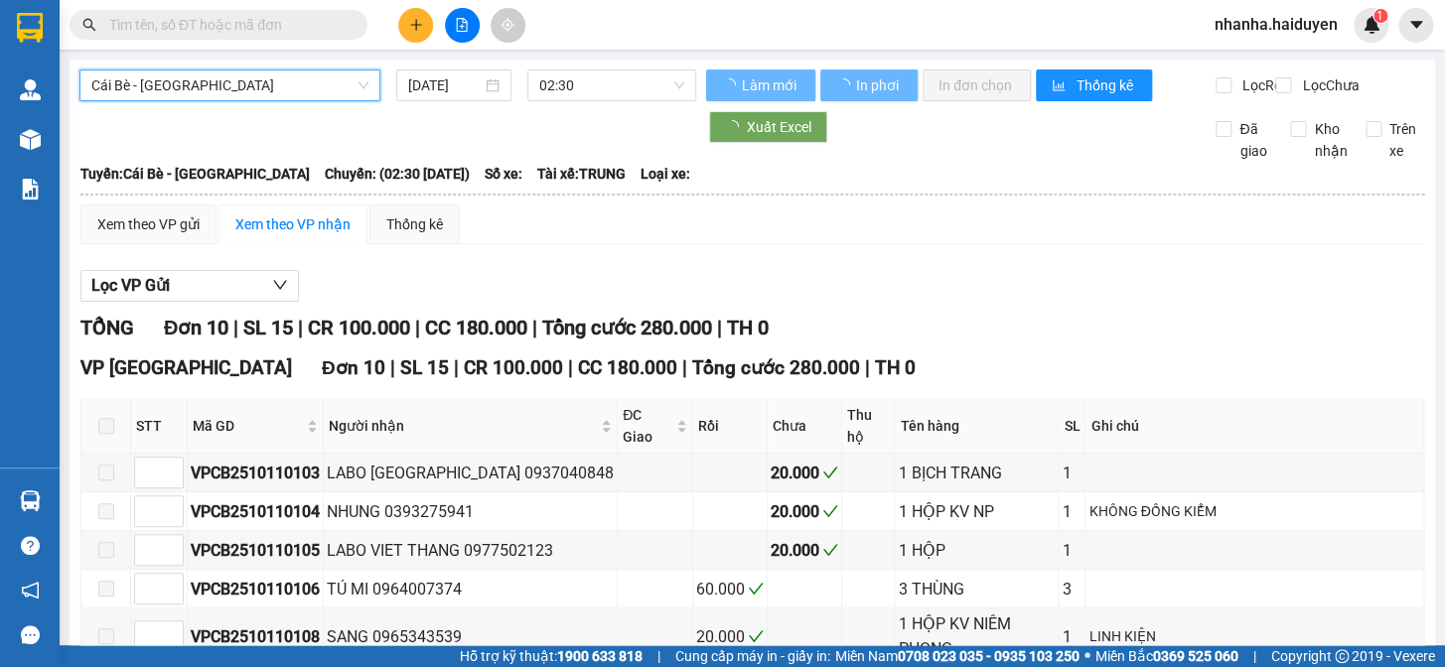
click at [560, 80] on span "02:30" at bounding box center [611, 85] width 145 height 30
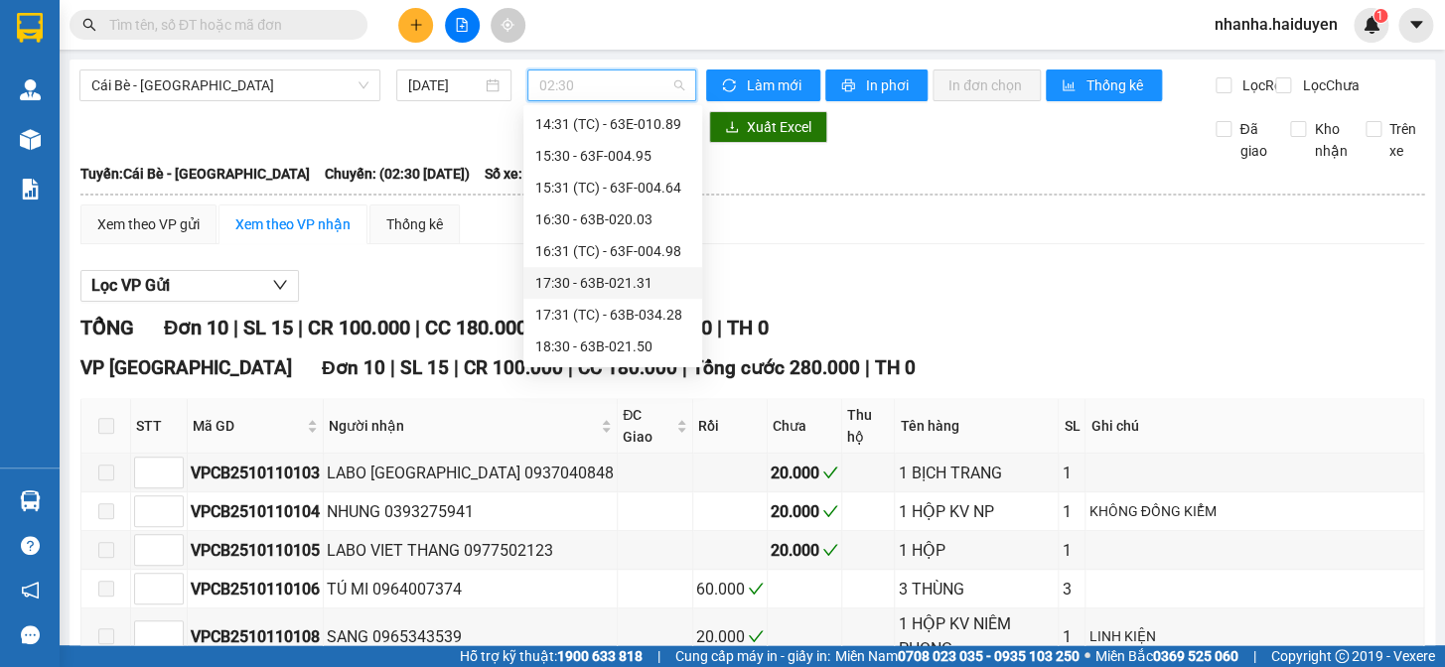
scroll to position [603, 0]
click at [610, 252] on div "17:30 - 63B-021.31" at bounding box center [612, 253] width 155 height 22
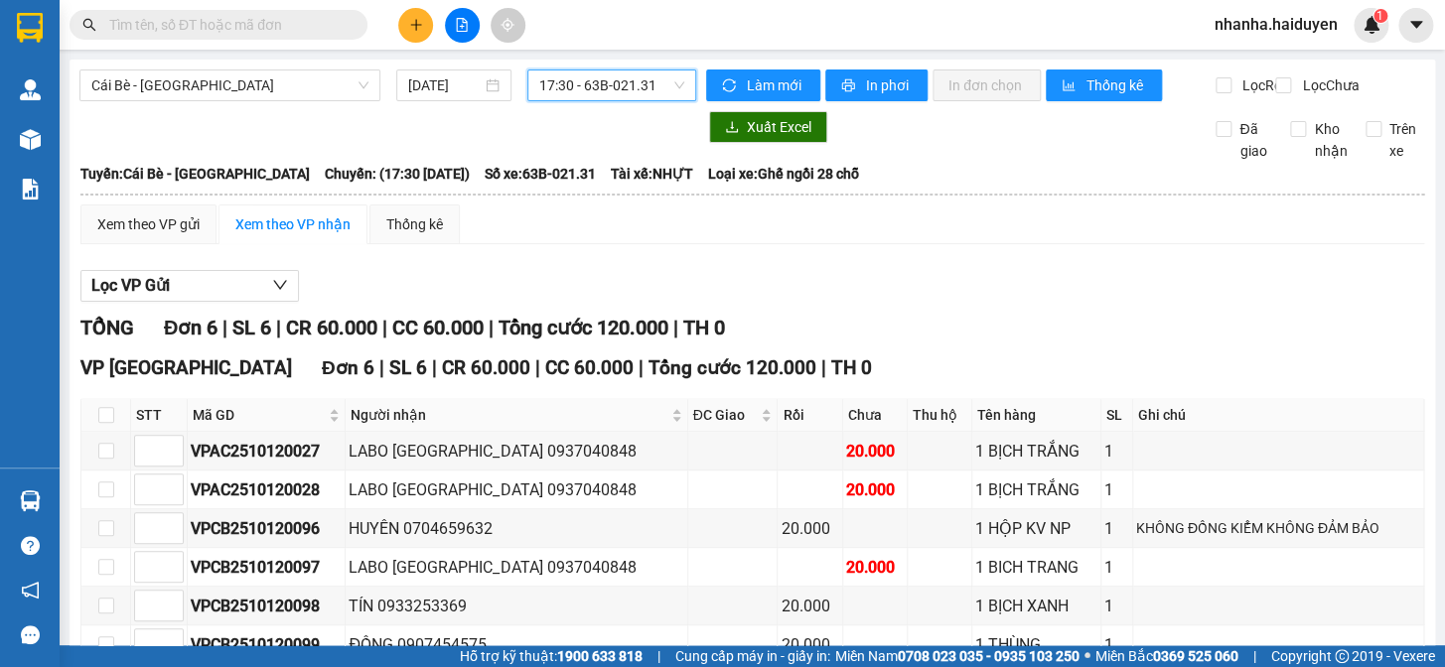
click at [594, 99] on span "17:30 - 63B-021.31" at bounding box center [611, 85] width 145 height 30
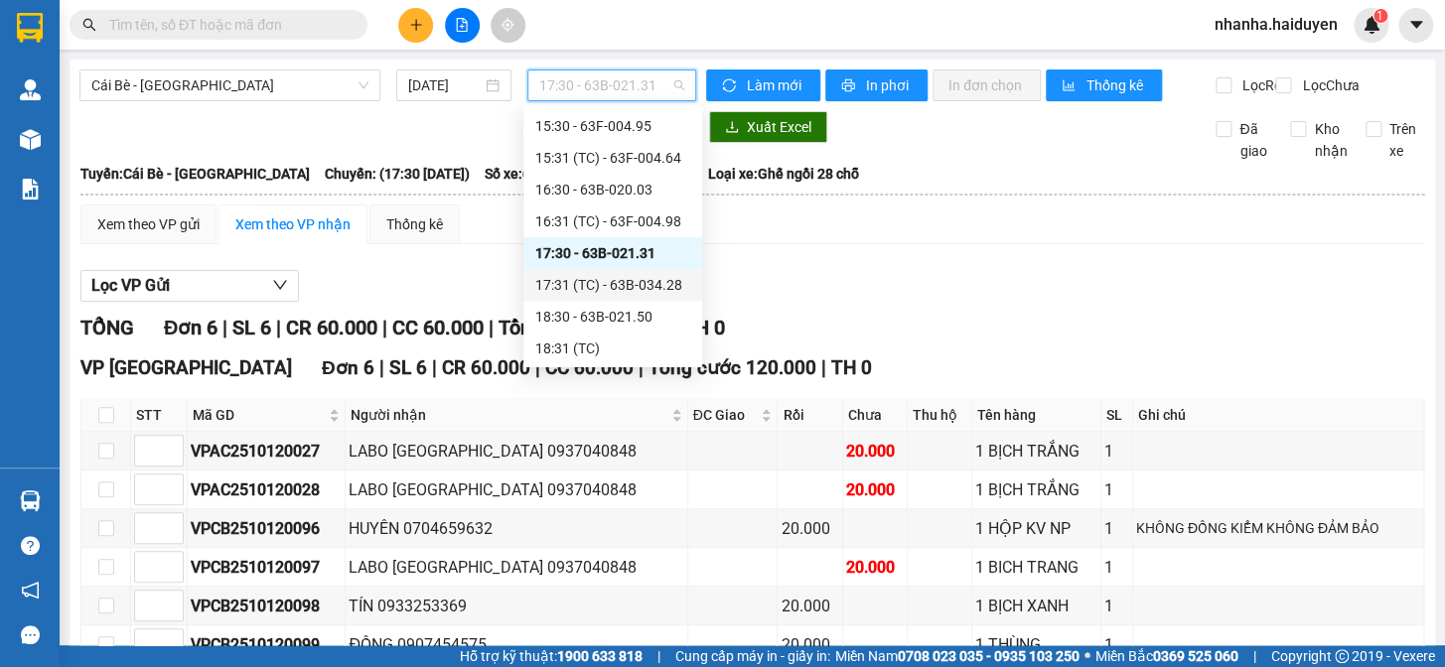
click at [595, 285] on div "17:31 (TC) - 63B-034.28" at bounding box center [612, 285] width 155 height 22
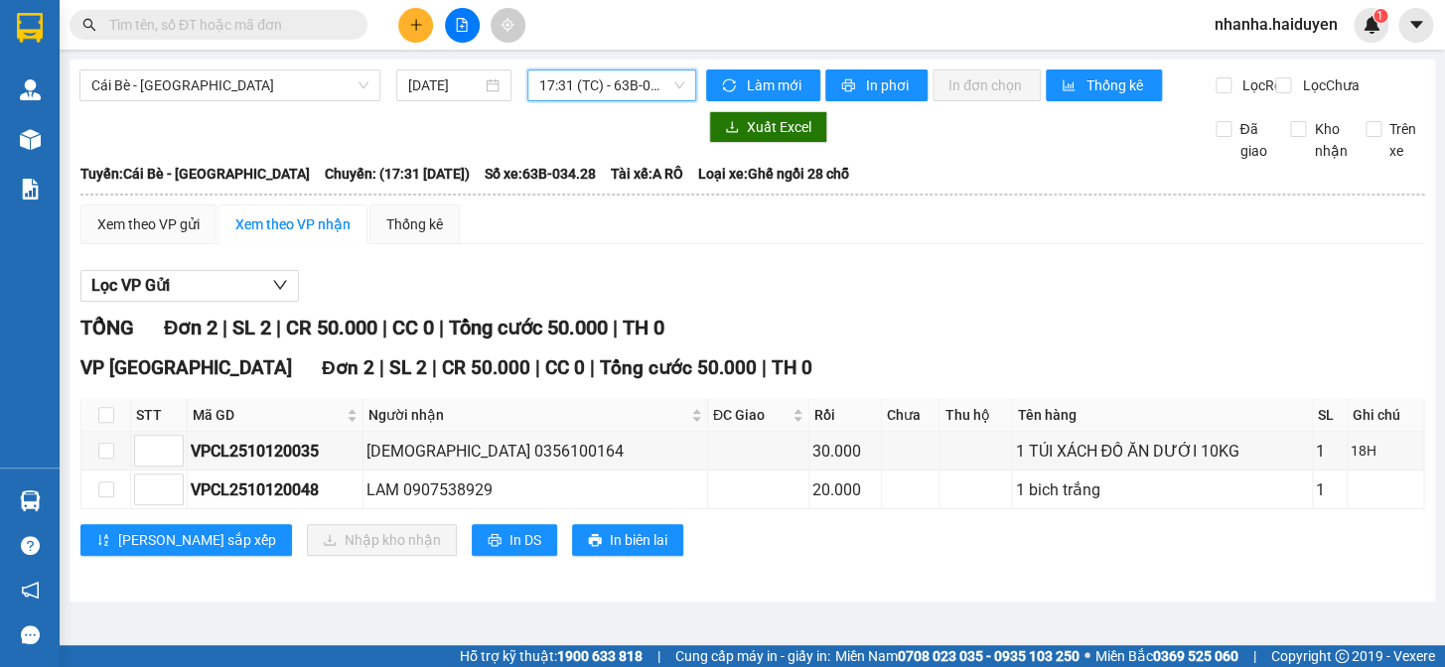
click at [556, 54] on main "Cái Bè - Sài Gòn 12/10/2025 17:31 17:31 (TC) - 63B-034.28 Làm mới In phơi In đơ…" at bounding box center [722, 322] width 1445 height 645
drag, startPoint x: 564, startPoint y: 74, endPoint x: 560, endPoint y: 87, distance: 13.5
click at [565, 75] on span "17:31 (TC) - 63B-034.28" at bounding box center [611, 85] width 145 height 30
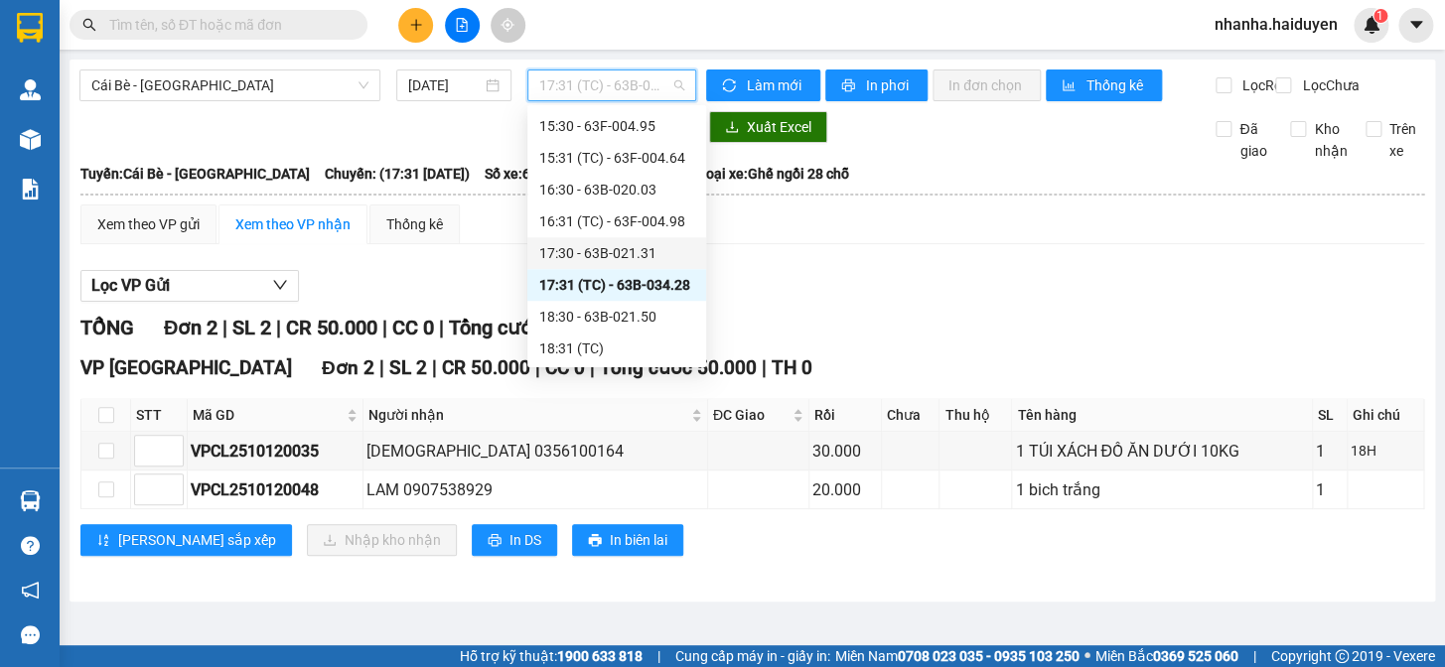
click at [572, 254] on div "17:30 - 63B-021.31" at bounding box center [616, 253] width 155 height 22
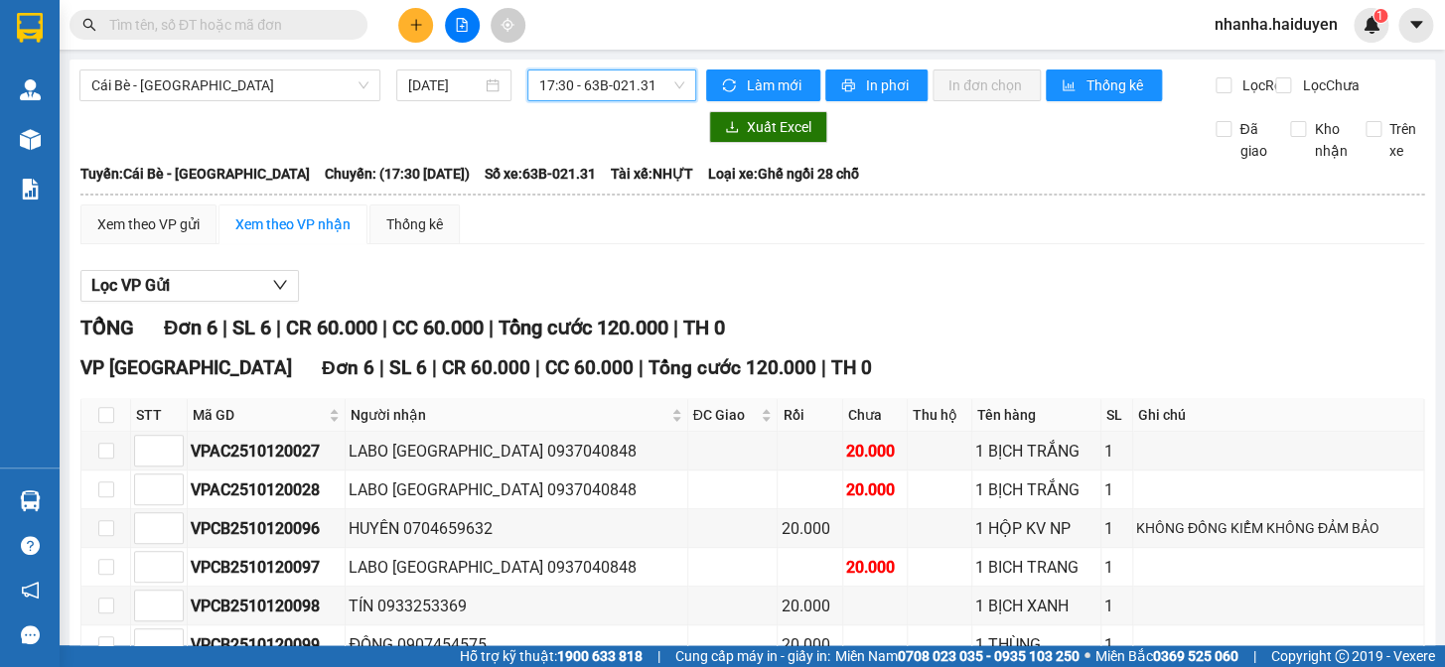
click at [567, 89] on span "17:30 - 63B-021.31" at bounding box center [611, 85] width 145 height 30
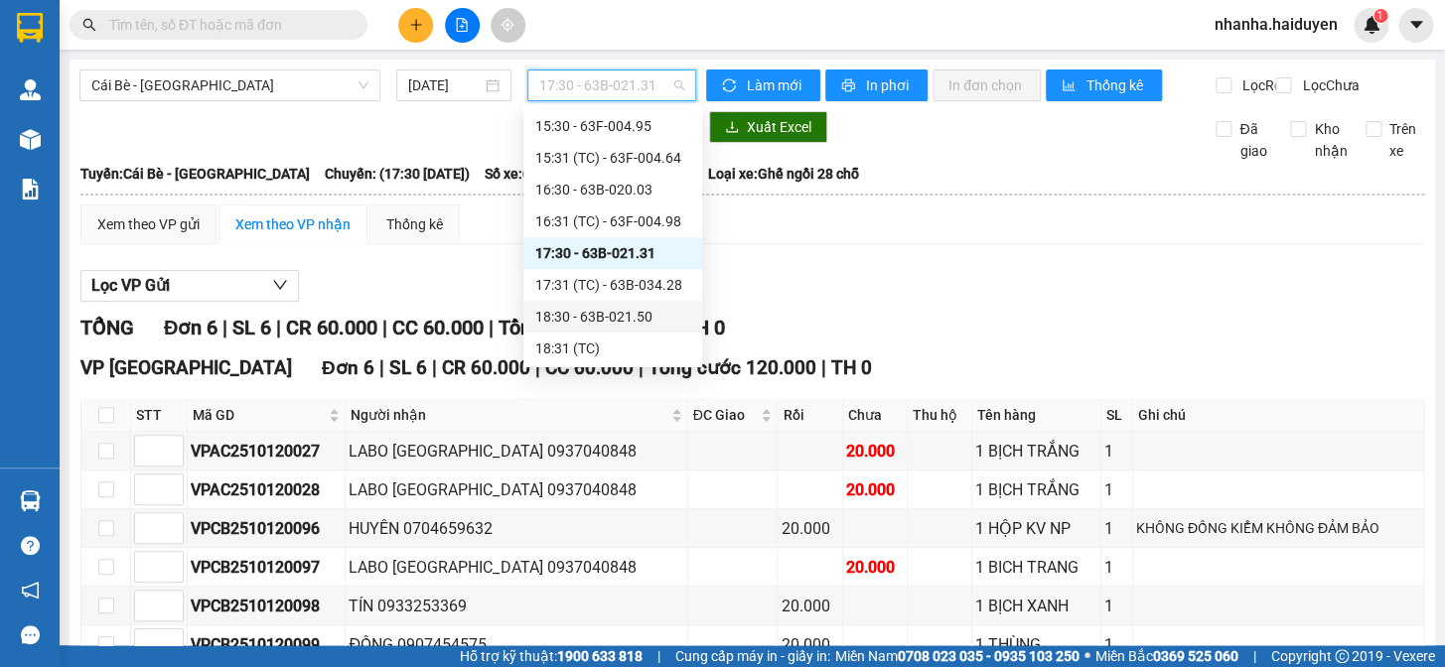
click at [579, 327] on div "18:30 - 63B-021.50" at bounding box center [612, 317] width 155 height 22
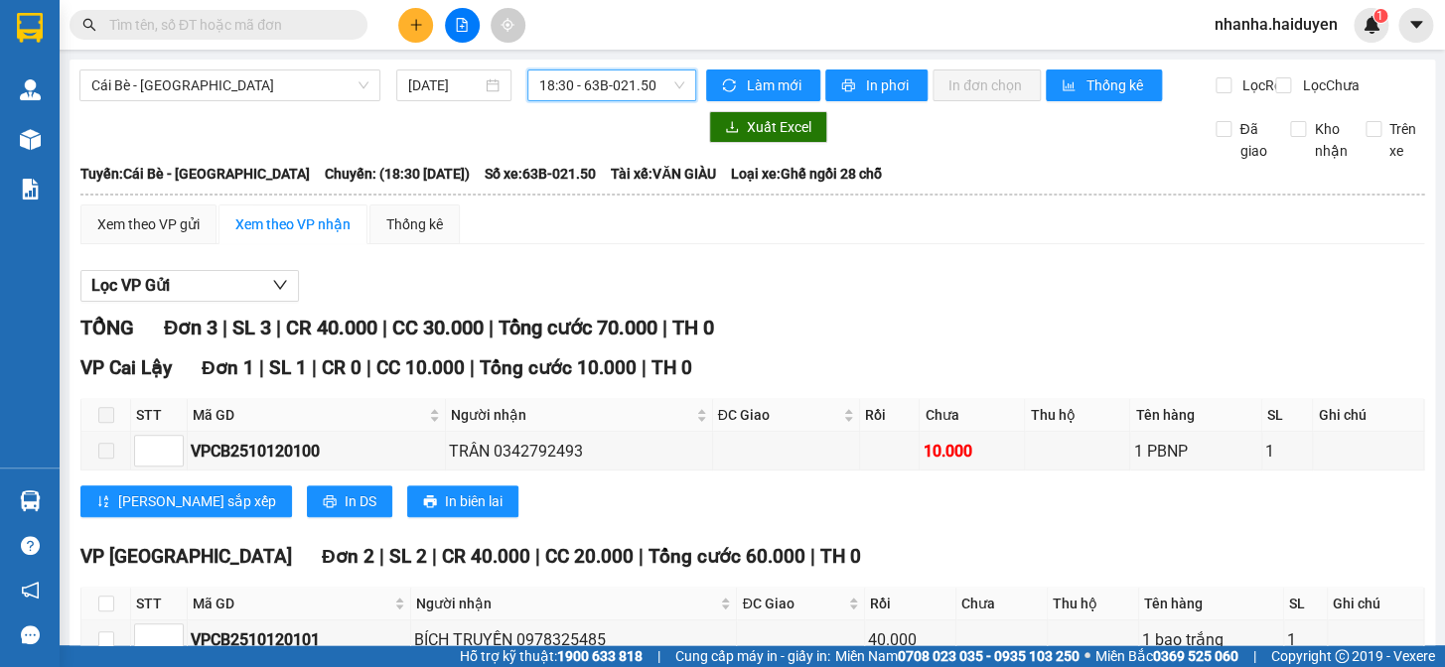
click at [553, 65] on div "Cái Bè - Sài Gòn 12/10/2025 18:30 18:30 - 63B-021.50 Làm mới In phơi In đơn chọ…" at bounding box center [751, 425] width 1365 height 731
click at [555, 83] on span "18:30 - 63B-021.50" at bounding box center [611, 85] width 145 height 30
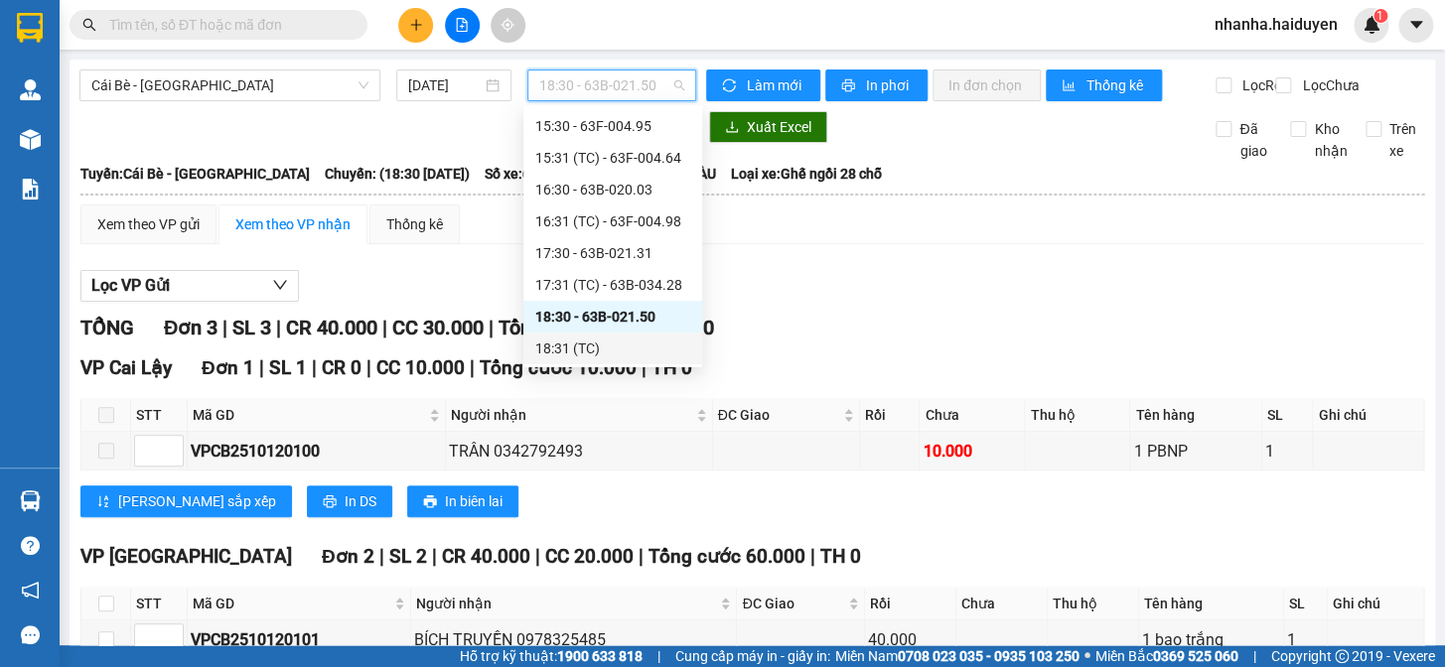
click at [589, 357] on div "18:31 (TC)" at bounding box center [612, 349] width 155 height 22
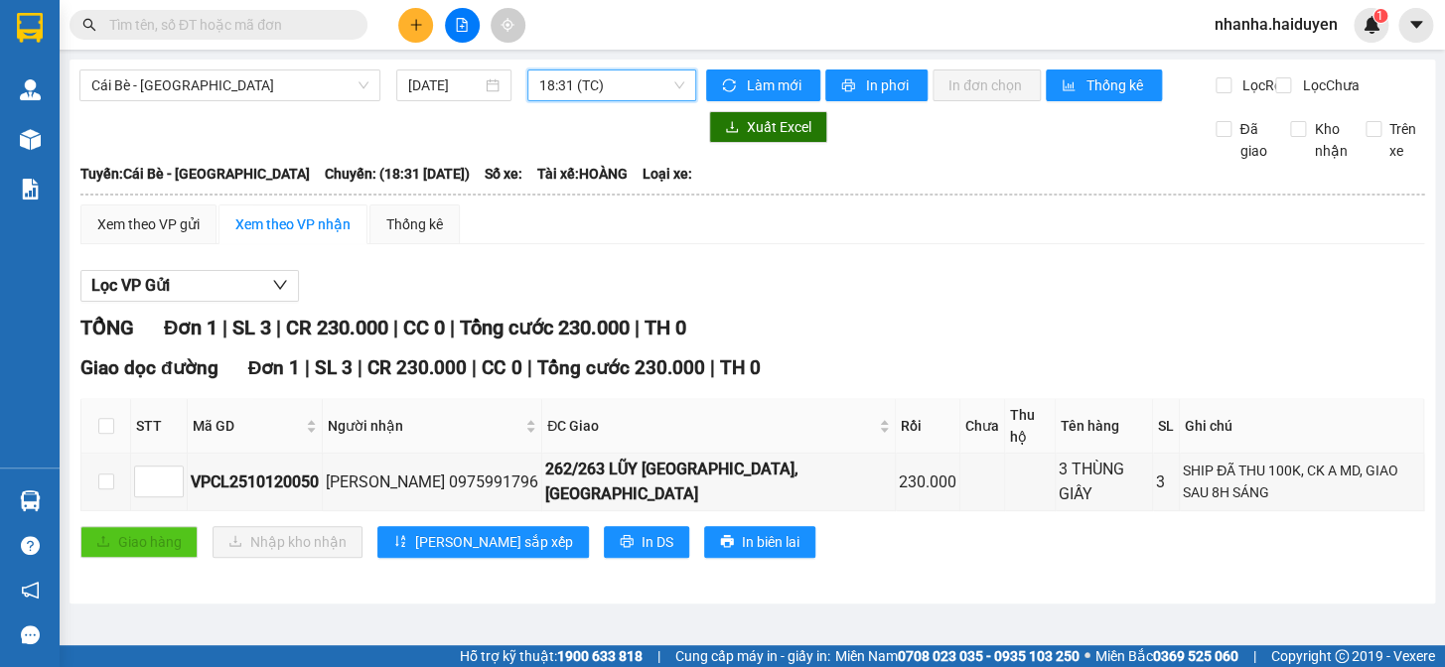
click at [797, 303] on div "Lọc VP Gửi" at bounding box center [751, 286] width 1343 height 33
click at [1145, 219] on td "Xem theo VP gửi Xem theo VP nhận Thống kê Lọc VP Gửi TỔNG Đơn 1 | SL 3 | CR 23…" at bounding box center [751, 394] width 1345 height 380
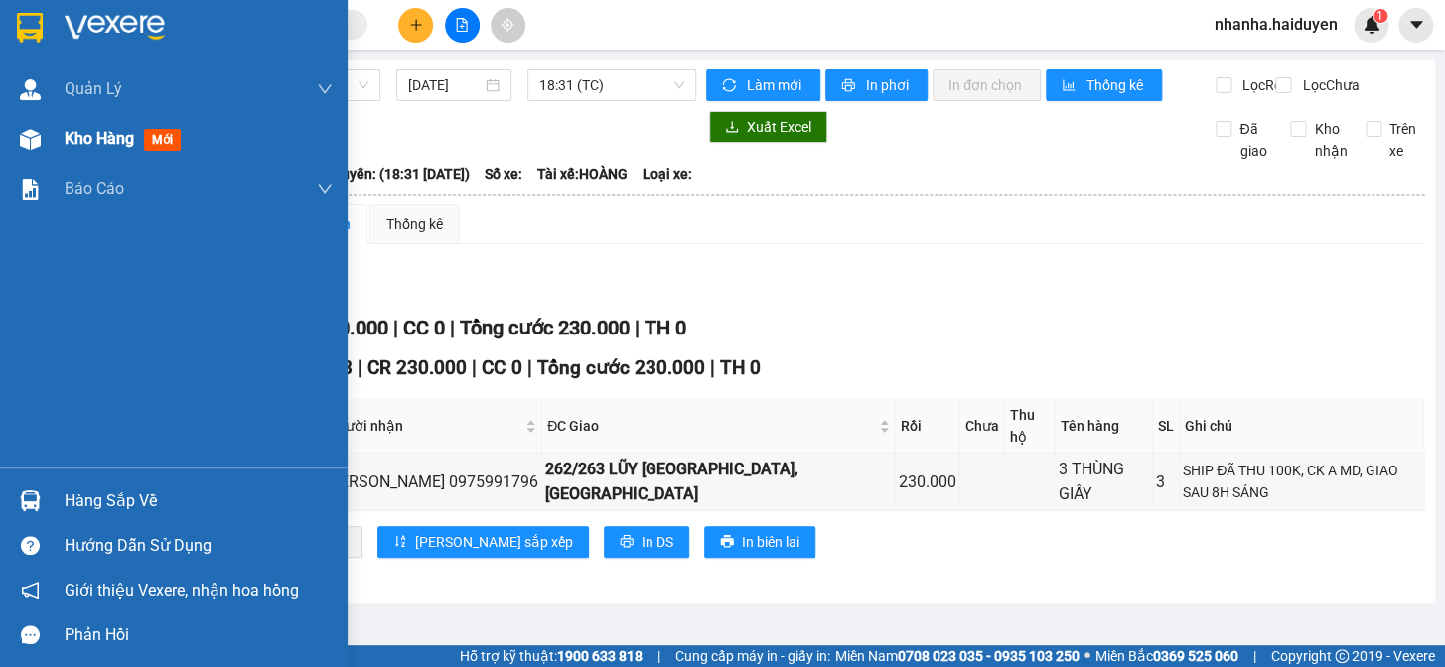
click at [32, 129] on img at bounding box center [30, 139] width 21 height 21
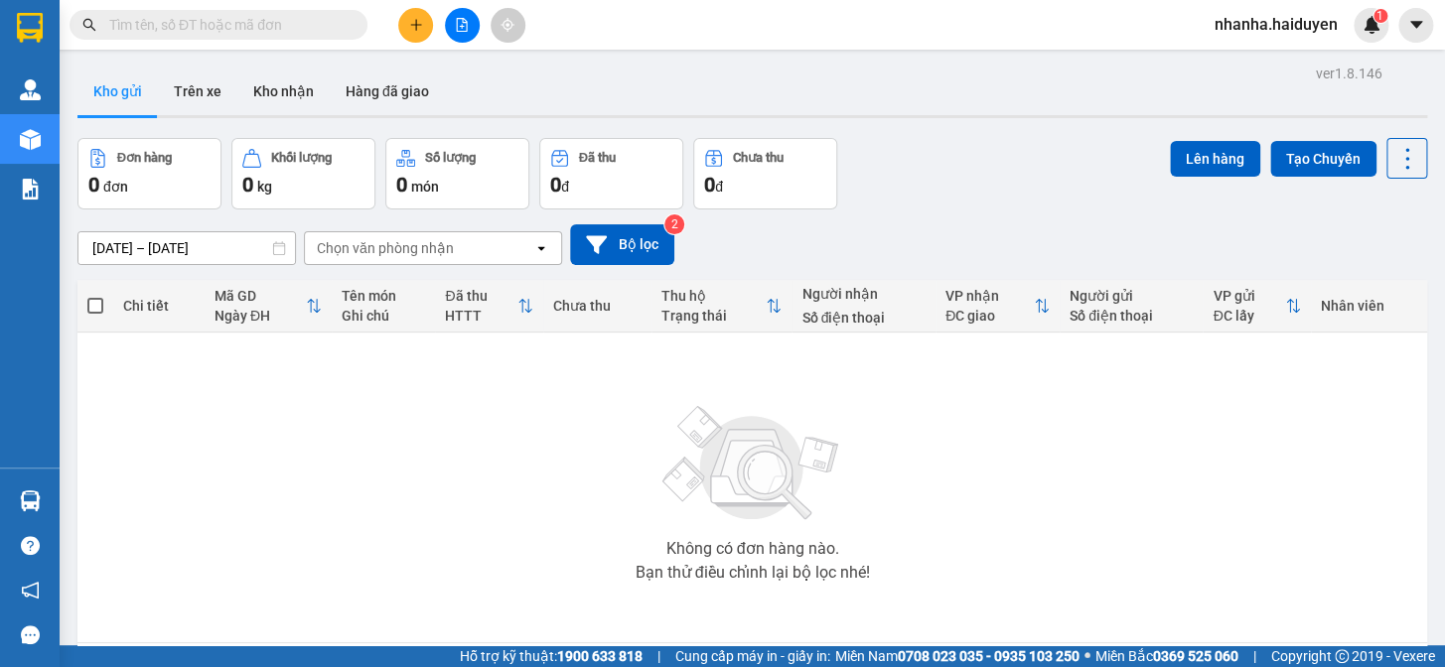
click at [471, 28] on button at bounding box center [462, 25] width 35 height 35
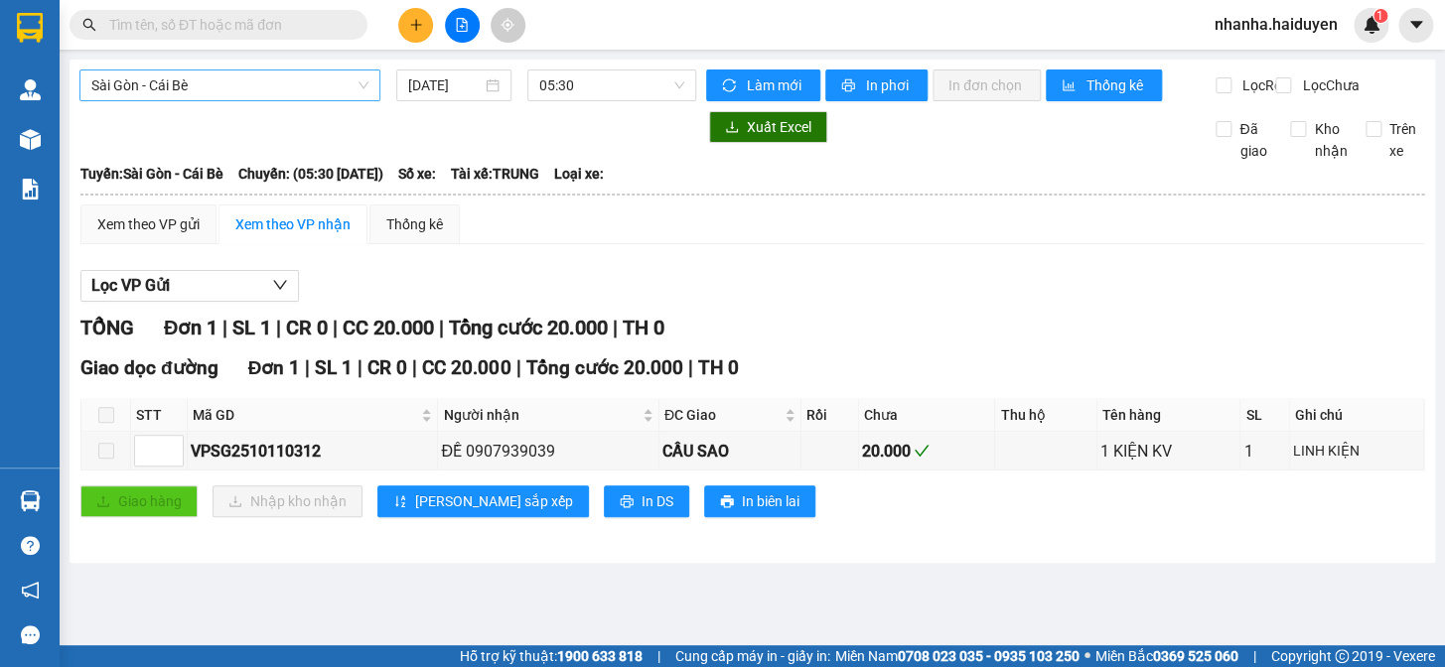
click at [230, 87] on span "Sài Gòn - Cái Bè" at bounding box center [229, 85] width 277 height 30
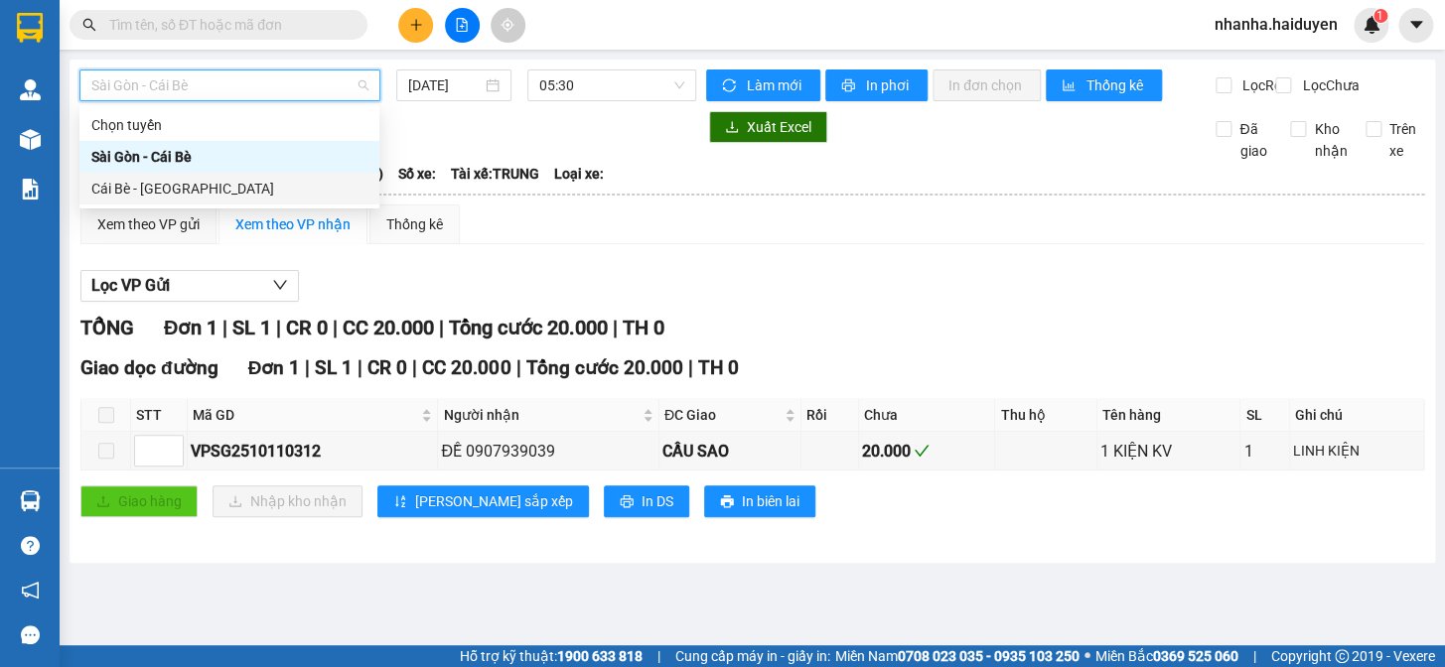
click at [242, 190] on div "Cái Bè - [GEOGRAPHIC_DATA]" at bounding box center [229, 189] width 276 height 22
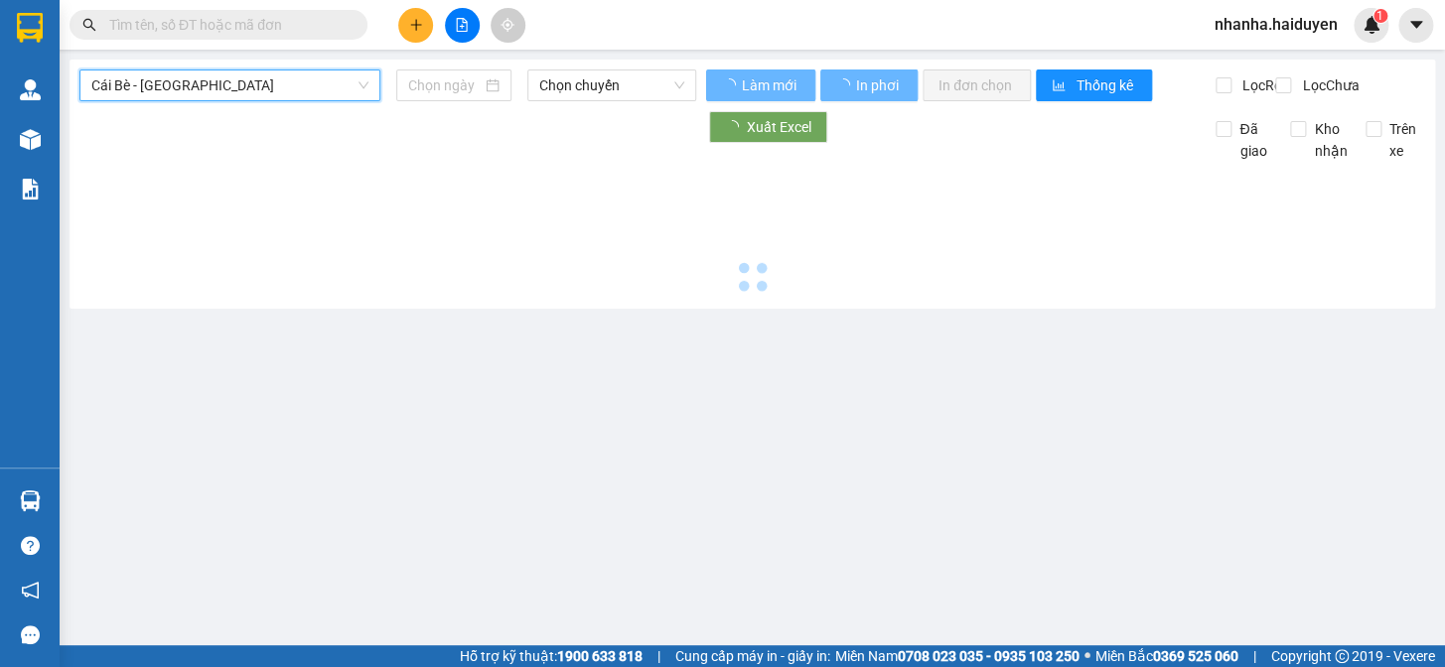
type input "[DATE]"
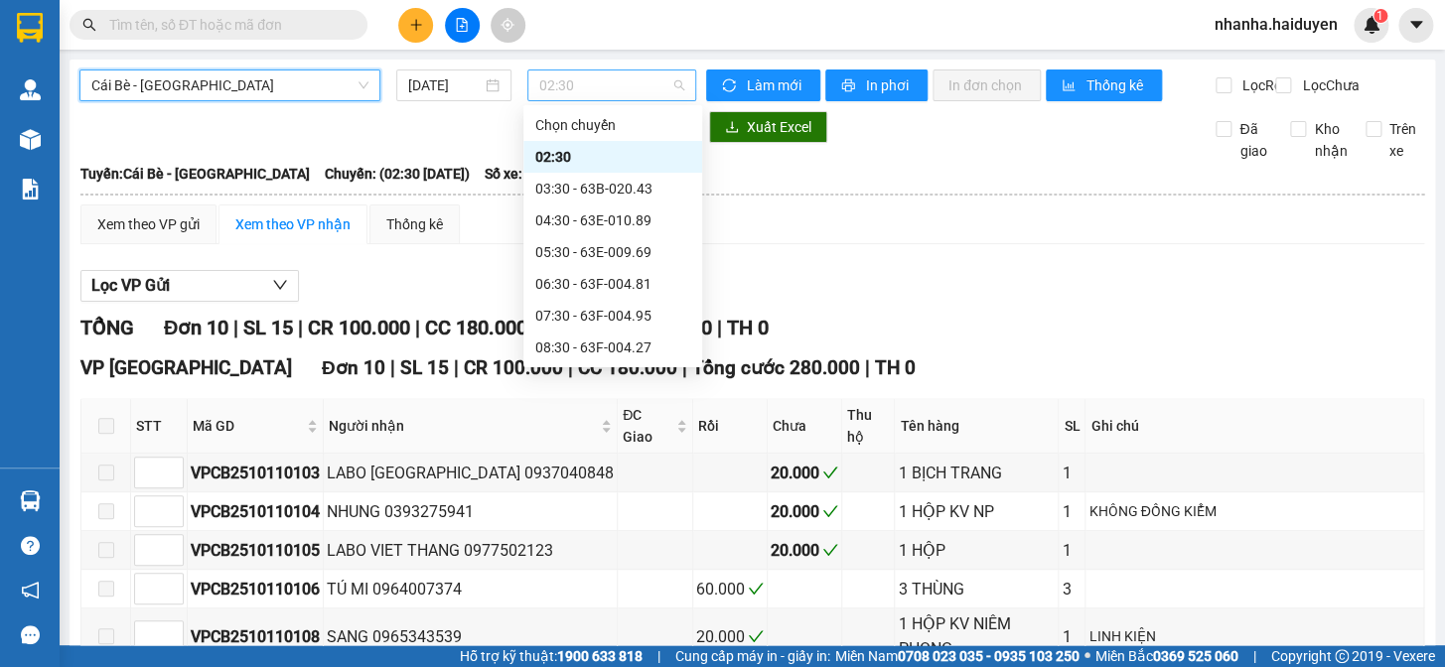
click at [586, 92] on span "02:30" at bounding box center [611, 85] width 145 height 30
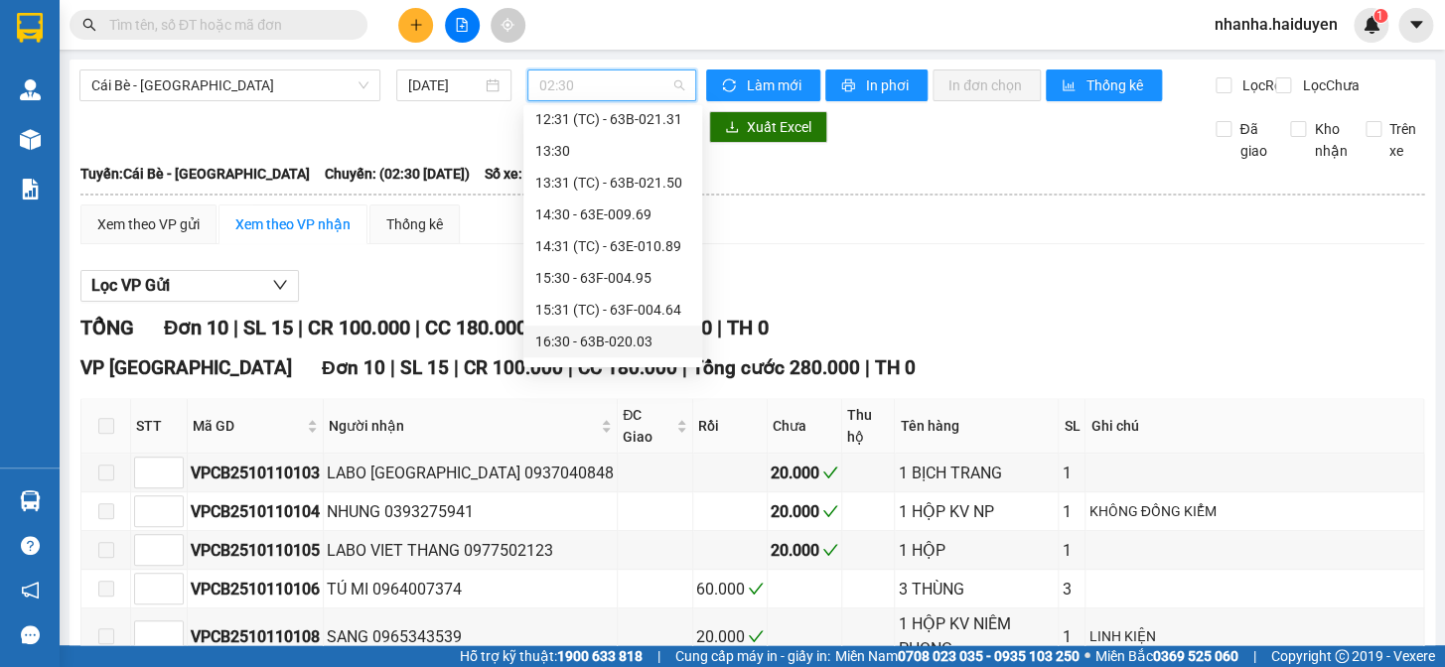
scroll to position [603, 0]
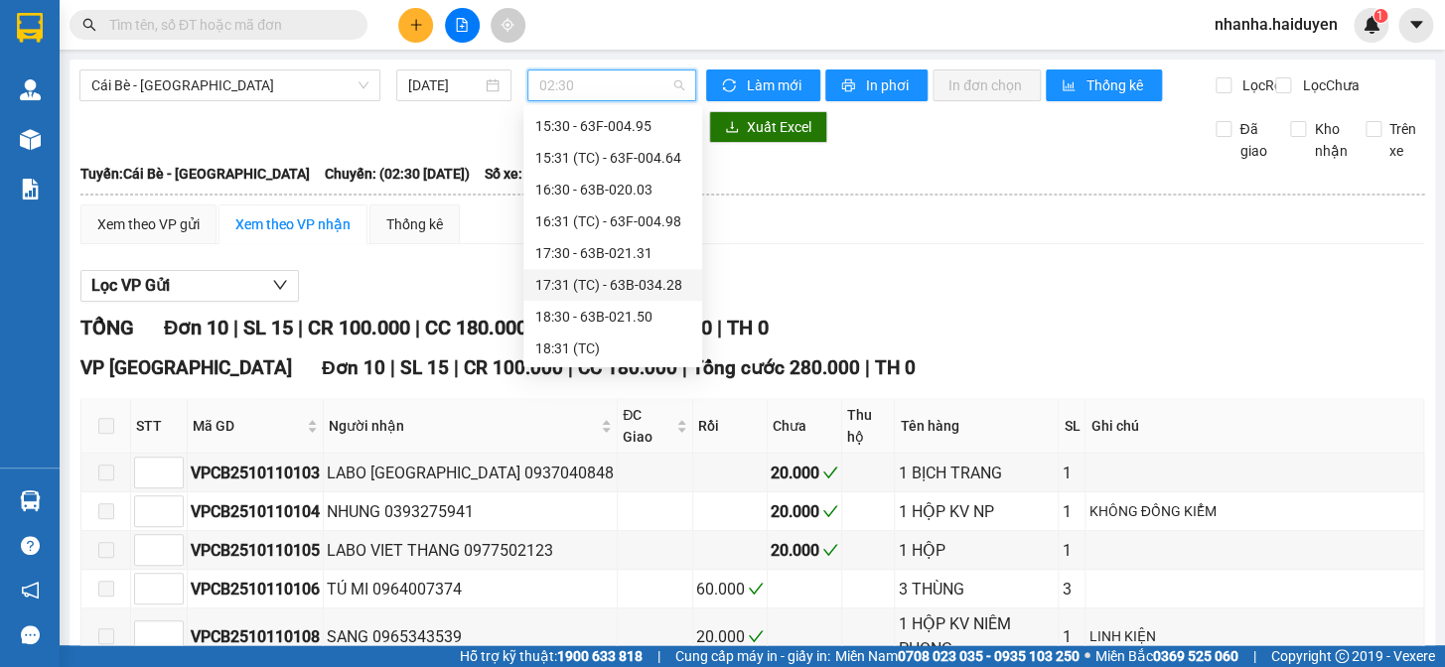
click at [622, 275] on div "17:31 (TC) - 63B-034.28" at bounding box center [612, 285] width 155 height 22
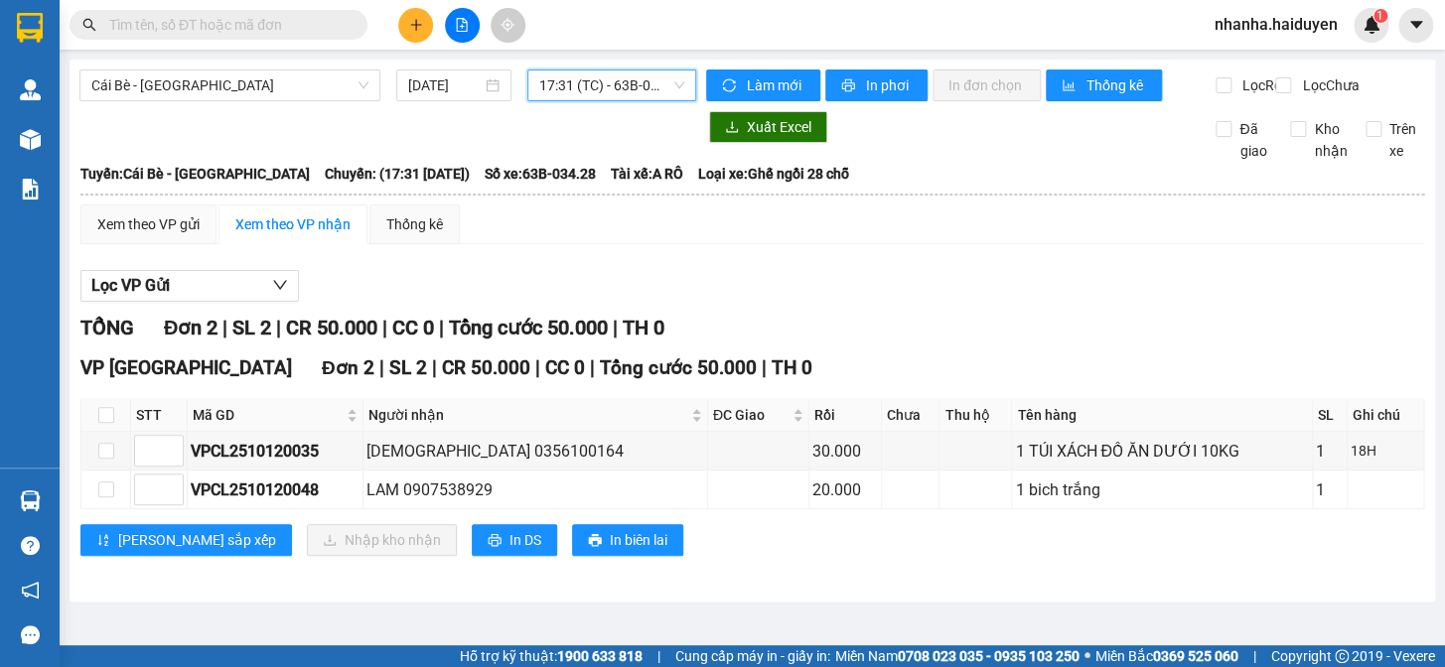
click at [661, 82] on span "17:31 (TC) - 63B-034.28" at bounding box center [611, 85] width 145 height 30
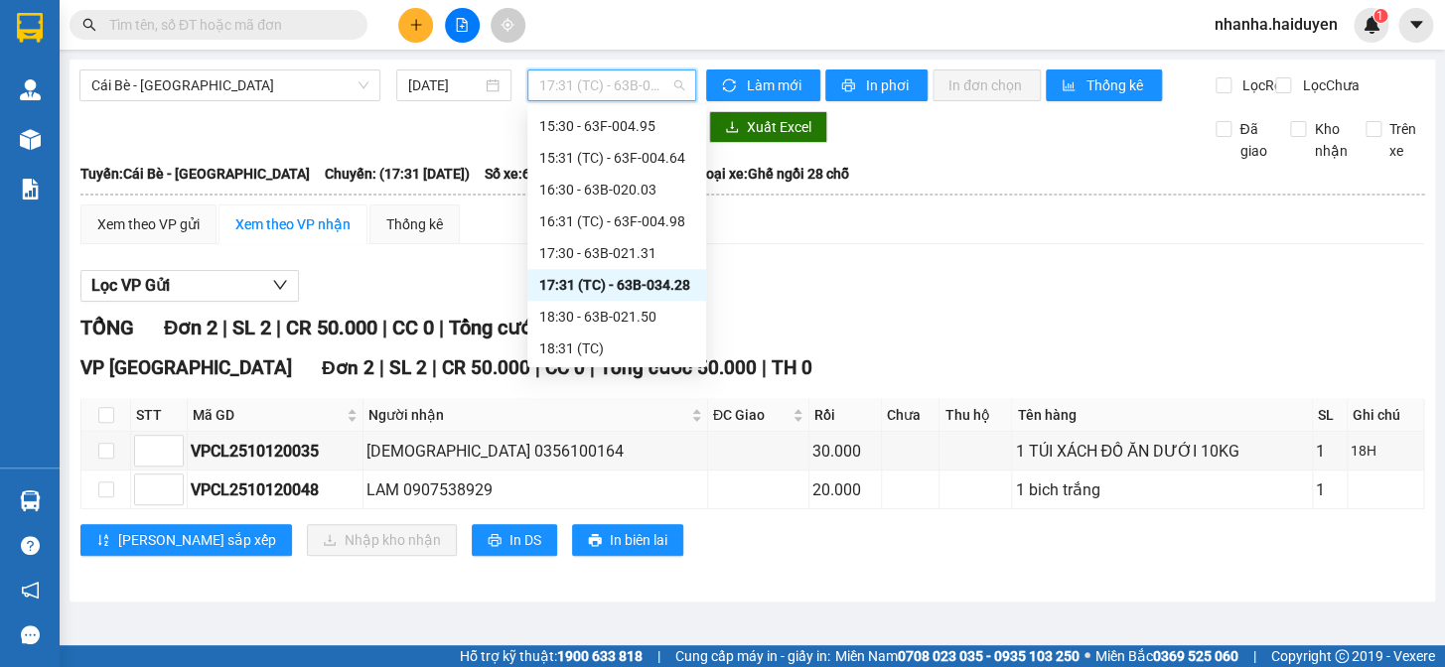
click at [644, 269] on div "17:31 (TC) - 63B-034.28" at bounding box center [616, 285] width 179 height 32
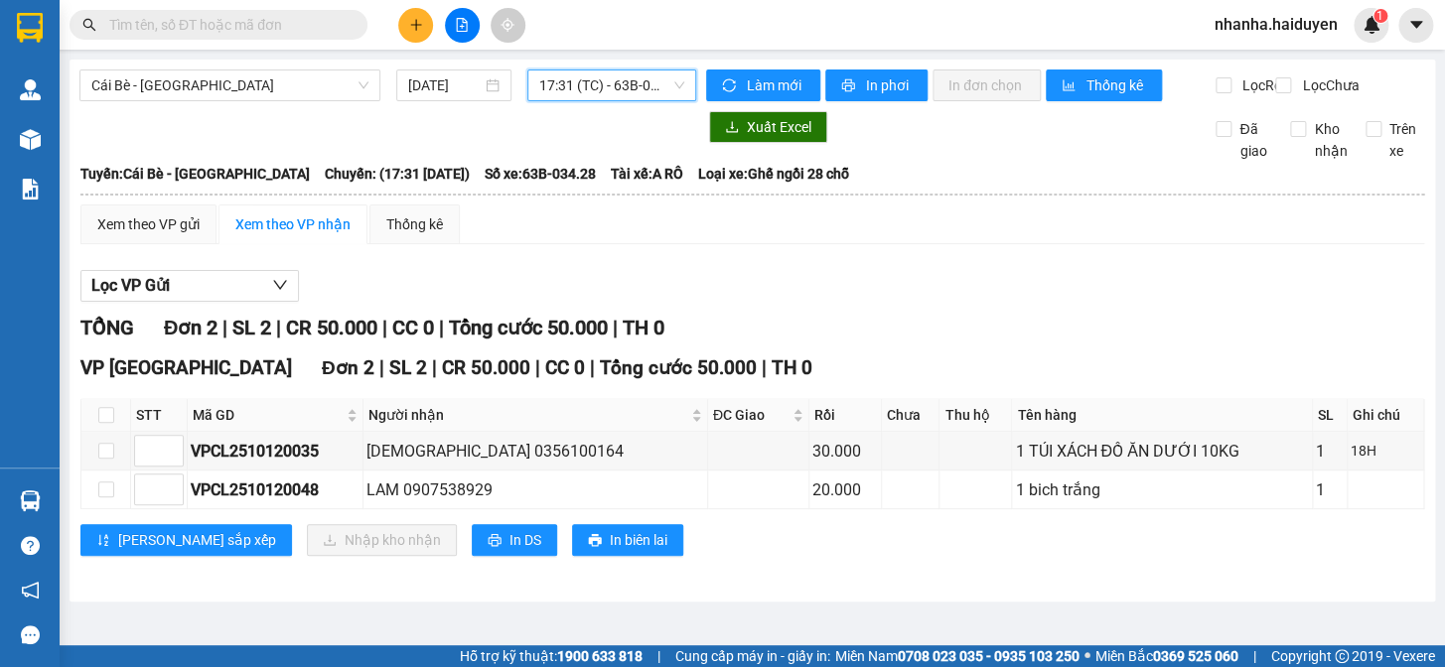
click at [631, 83] on span "17:31 (TC) - 63B-034.28" at bounding box center [611, 85] width 145 height 30
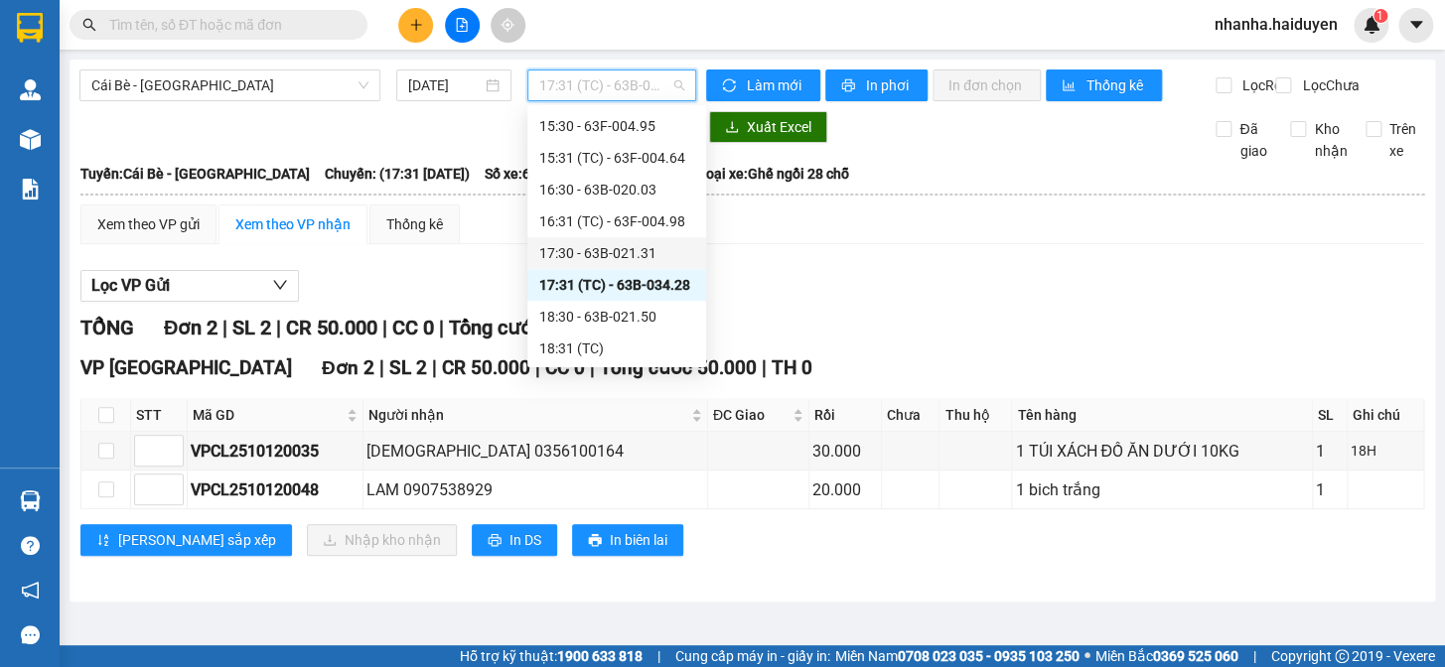
click at [635, 257] on div "17:30 - 63B-021.31" at bounding box center [616, 253] width 155 height 22
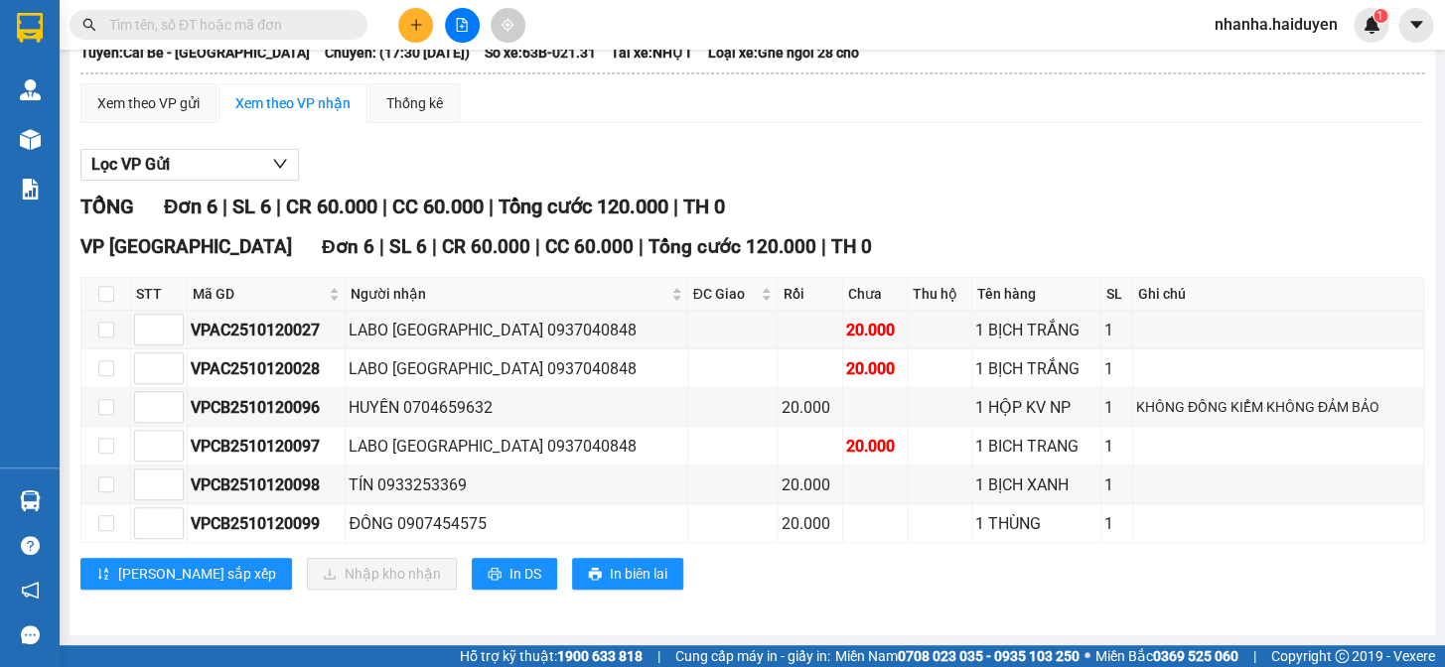
scroll to position [136, 0]
